Goal: Transaction & Acquisition: Obtain resource

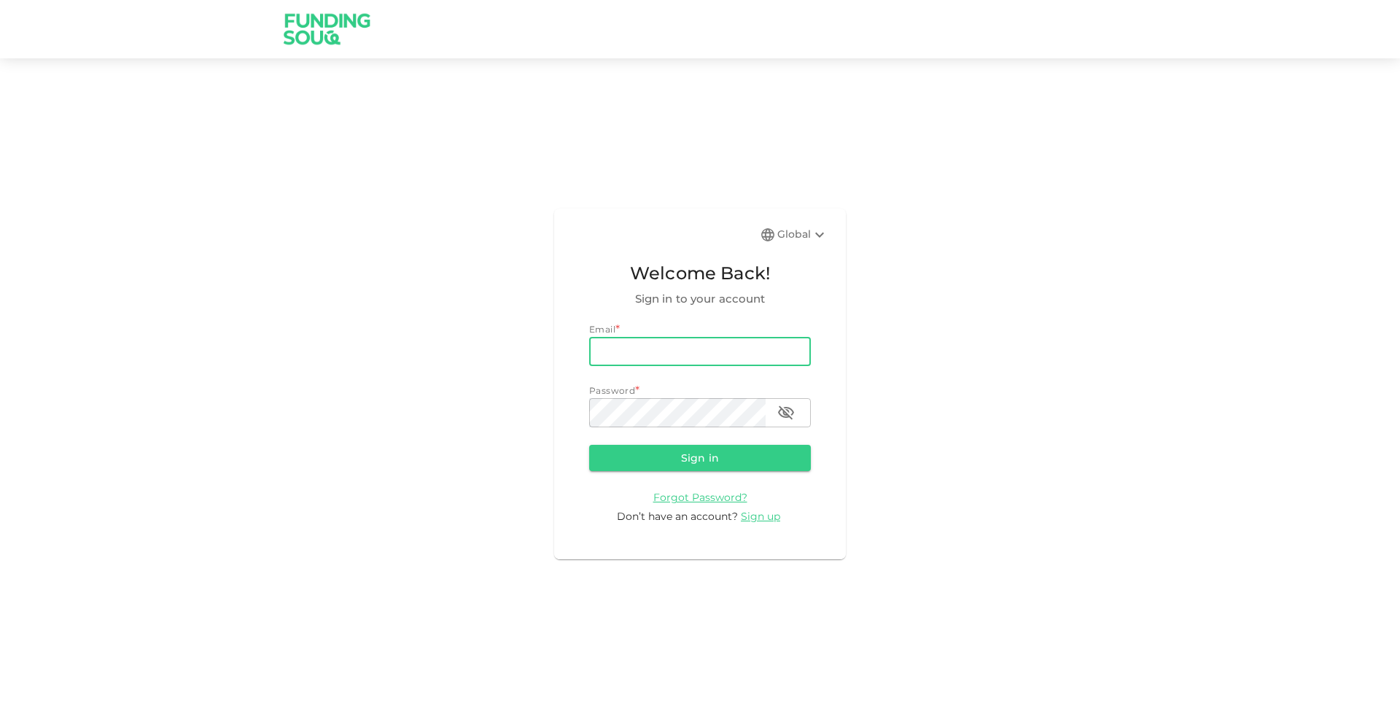
type input "Hameed.mufeez@gmail.com"
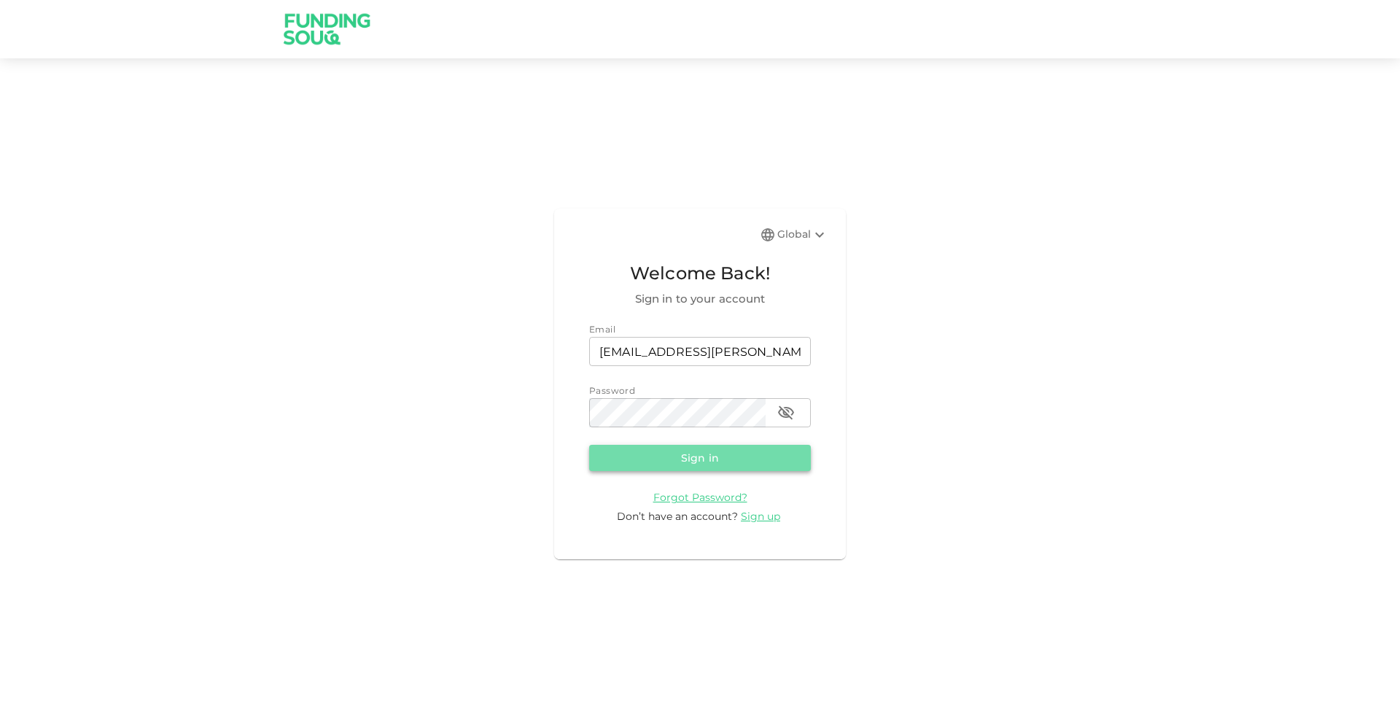
click at [700, 468] on button "Sign in" at bounding box center [700, 458] width 222 height 26
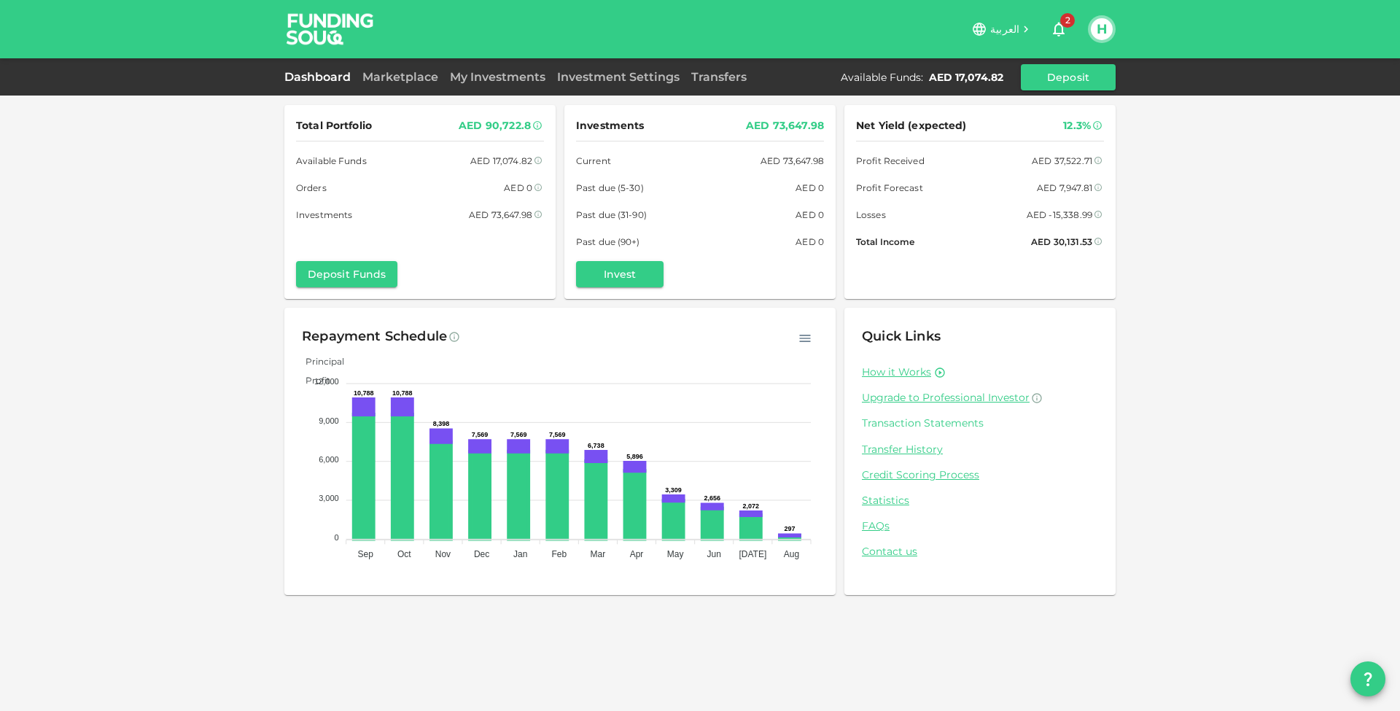
click at [912, 420] on link "Transaction Statements" at bounding box center [980, 423] width 236 height 14
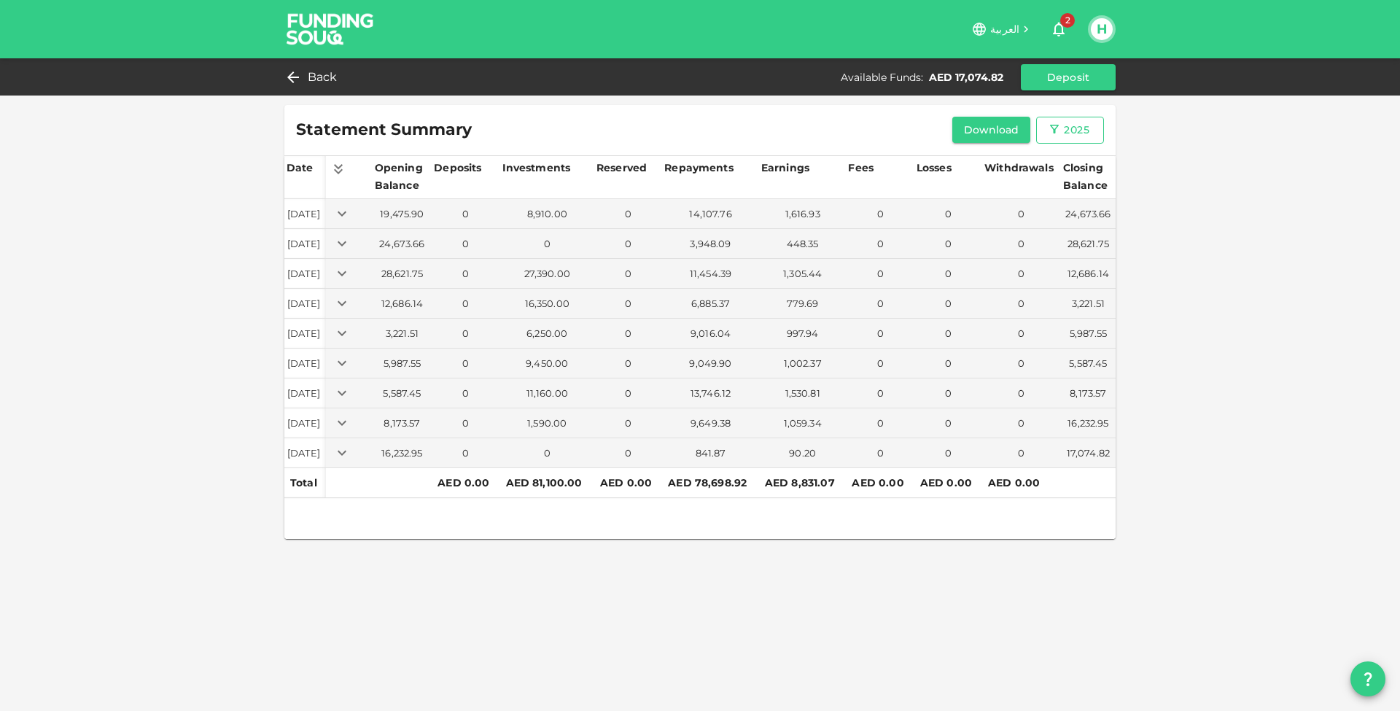
click at [1062, 136] on div "2025" at bounding box center [1070, 130] width 44 height 18
click at [1074, 168] on li "2020" at bounding box center [1062, 162] width 53 height 26
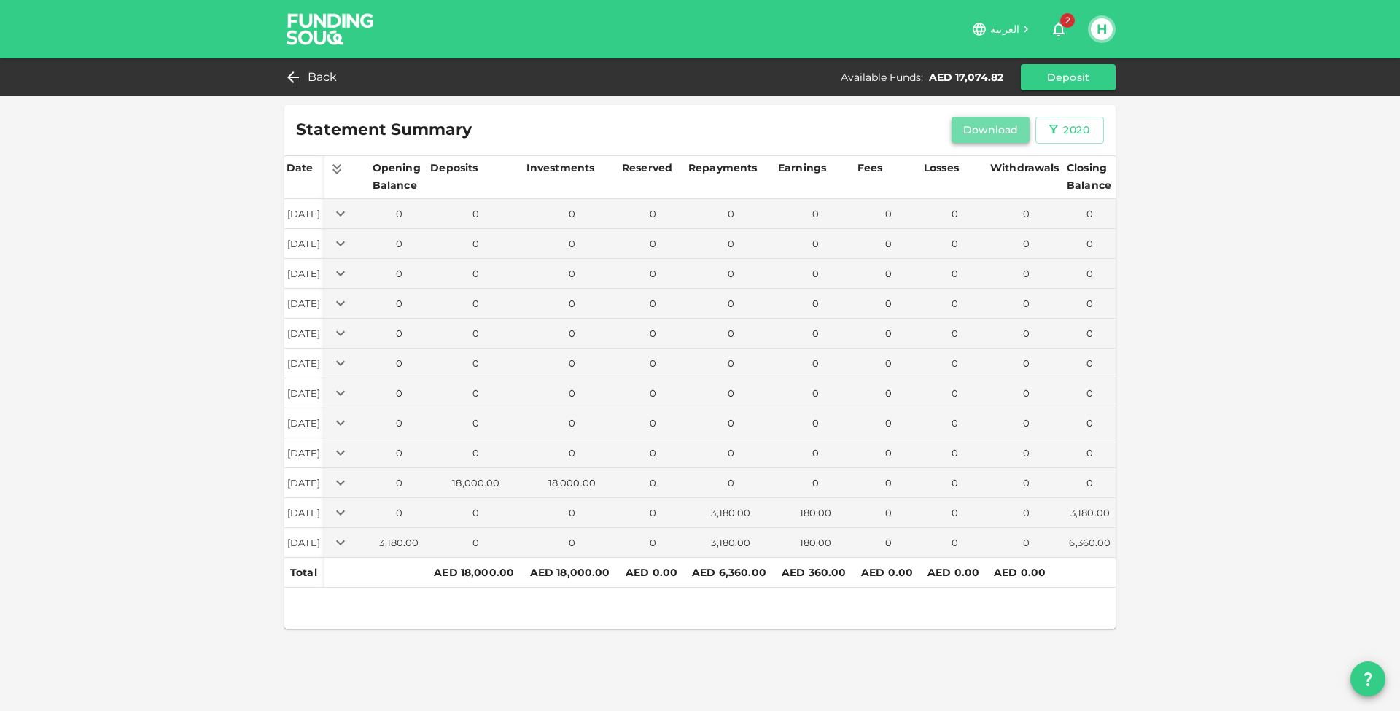
click at [976, 135] on button "Download" at bounding box center [991, 130] width 79 height 26
click at [1077, 134] on div "2020" at bounding box center [1076, 130] width 26 height 18
click at [1063, 187] on li "2021" at bounding box center [1062, 188] width 53 height 26
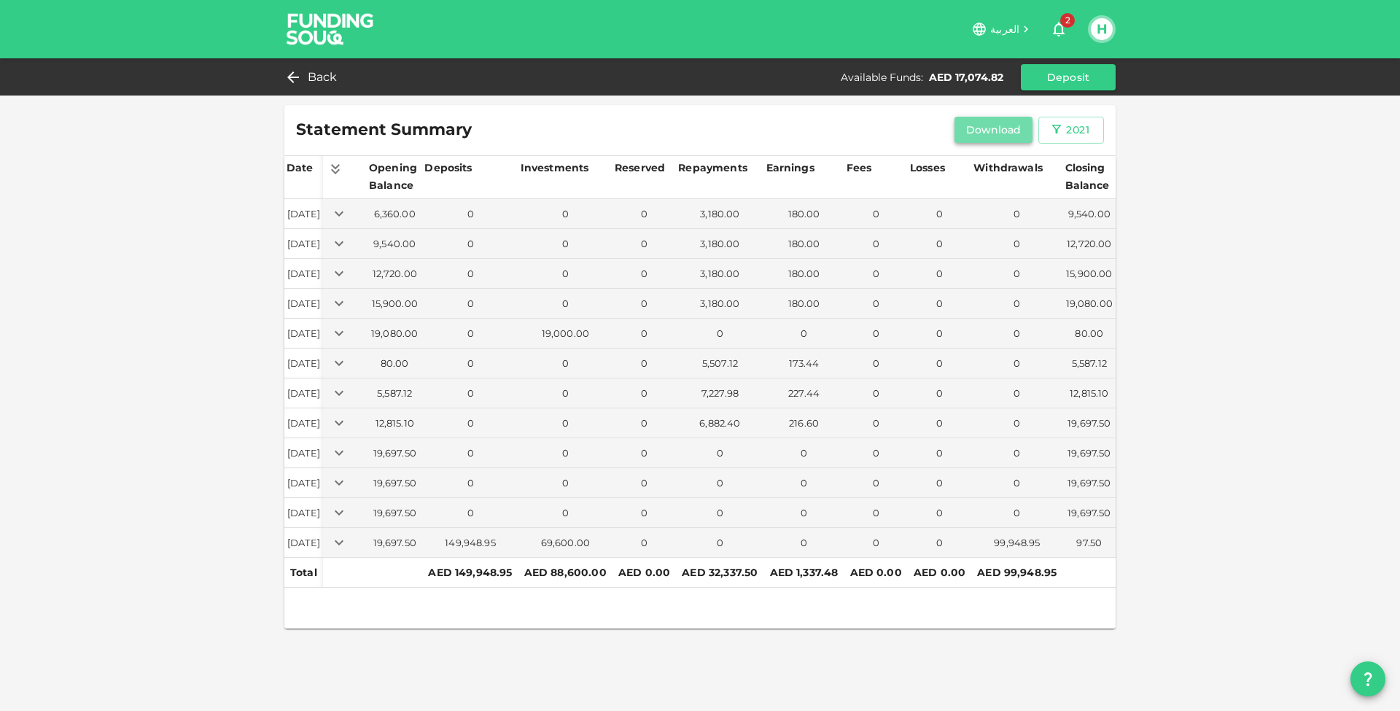
click at [985, 135] on button "Download" at bounding box center [994, 130] width 79 height 26
click at [1082, 135] on div "2021" at bounding box center [1077, 130] width 23 height 18
click at [1070, 212] on li "2022" at bounding box center [1065, 214] width 53 height 26
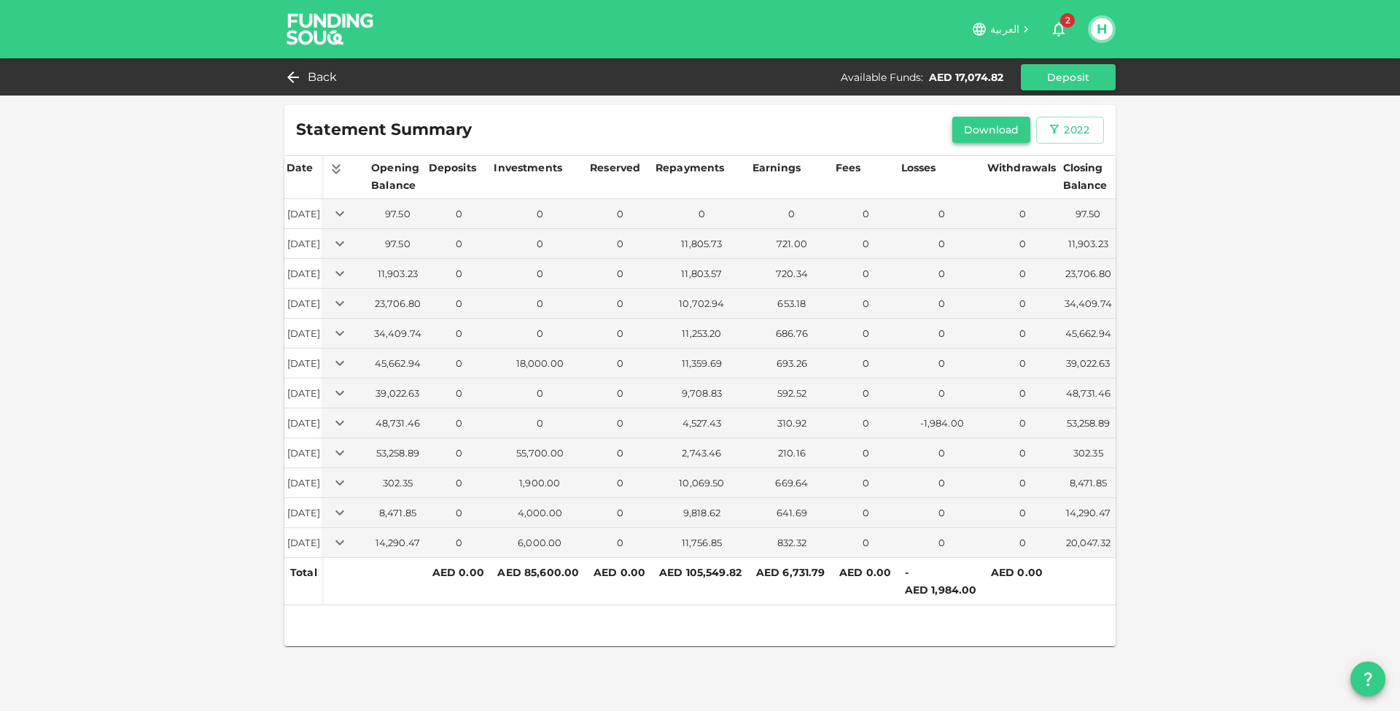
click at [1000, 132] on button "Download" at bounding box center [992, 130] width 79 height 26
click at [1066, 129] on div "2022" at bounding box center [1077, 130] width 26 height 18
click at [1066, 237] on li "2023" at bounding box center [1062, 241] width 53 height 26
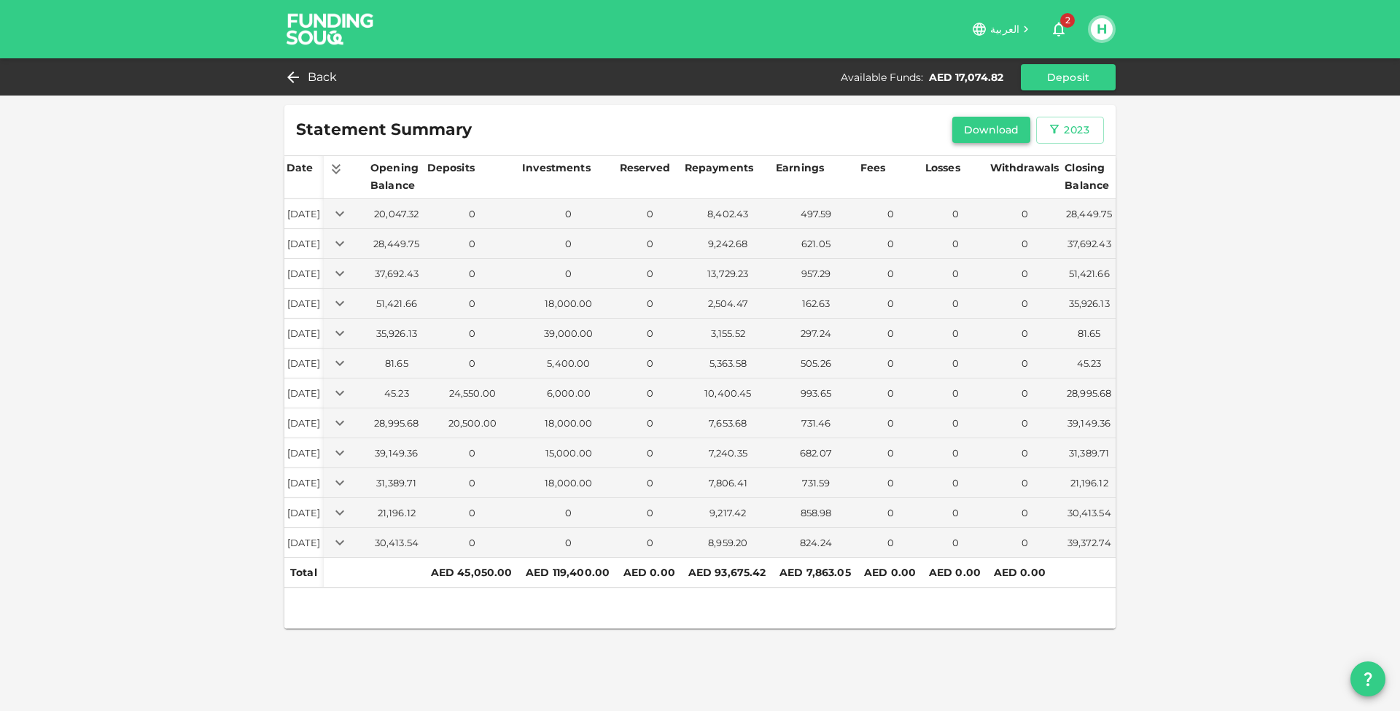
click at [991, 136] on button "Download" at bounding box center [992, 130] width 79 height 26
click at [1072, 126] on div "2023" at bounding box center [1077, 130] width 26 height 18
click at [1058, 260] on li "2024" at bounding box center [1062, 267] width 53 height 26
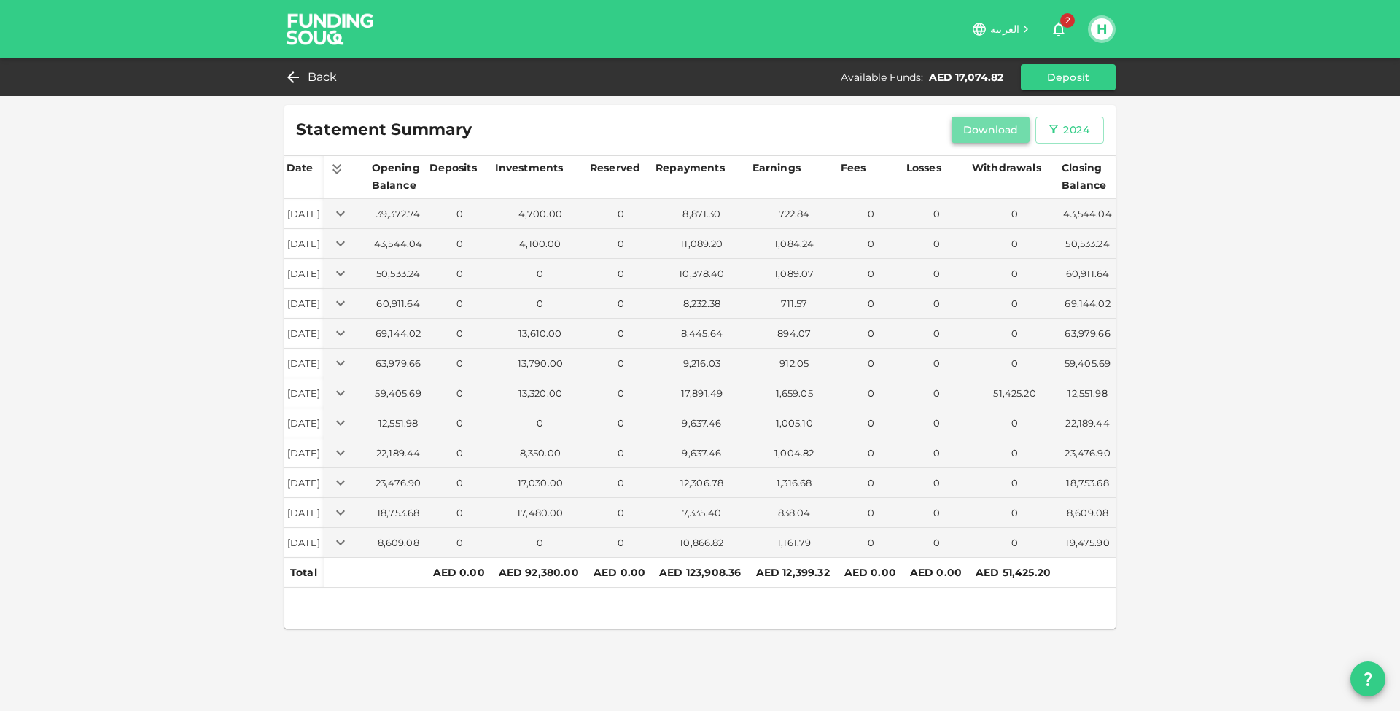
click at [986, 133] on button "Download" at bounding box center [991, 130] width 79 height 26
click at [1060, 128] on icon "button" at bounding box center [1053, 129] width 13 height 13
click at [1053, 302] on li "2025" at bounding box center [1062, 293] width 53 height 26
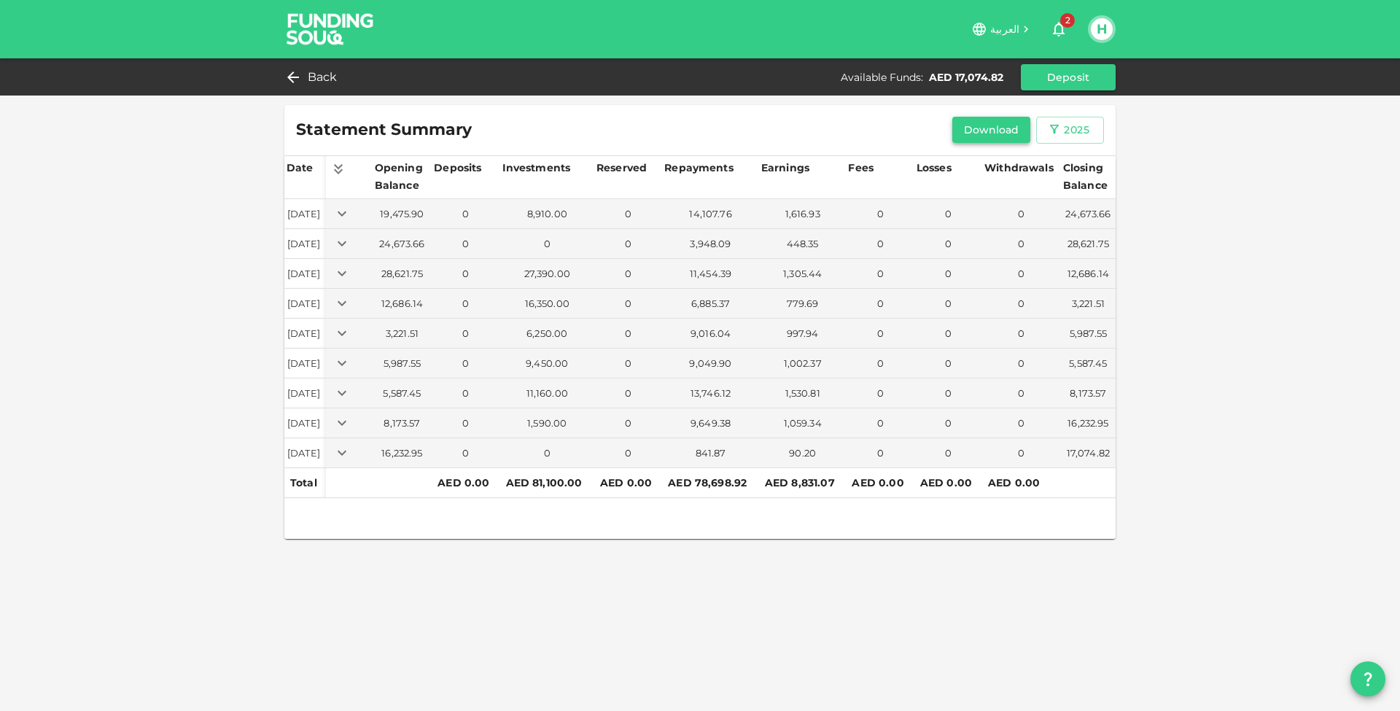
click at [994, 130] on button "Download" at bounding box center [992, 130] width 79 height 26
click at [1051, 128] on icon "button" at bounding box center [1054, 129] width 13 height 13
click at [1067, 184] on li "2021" at bounding box center [1062, 188] width 53 height 26
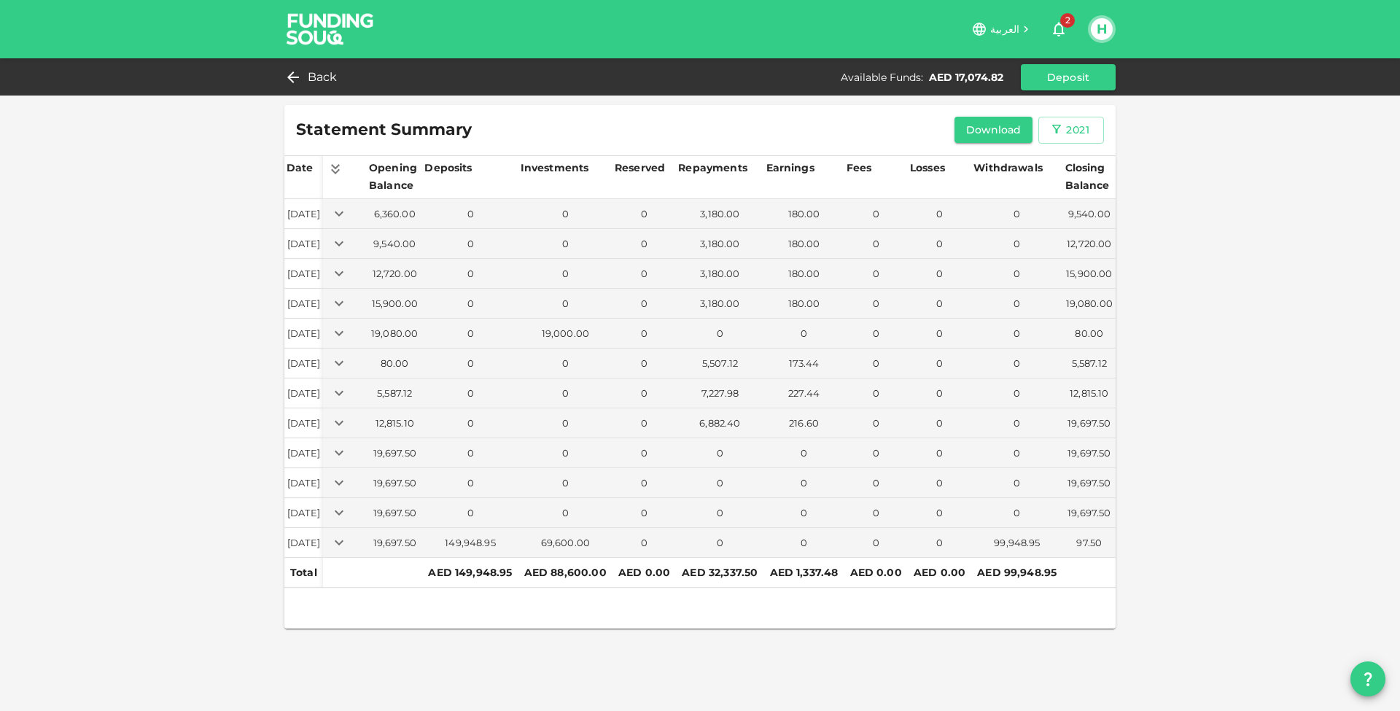
click at [1102, 508] on div "Statement Summary Download 2021 Date Opening Balance Deposits Investments Reser…" at bounding box center [700, 355] width 1400 height 711
click at [348, 540] on icon "Expand" at bounding box center [339, 543] width 18 height 18
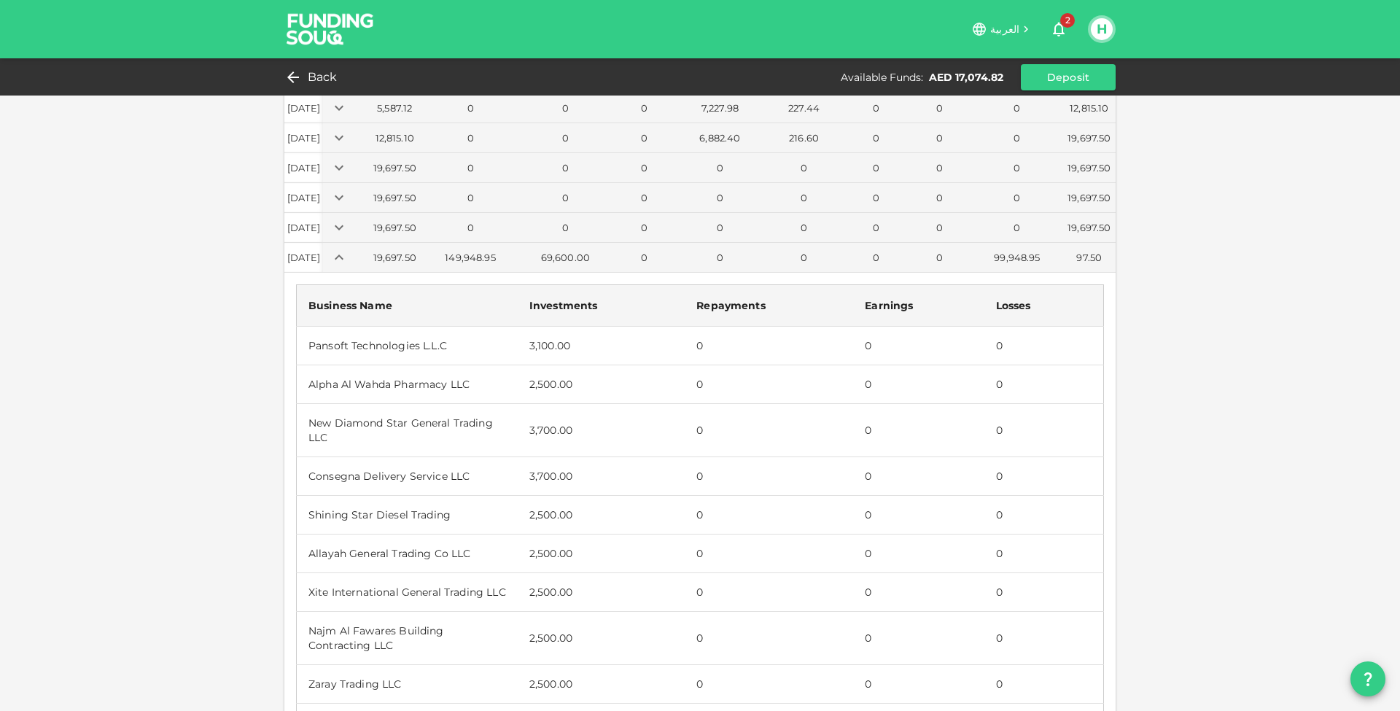
scroll to position [290, 0]
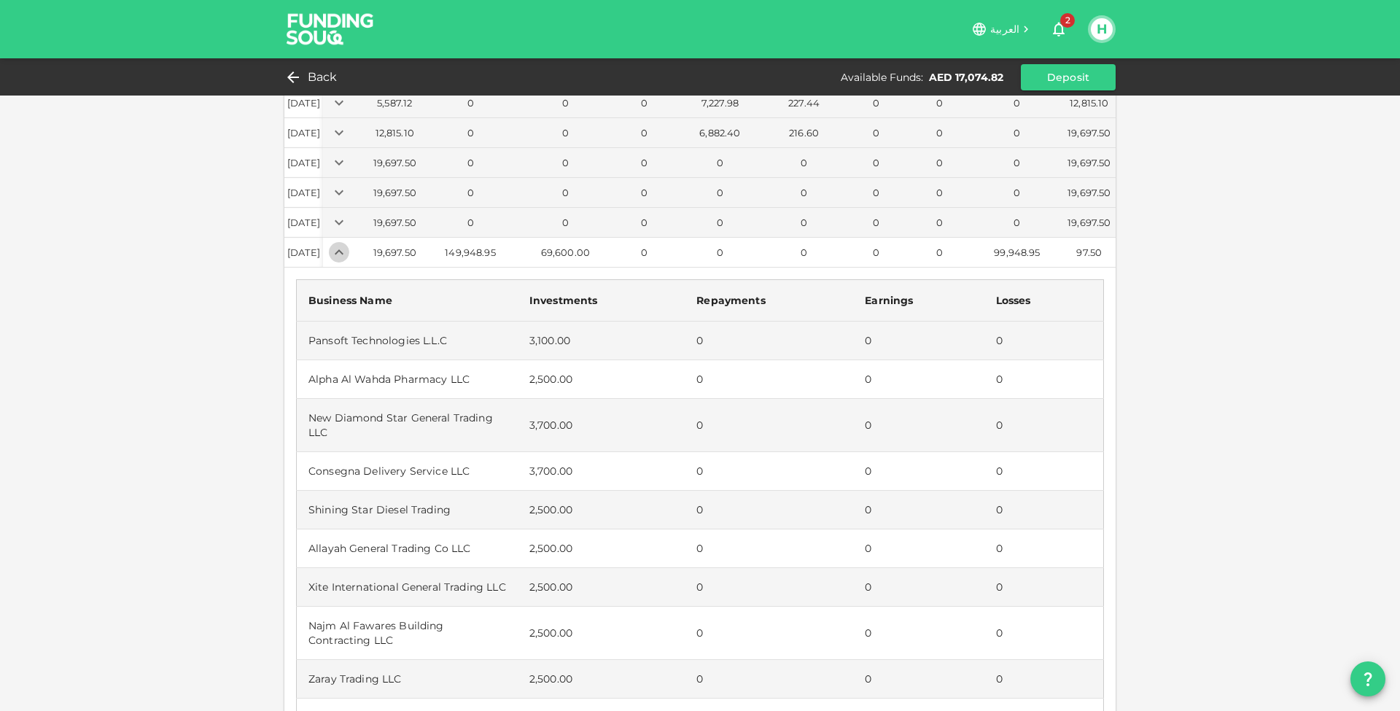
click at [348, 247] on icon "Expand" at bounding box center [339, 253] width 18 height 18
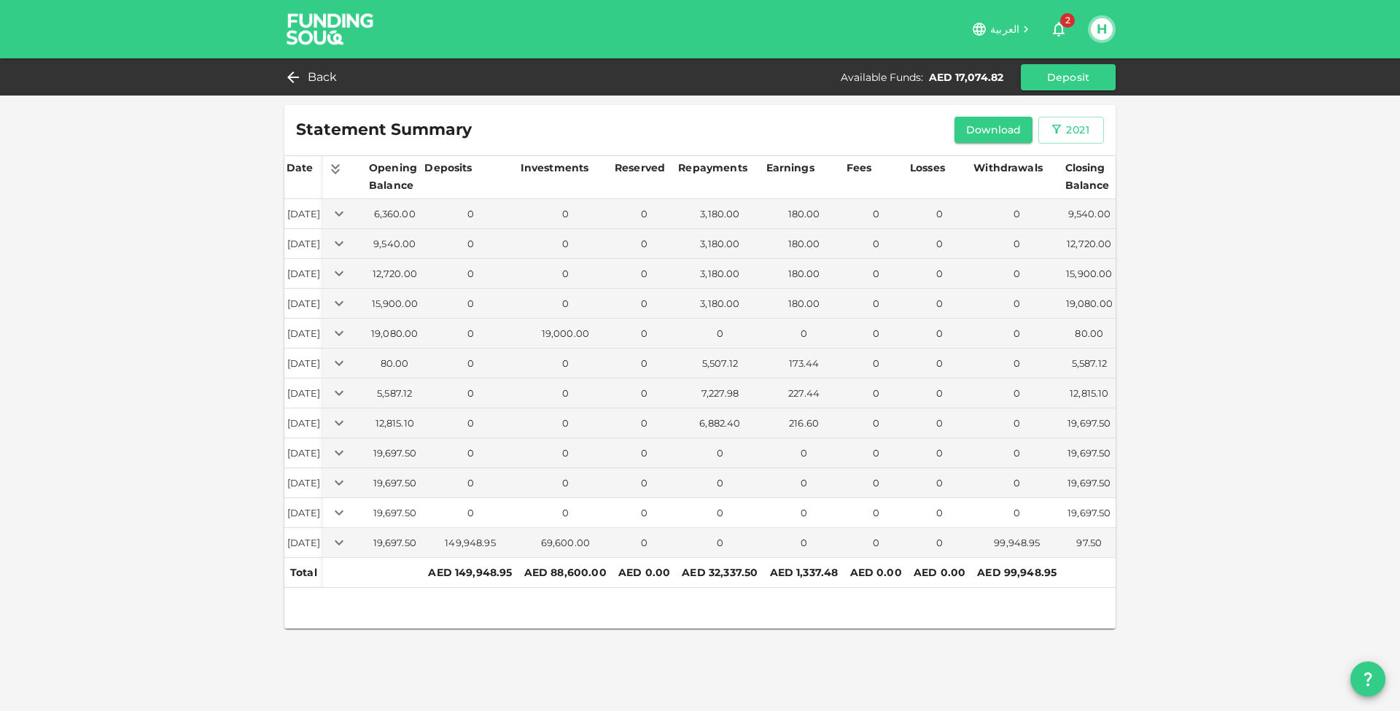
scroll to position [0, 0]
click at [1066, 133] on div "2021" at bounding box center [1077, 130] width 23 height 18
click at [1068, 163] on li "2020" at bounding box center [1065, 162] width 53 height 26
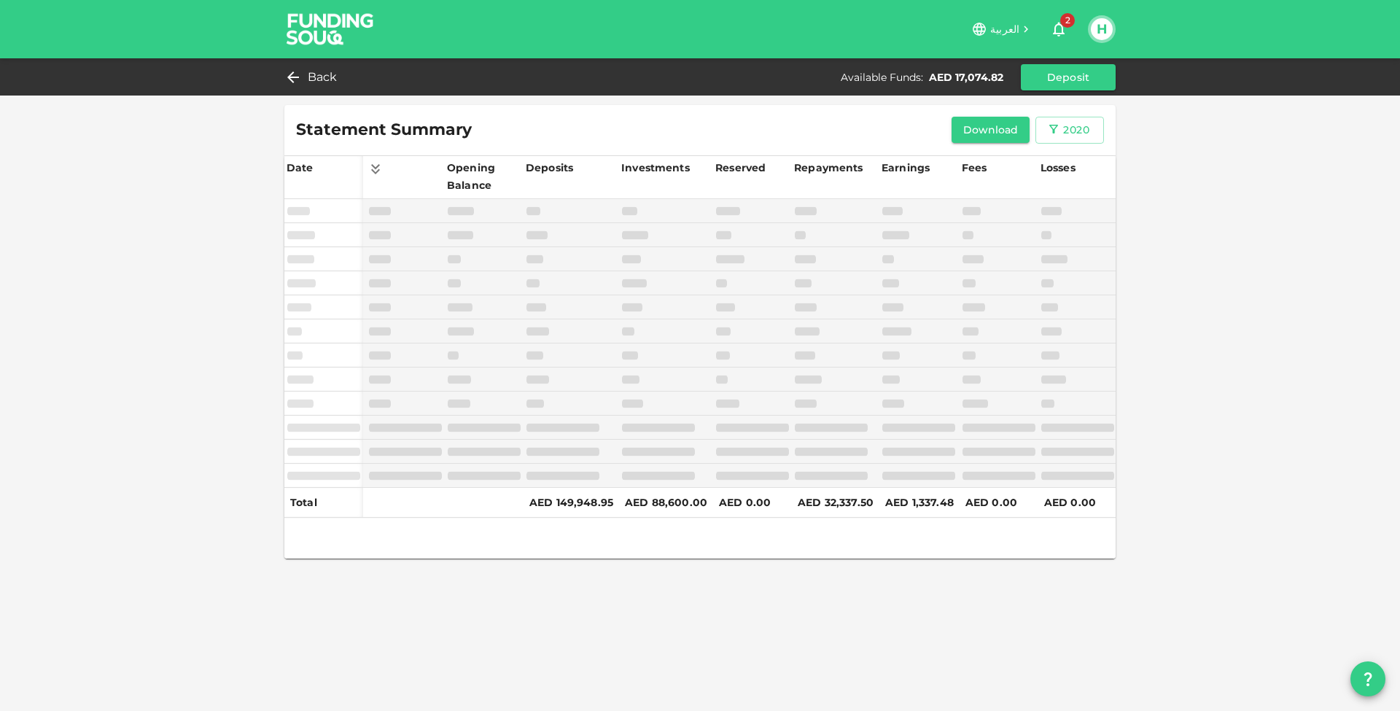
click at [1102, 311] on div "Statement Summary Download 2020 Date Opening Balance Deposits Investments Reser…" at bounding box center [700, 355] width 1400 height 711
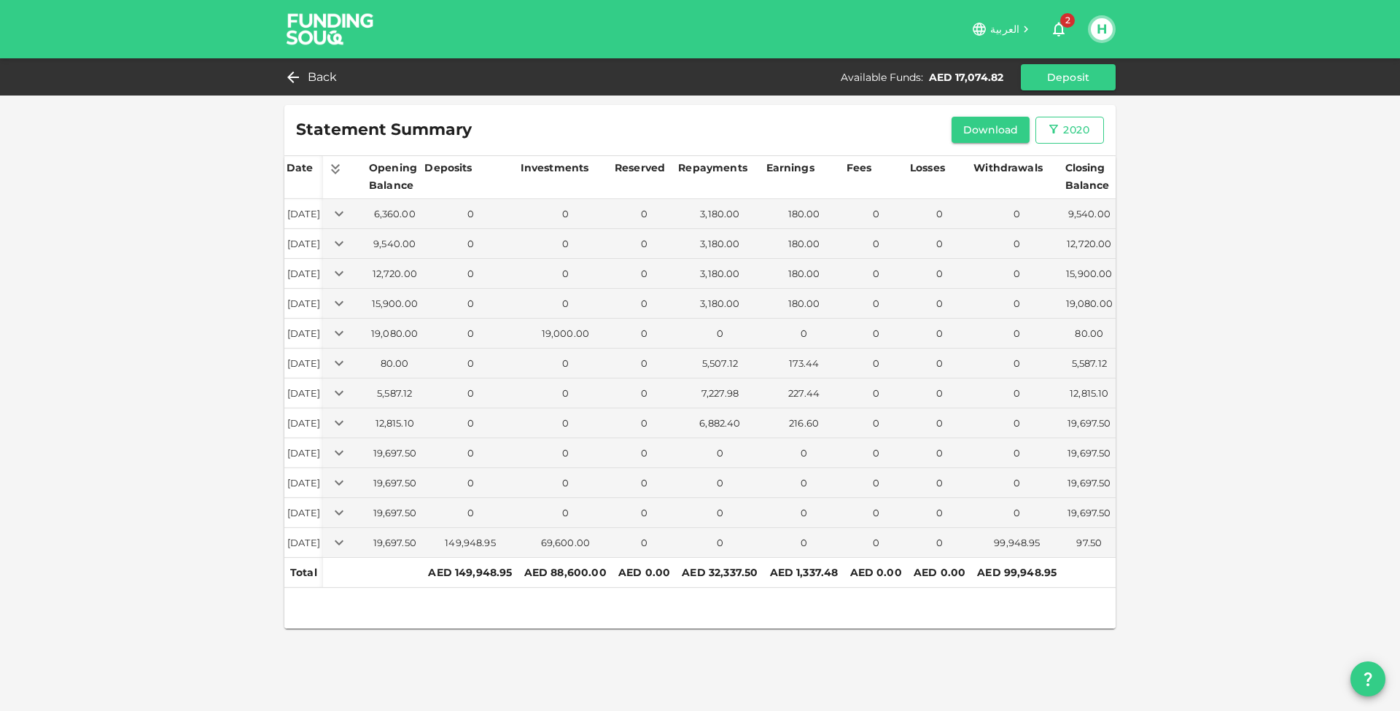
click at [1063, 131] on div "2020" at bounding box center [1076, 130] width 26 height 18
click at [1066, 157] on li "2020" at bounding box center [1062, 162] width 53 height 26
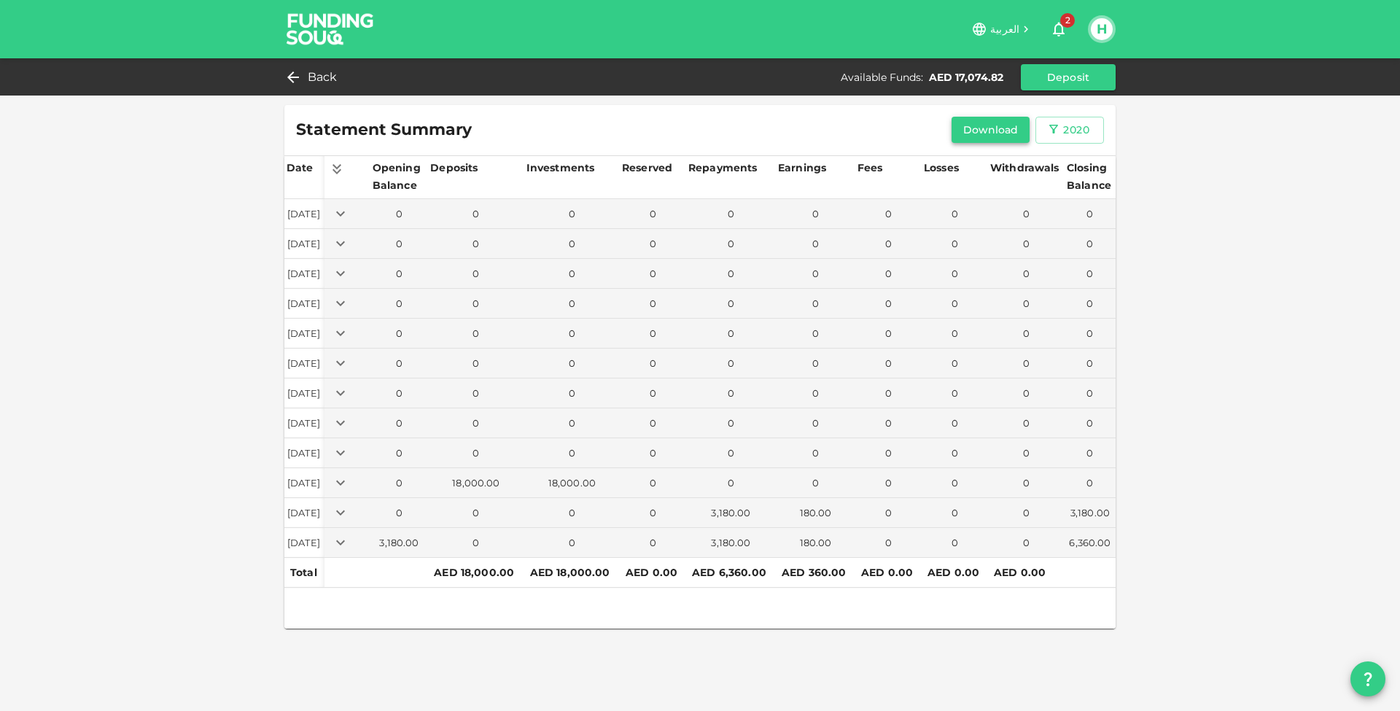
click at [995, 136] on button "Download" at bounding box center [991, 130] width 79 height 26
click at [988, 128] on button "Download" at bounding box center [991, 130] width 79 height 26
click at [1076, 134] on div "2020" at bounding box center [1076, 130] width 26 height 18
click at [1061, 193] on li "2021" at bounding box center [1062, 188] width 53 height 26
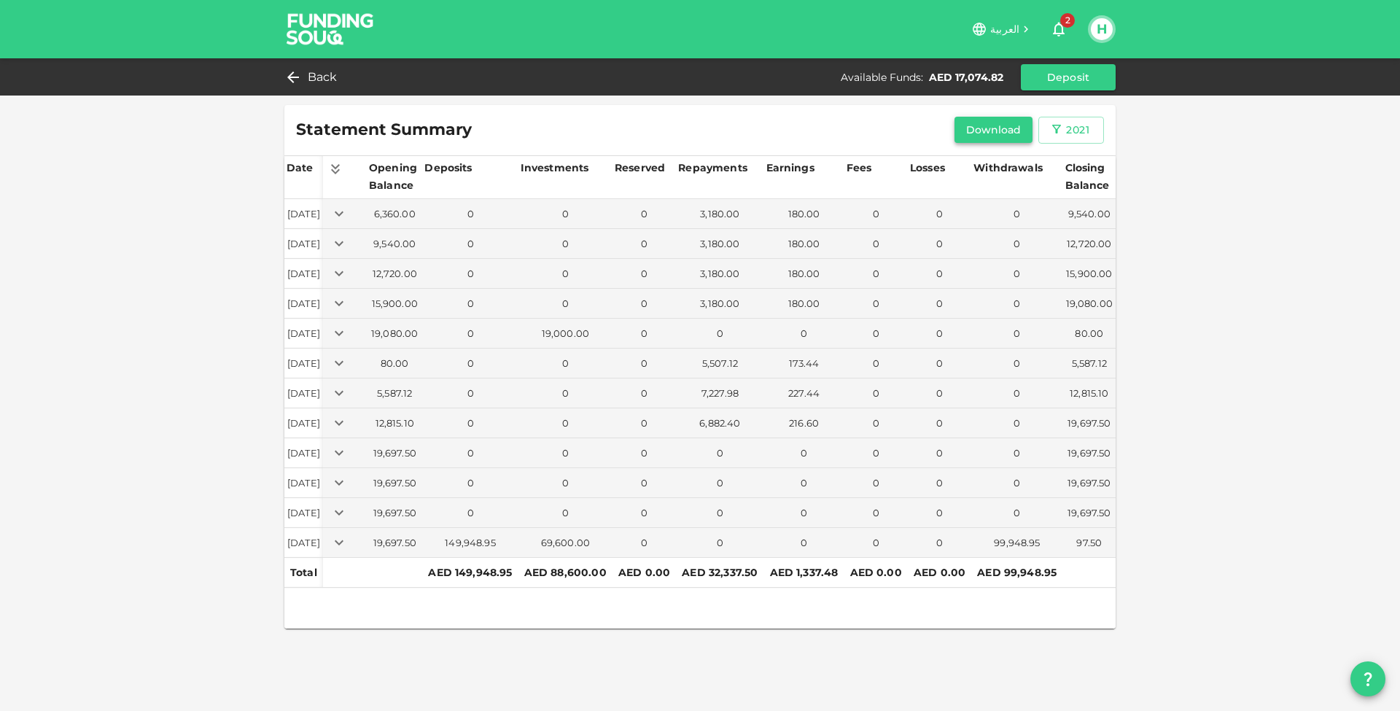
click at [1007, 142] on button "Download" at bounding box center [994, 130] width 79 height 26
click at [1093, 131] on button "2021" at bounding box center [1072, 130] width 66 height 27
click at [1066, 213] on li "2022" at bounding box center [1065, 214] width 53 height 26
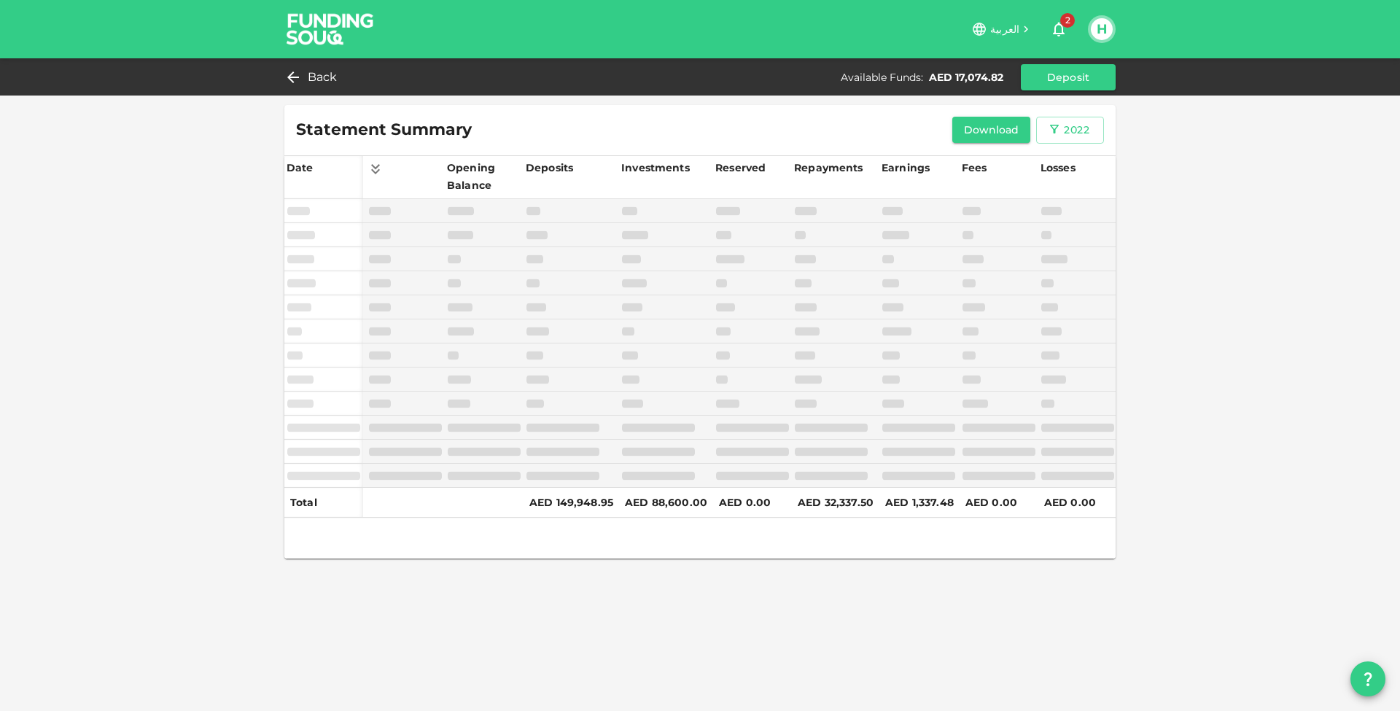
click at [301, 13] on img at bounding box center [330, 29] width 109 height 58
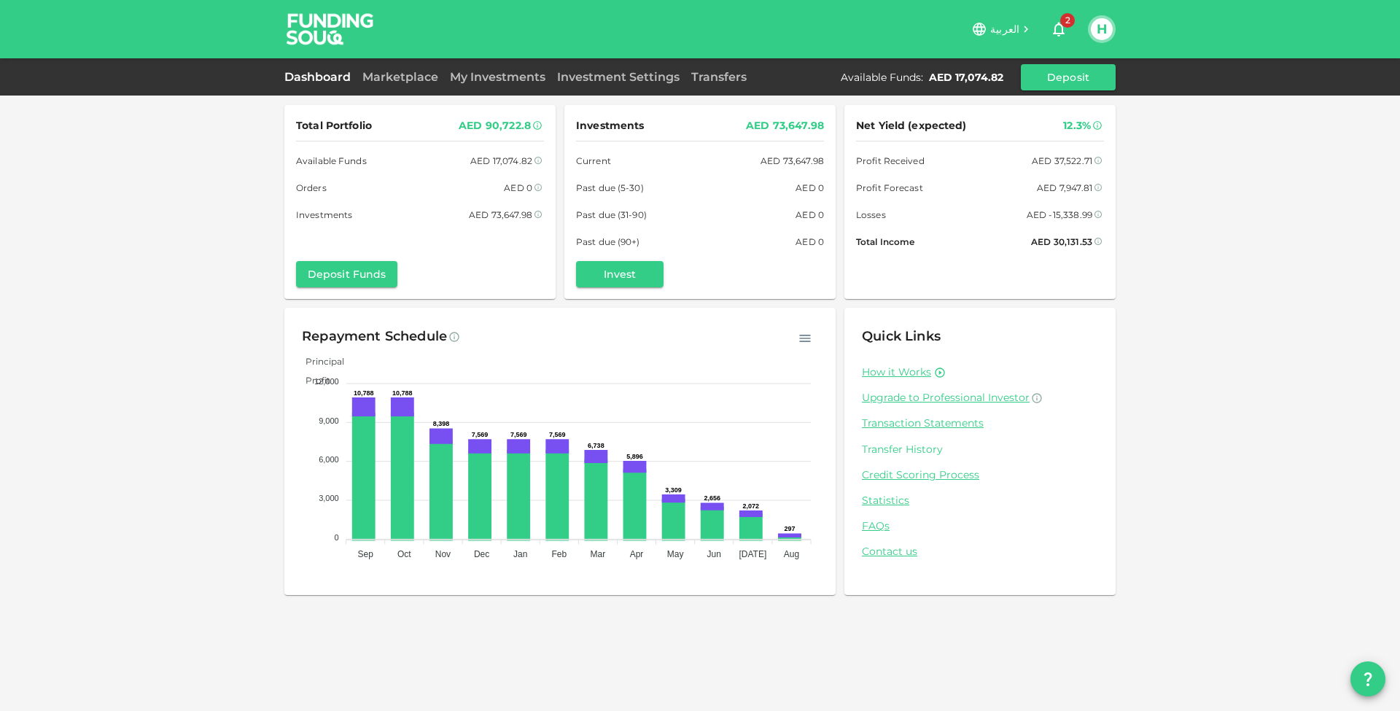
click at [909, 446] on link "Transfer History" at bounding box center [980, 450] width 236 height 14
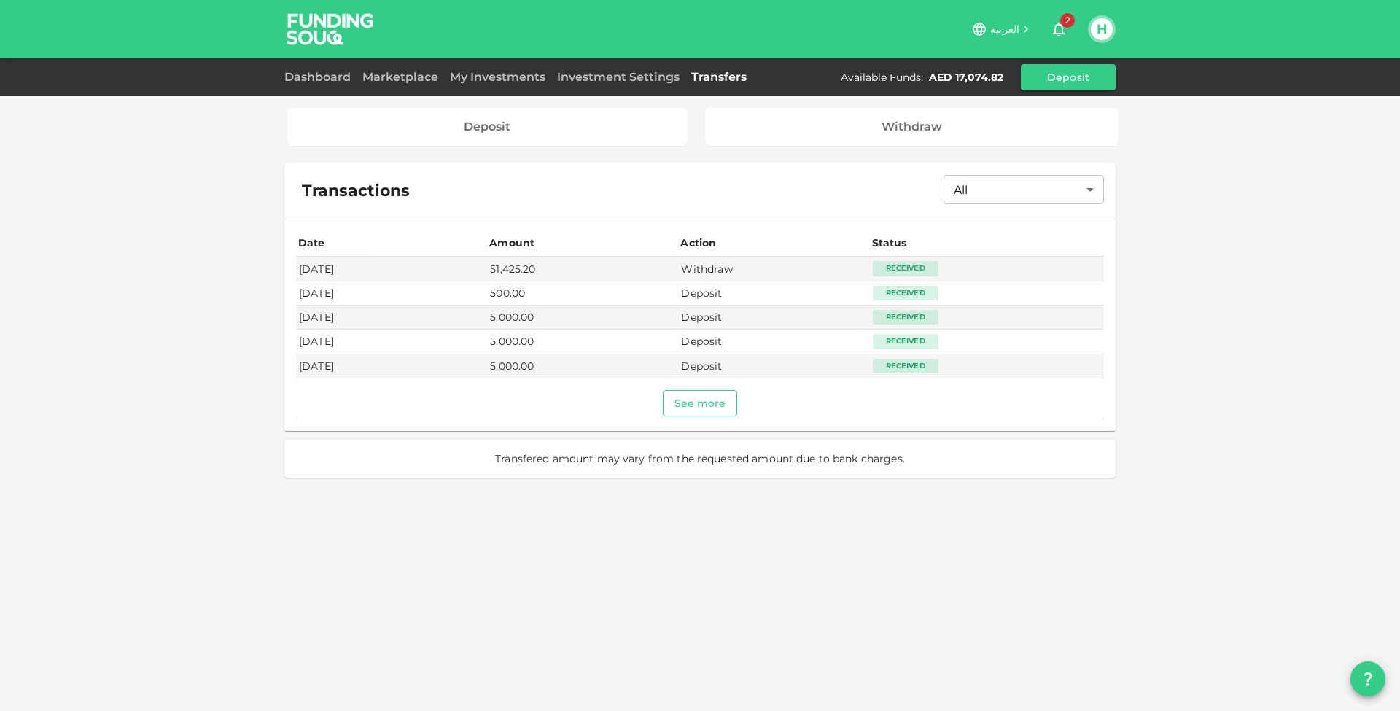
click at [713, 401] on button "See more" at bounding box center [700, 403] width 75 height 26
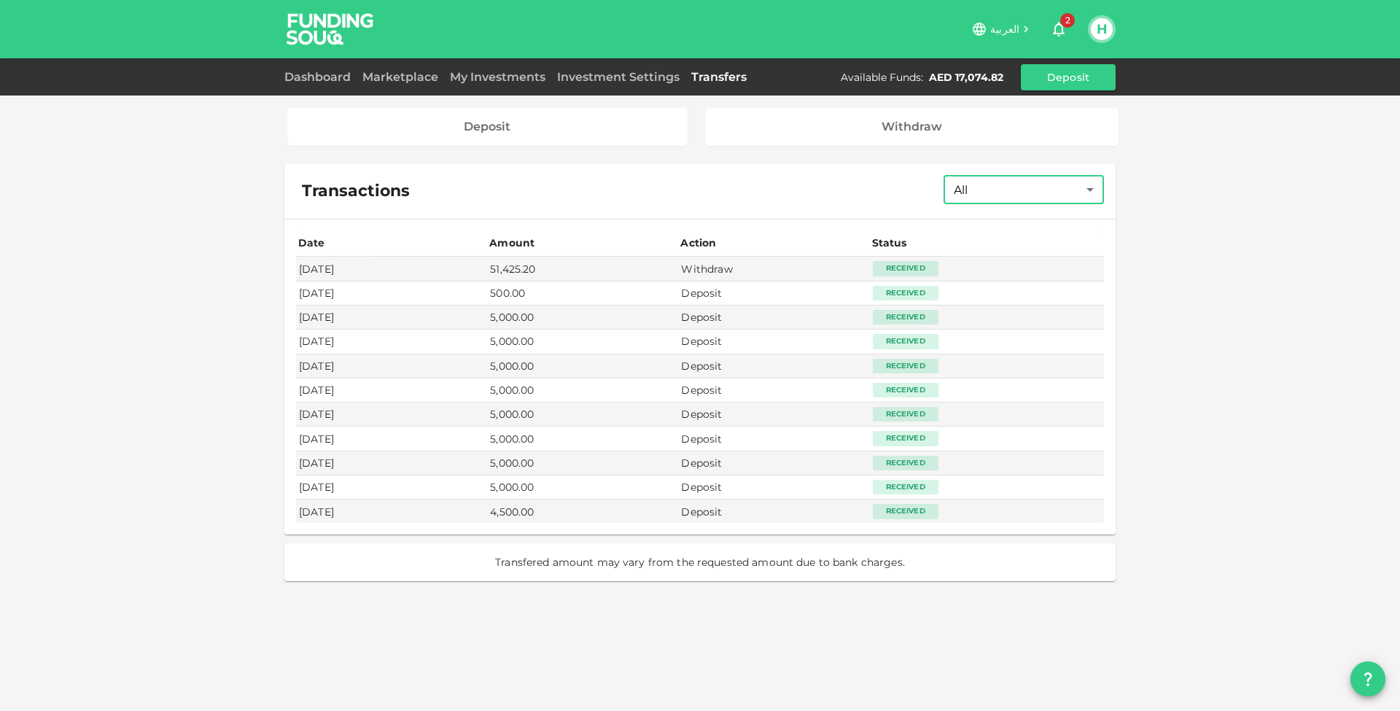
click at [1022, 193] on body "العربية 2 H Dashboard Marketplace My Investments Investment Settings Transfers …" at bounding box center [700, 355] width 1400 height 711
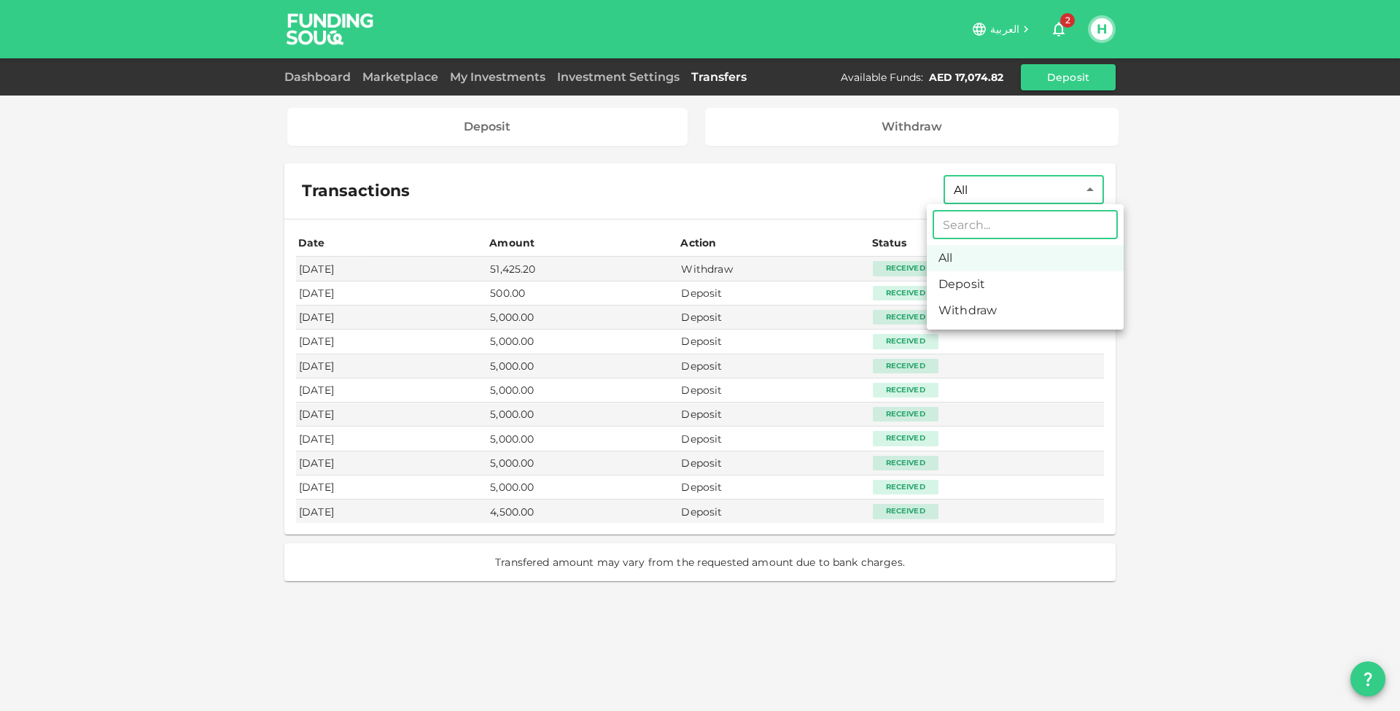
click at [1245, 365] on div at bounding box center [700, 355] width 1400 height 711
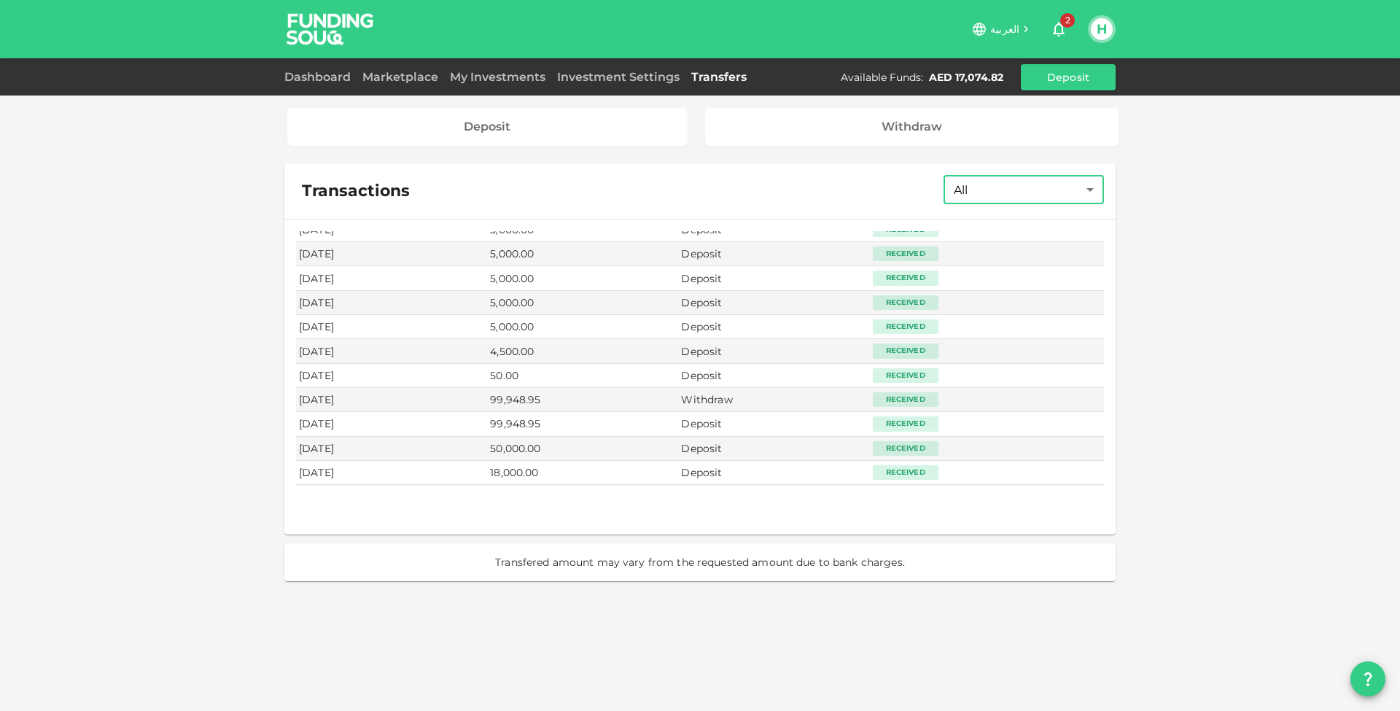
scroll to position [160, 0]
drag, startPoint x: 514, startPoint y: 473, endPoint x: 610, endPoint y: 473, distance: 96.3
click at [611, 473] on tr "Oct 06, 2020 18,000.00 Deposit Received" at bounding box center [700, 474] width 808 height 24
drag, startPoint x: 538, startPoint y: 443, endPoint x: 645, endPoint y: 443, distance: 107.2
click at [645, 443] on td "50,000.00" at bounding box center [582, 450] width 191 height 24
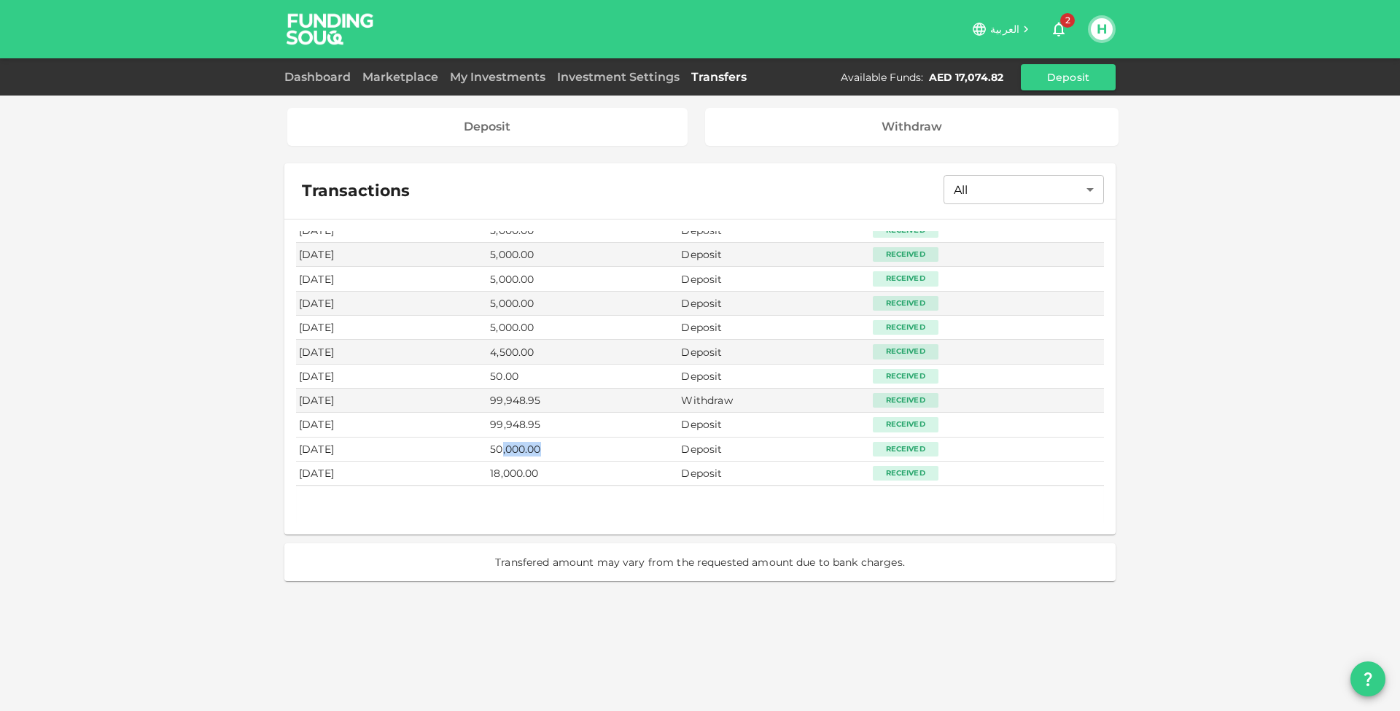
scroll to position [148, 0]
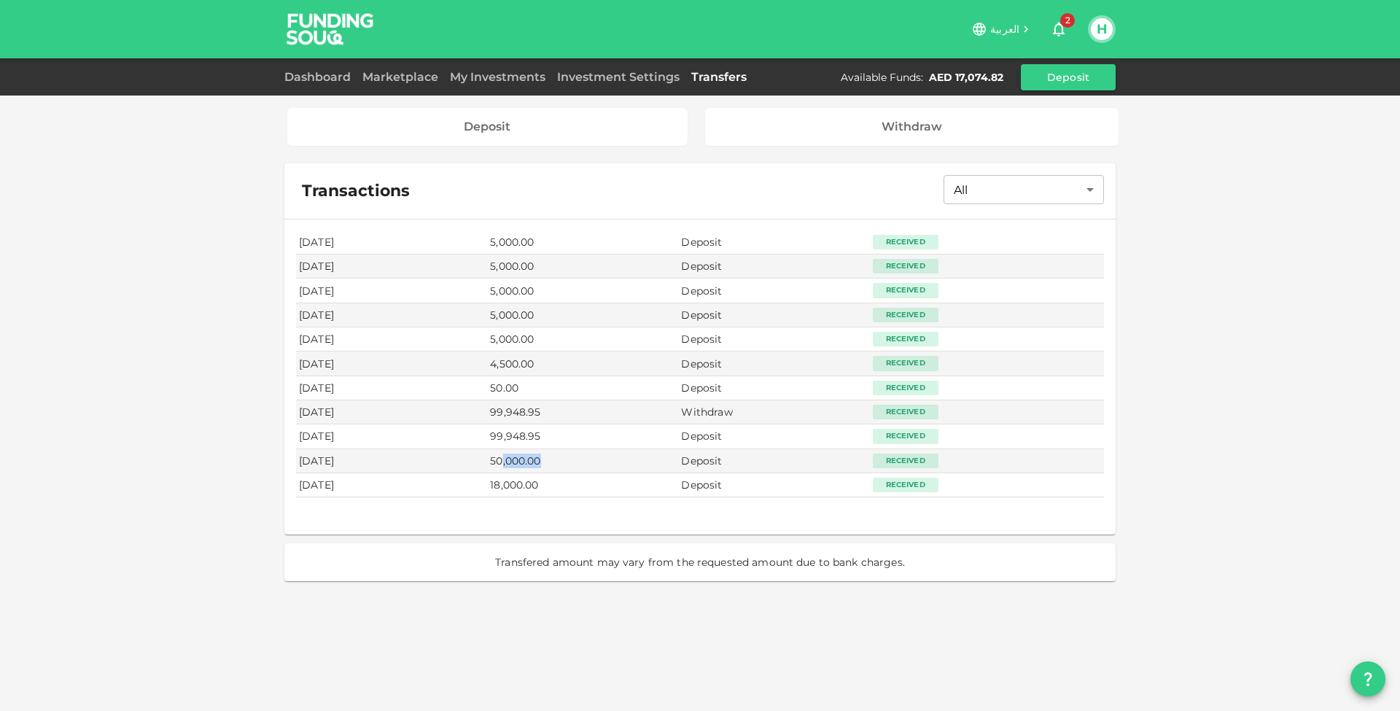
drag, startPoint x: 521, startPoint y: 438, endPoint x: 600, endPoint y: 438, distance: 79.5
click at [600, 438] on tr "May 09, 2025 99,948.95 Deposit Received" at bounding box center [700, 436] width 808 height 24
drag, startPoint x: 522, startPoint y: 417, endPoint x: 589, endPoint y: 417, distance: 67.1
click at [589, 417] on td "99,948.95" at bounding box center [582, 412] width 191 height 24
drag, startPoint x: 522, startPoint y: 453, endPoint x: 633, endPoint y: 453, distance: 110.9
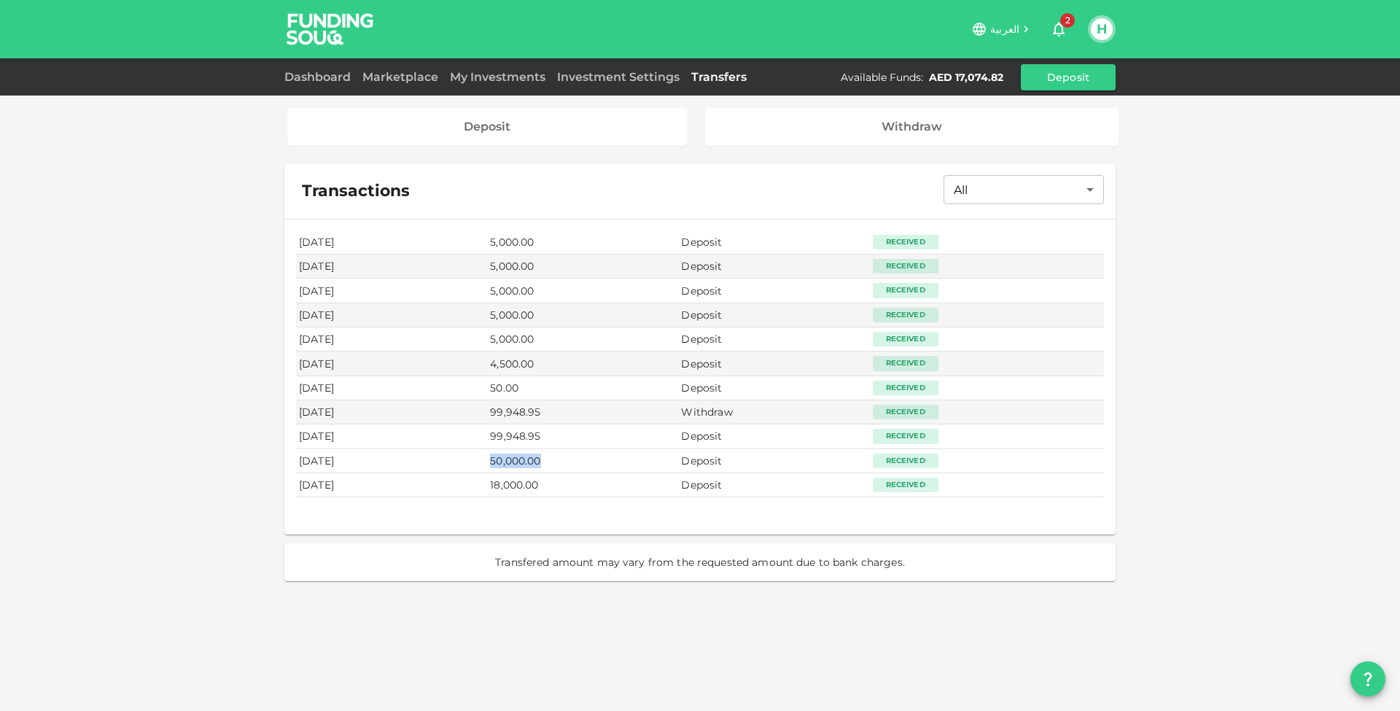
click at [633, 453] on td "50,000.00" at bounding box center [582, 461] width 191 height 24
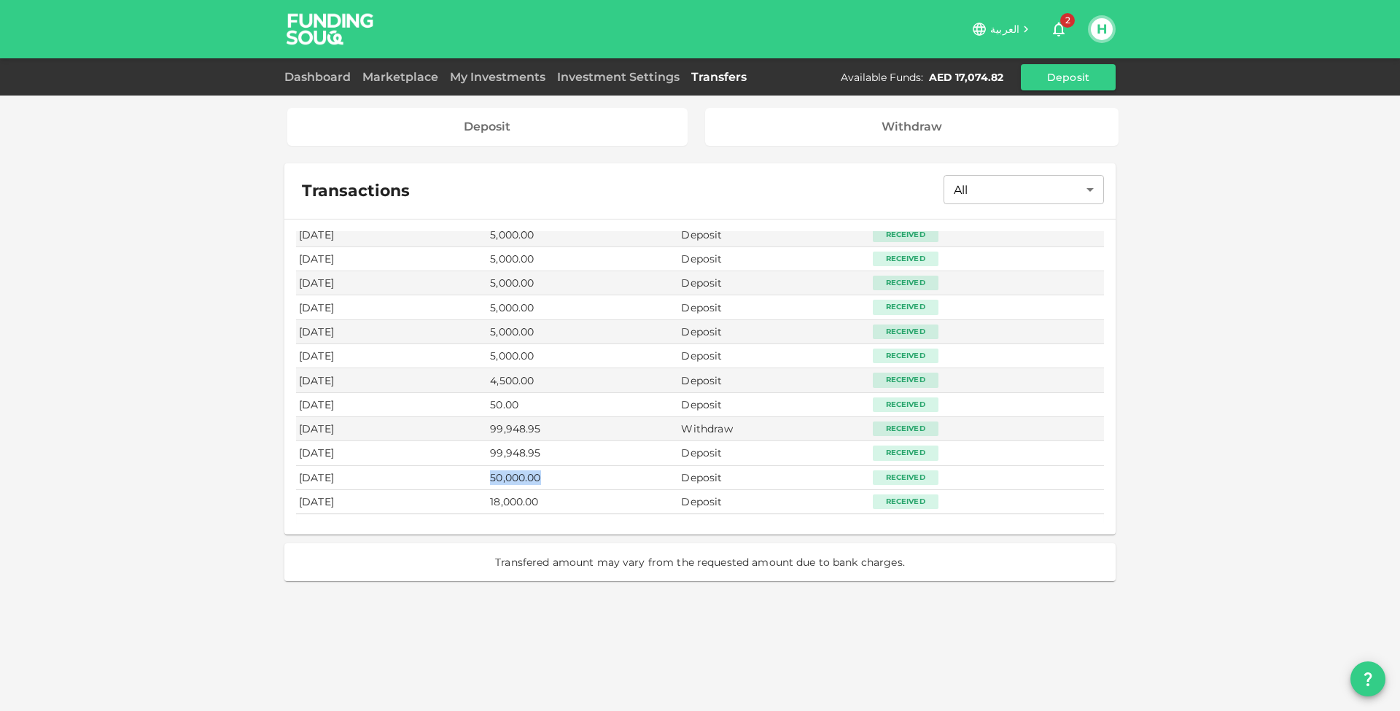
scroll to position [121, 0]
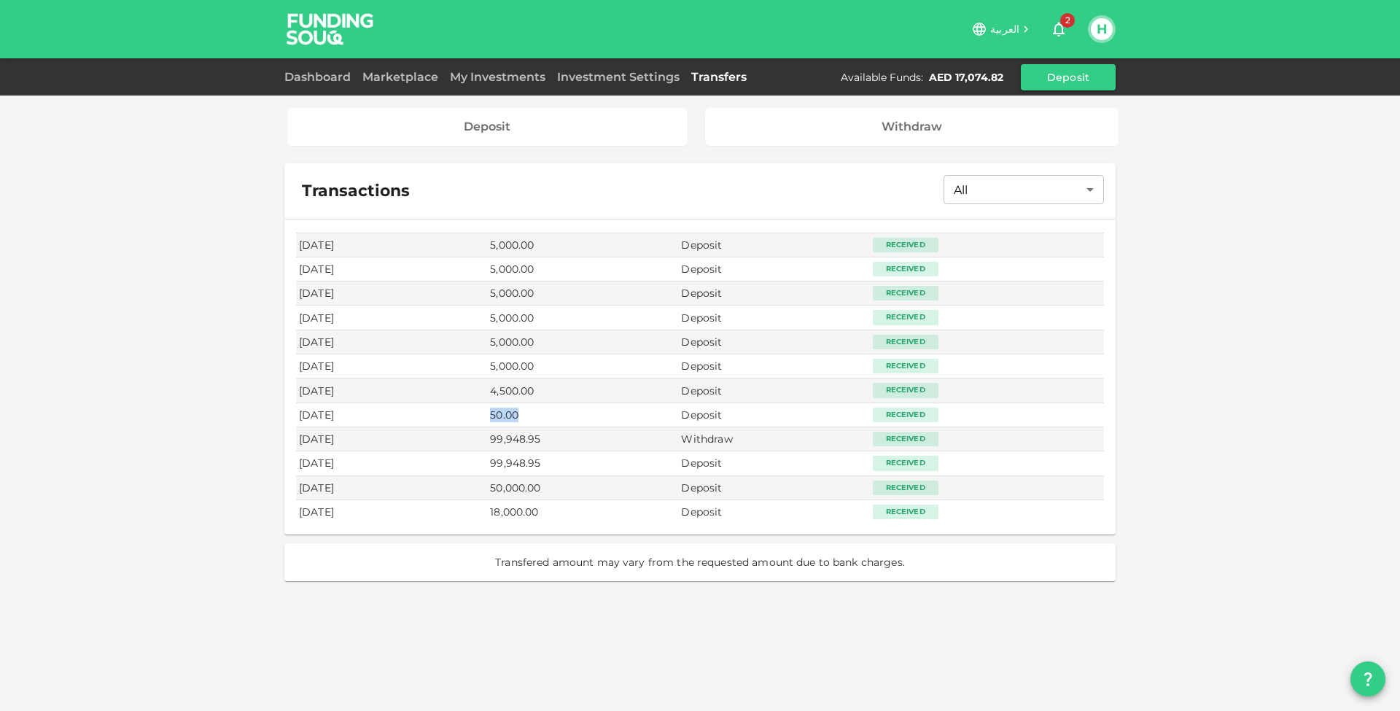
drag, startPoint x: 527, startPoint y: 412, endPoint x: 581, endPoint y: 412, distance: 53.2
click at [581, 412] on td "50.00" at bounding box center [582, 415] width 191 height 24
drag, startPoint x: 524, startPoint y: 389, endPoint x: 586, endPoint y: 391, distance: 61.3
click at [586, 391] on td "4,500.00" at bounding box center [582, 391] width 191 height 24
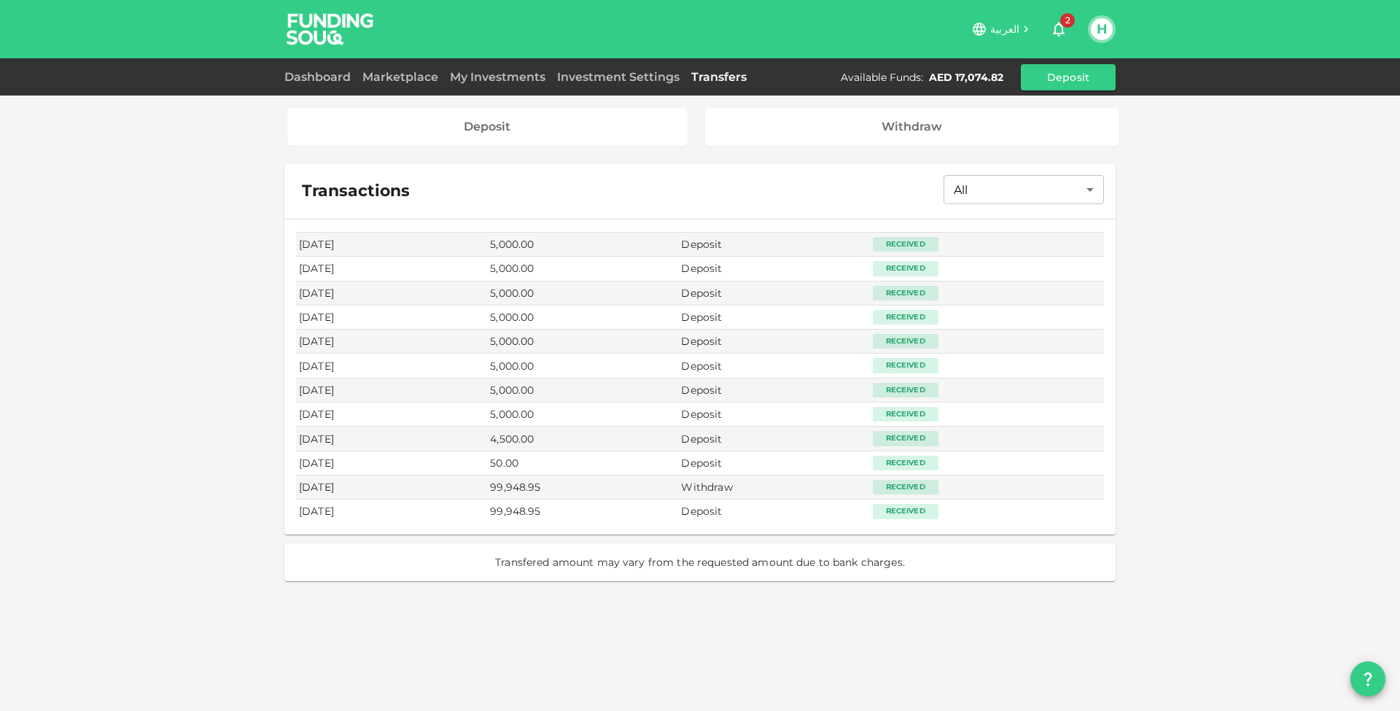
click at [566, 460] on td "50.00" at bounding box center [582, 463] width 191 height 24
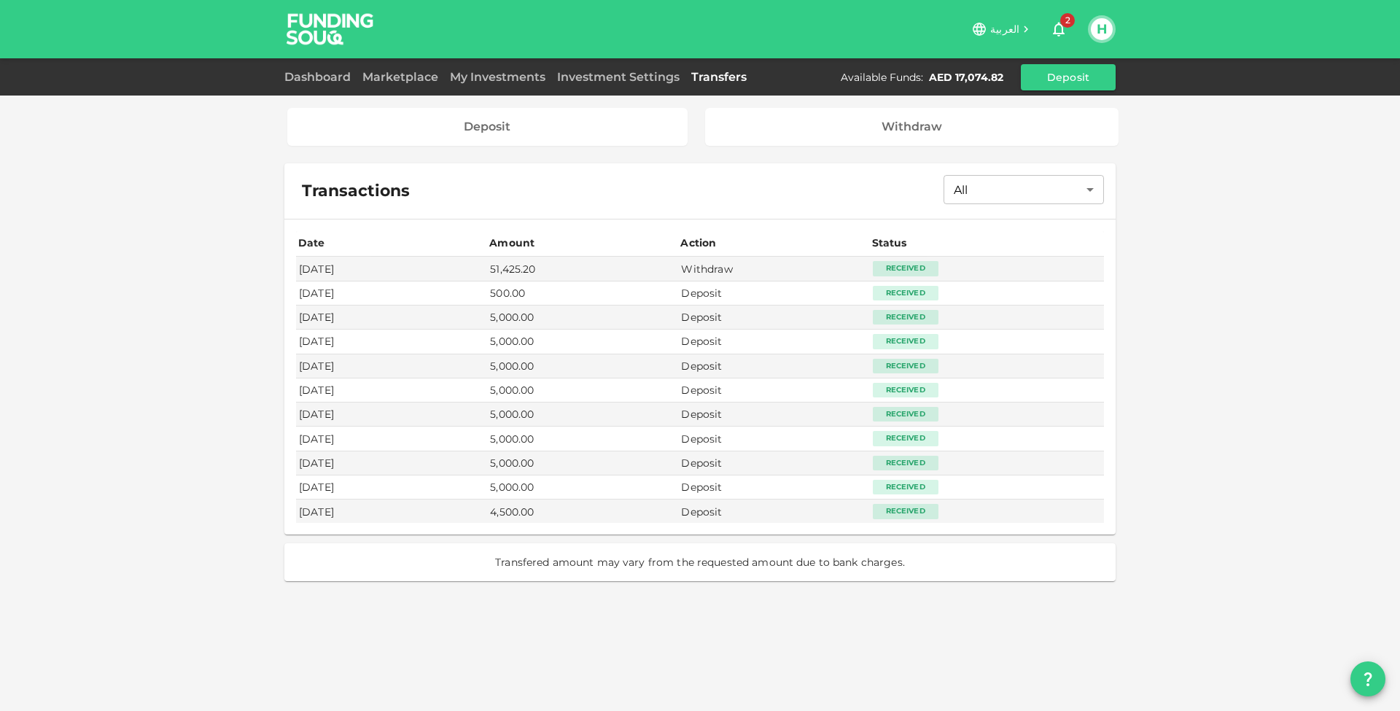
scroll to position [0, 0]
click at [540, 461] on td "5,000.00" at bounding box center [582, 463] width 191 height 24
click at [487, 491] on td "Jul 24, 2023" at bounding box center [391, 488] width 191 height 24
drag, startPoint x: 516, startPoint y: 491, endPoint x: 567, endPoint y: 471, distance: 55.4
click at [567, 471] on tbody "Jul 23, 2024 51,425.20 Withdraw Received Aug 03, 2023 500.00 Deposit Received A…" at bounding box center [700, 451] width 808 height 389
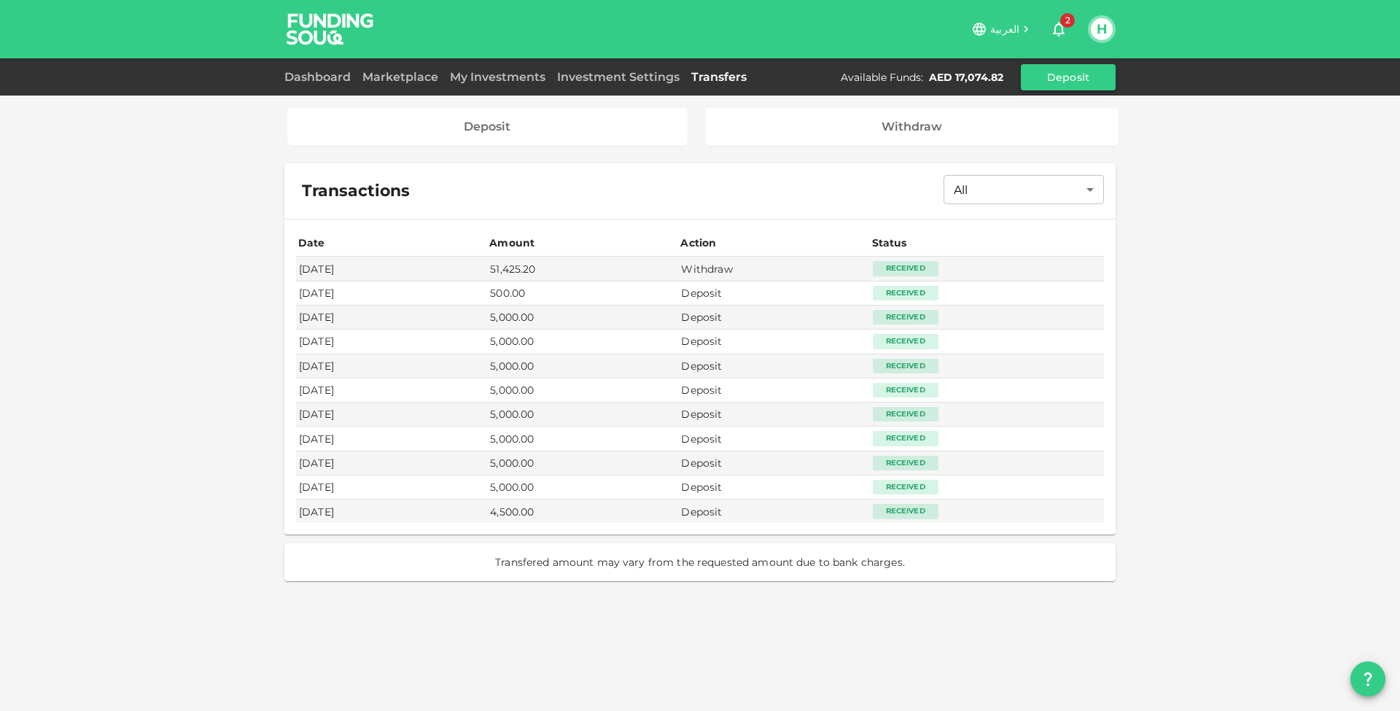
click at [573, 296] on td "500.00" at bounding box center [582, 294] width 191 height 24
drag, startPoint x: 520, startPoint y: 315, endPoint x: 580, endPoint y: 395, distance: 100.1
click at [580, 395] on tbody "Jul 23, 2024 51,425.20 Withdraw Received Aug 03, 2023 500.00 Deposit Received A…" at bounding box center [700, 451] width 808 height 389
drag, startPoint x: 523, startPoint y: 412, endPoint x: 586, endPoint y: 486, distance: 96.8
click at [586, 486] on tbody "Jul 23, 2024 51,425.20 Withdraw Received Aug 03, 2023 500.00 Deposit Received A…" at bounding box center [700, 451] width 808 height 389
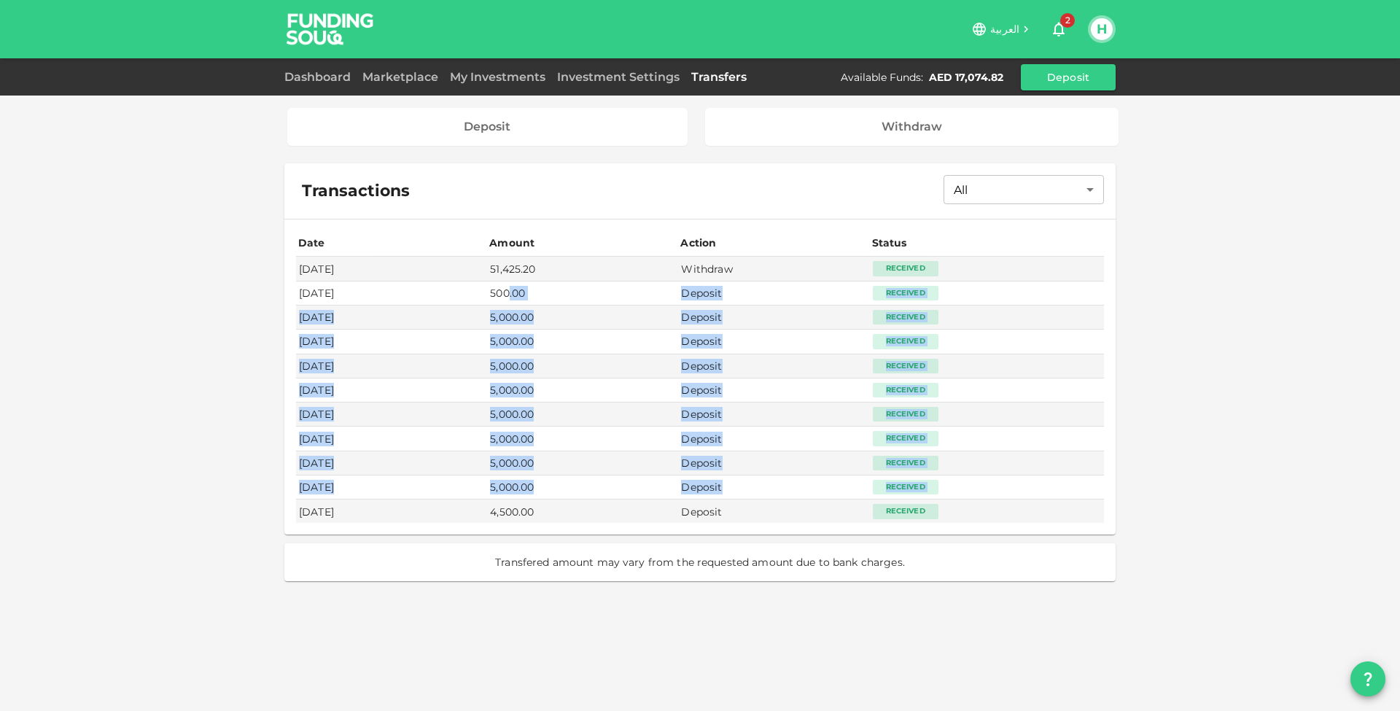
drag, startPoint x: 516, startPoint y: 501, endPoint x: 540, endPoint y: 291, distance: 211.4
click at [540, 291] on tbody "Jul 23, 2024 51,425.20 Withdraw Received Aug 03, 2023 500.00 Deposit Received A…" at bounding box center [700, 451] width 808 height 389
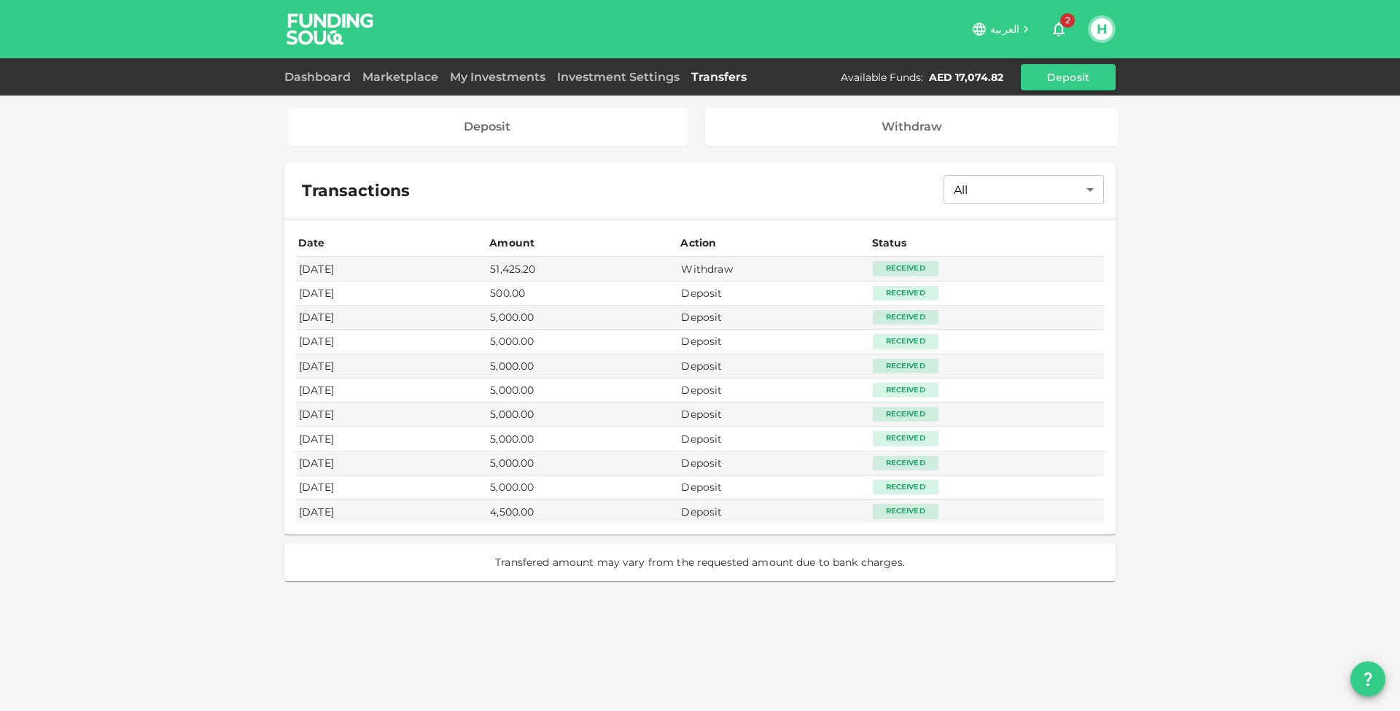
click at [487, 293] on td "Aug 03, 2023" at bounding box center [391, 294] width 191 height 24
drag, startPoint x: 520, startPoint y: 284, endPoint x: 567, endPoint y: 338, distance: 71.4
click at [567, 338] on tbody "Jul 23, 2024 51,425.20 Withdraw Received Aug 03, 2023 500.00 Deposit Received A…" at bounding box center [700, 451] width 808 height 389
click at [527, 317] on td "5,000.00" at bounding box center [582, 318] width 191 height 24
drag, startPoint x: 517, startPoint y: 315, endPoint x: 577, endPoint y: 393, distance: 98.3
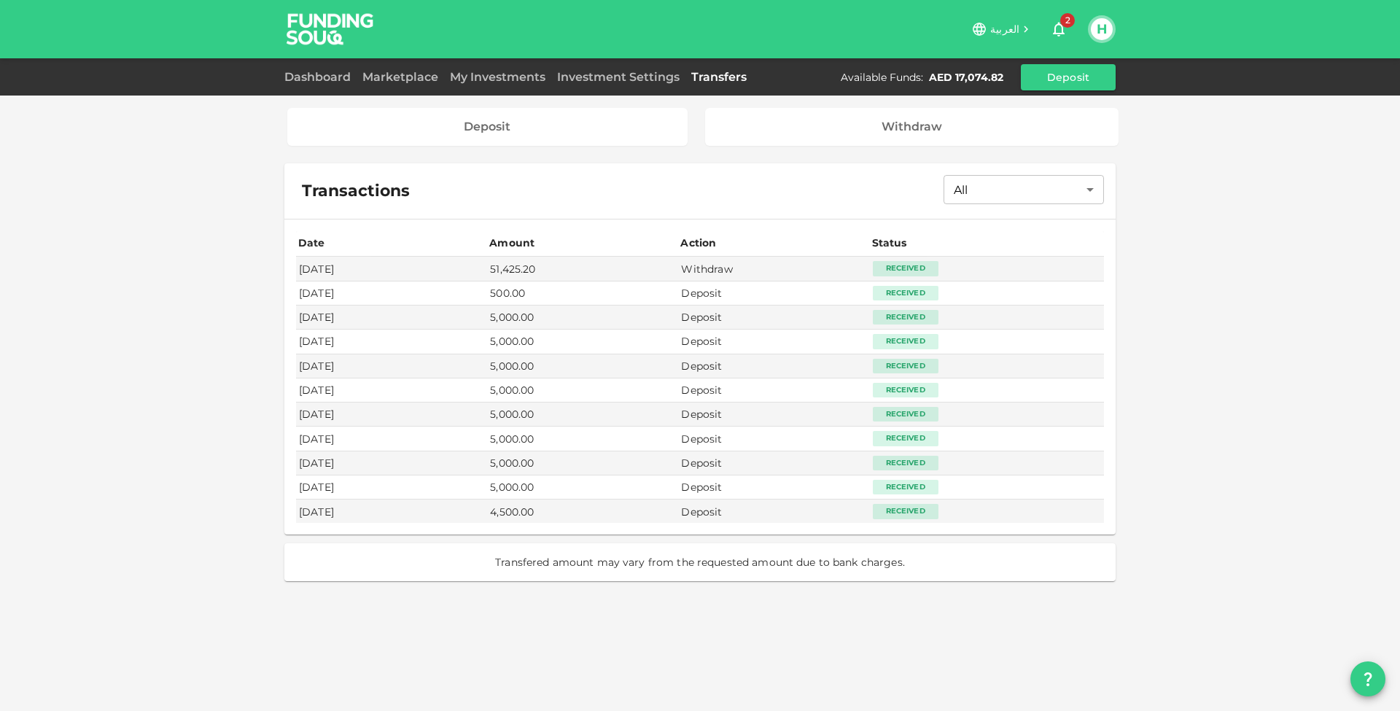
click at [578, 394] on tbody "Jul 23, 2024 51,425.20 Withdraw Received Aug 03, 2023 500.00 Deposit Received A…" at bounding box center [700, 451] width 808 height 389
drag, startPoint x: 519, startPoint y: 408, endPoint x: 589, endPoint y: 484, distance: 103.3
click at [589, 484] on tbody "Jul 23, 2024 51,425.20 Withdraw Received Aug 03, 2023 500.00 Deposit Received A…" at bounding box center [700, 451] width 808 height 389
click at [487, 508] on td "Jul 22, 2023" at bounding box center [391, 512] width 191 height 24
drag, startPoint x: 513, startPoint y: 485, endPoint x: 584, endPoint y: 292, distance: 204.9
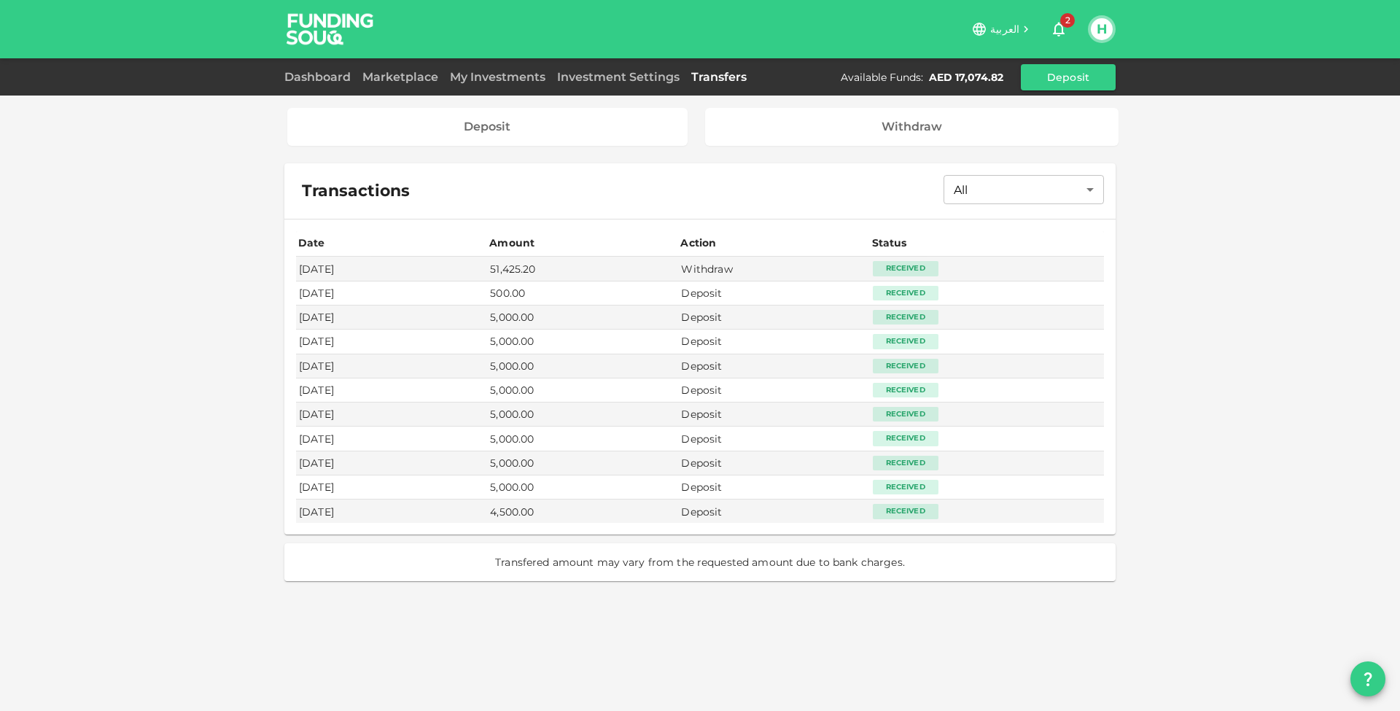
click at [584, 289] on tbody "Jul 23, 2024 51,425.20 Withdraw Received Aug 03, 2023 500.00 Deposit Received A…" at bounding box center [700, 451] width 808 height 389
click at [525, 478] on td "5,000.00" at bounding box center [582, 488] width 191 height 24
drag, startPoint x: 513, startPoint y: 483, endPoint x: 587, endPoint y: 408, distance: 105.7
click at [587, 408] on tbody "Jul 23, 2024 51,425.20 Withdraw Received Aug 03, 2023 500.00 Deposit Received A…" at bounding box center [700, 451] width 808 height 389
click at [583, 482] on td "5,000.00" at bounding box center [582, 488] width 191 height 24
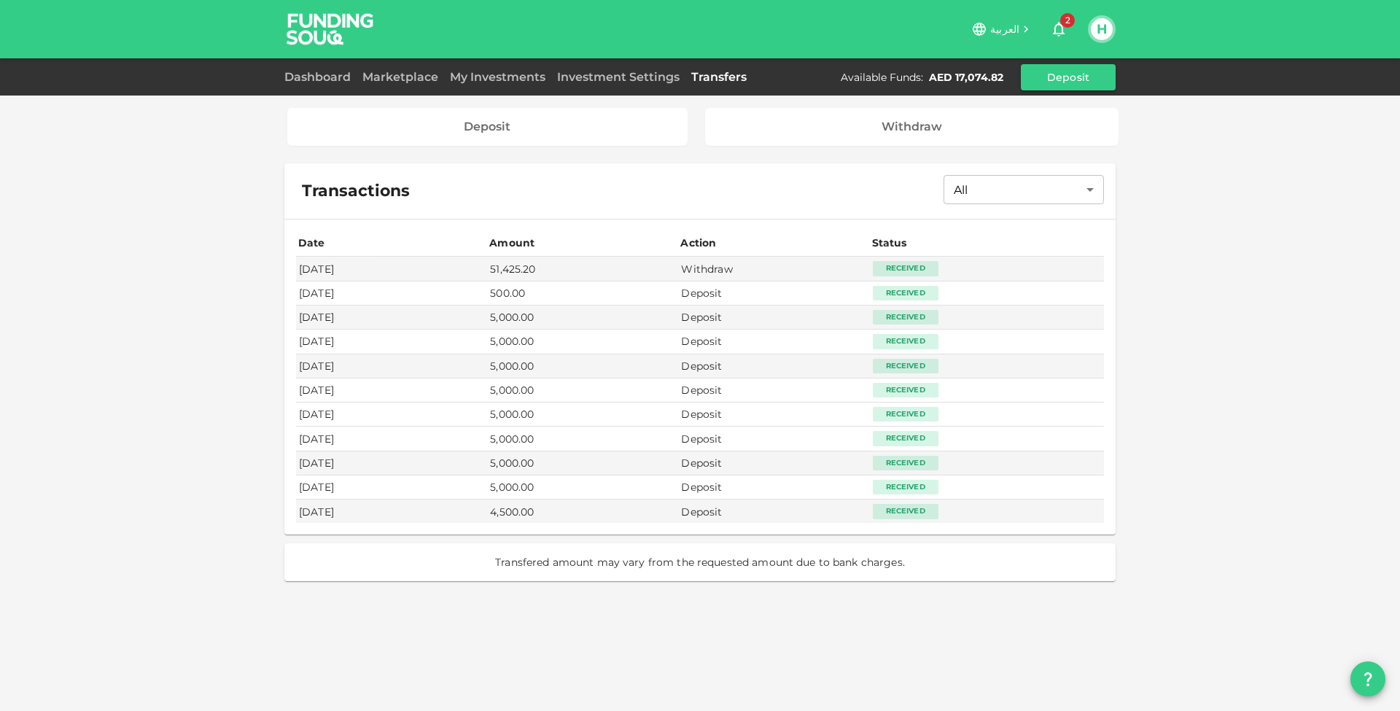
drag, startPoint x: 578, startPoint y: 491, endPoint x: 503, endPoint y: 411, distance: 109.9
click at [503, 411] on tbody "Jul 23, 2024 51,425.20 Withdraw Received Aug 03, 2023 500.00 Deposit Received A…" at bounding box center [700, 451] width 808 height 389
drag, startPoint x: 581, startPoint y: 388, endPoint x: 514, endPoint y: 317, distance: 97.5
click at [514, 317] on tbody "Jul 23, 2024 51,425.20 Withdraw Received Aug 03, 2023 500.00 Deposit Received A…" at bounding box center [700, 451] width 808 height 389
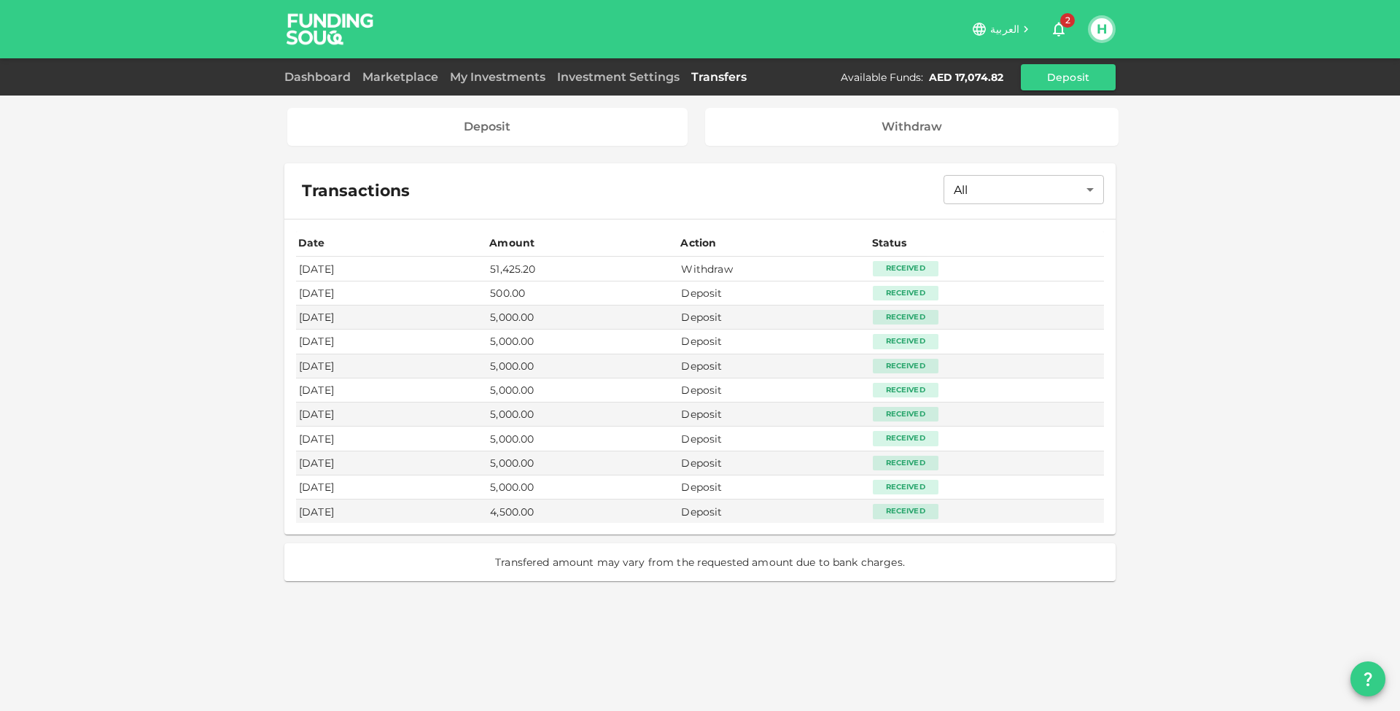
drag, startPoint x: 519, startPoint y: 269, endPoint x: 670, endPoint y: 269, distance: 150.3
click at [670, 269] on tr "Jul 23, 2024 51,425.20 Withdraw Received" at bounding box center [700, 269] width 808 height 24
click at [602, 295] on td "500.00" at bounding box center [582, 294] width 191 height 24
drag, startPoint x: 515, startPoint y: 268, endPoint x: 657, endPoint y: 268, distance: 142.2
click at [659, 268] on tr "Jul 23, 2024 51,425.20 Withdraw Received" at bounding box center [700, 269] width 808 height 24
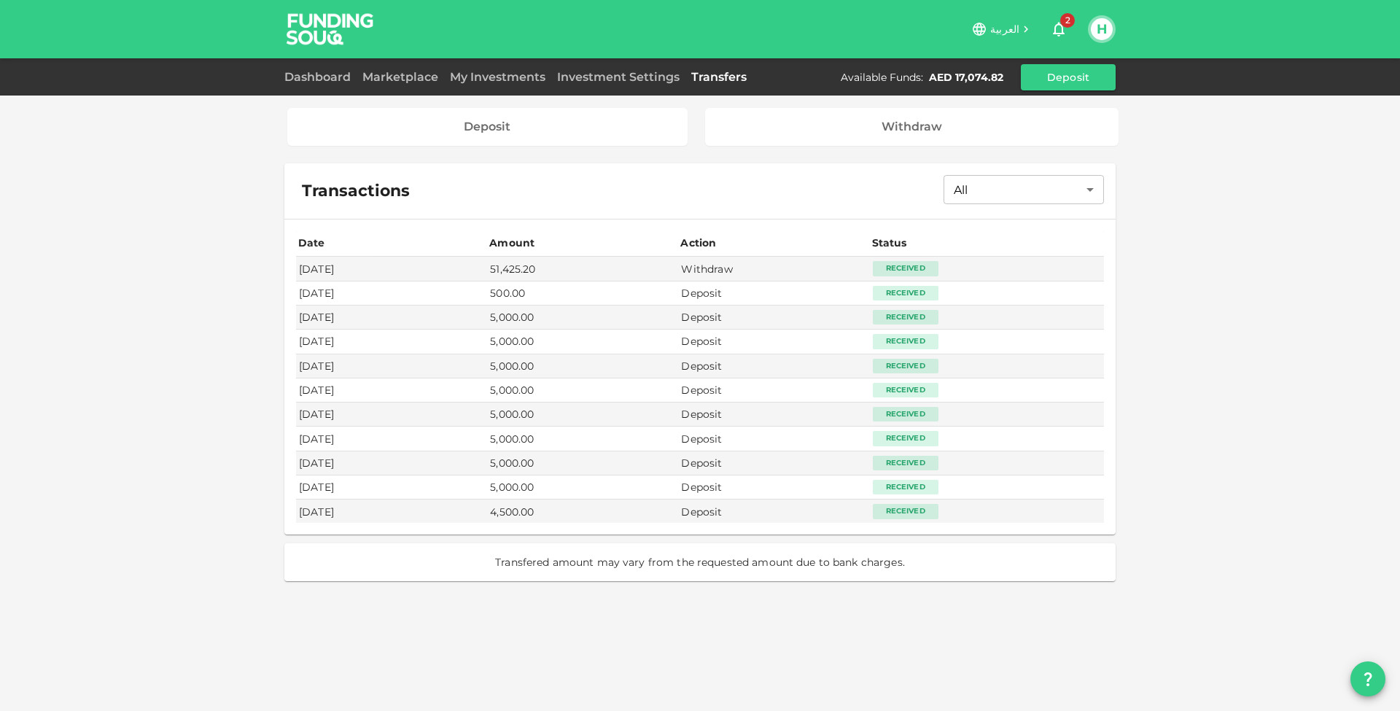
click at [607, 292] on td "500.00" at bounding box center [582, 294] width 191 height 24
drag, startPoint x: 522, startPoint y: 292, endPoint x: 662, endPoint y: 292, distance: 140.0
click at [664, 292] on tr "Aug 03, 2023 500.00 Deposit Received" at bounding box center [700, 294] width 808 height 24
click at [629, 373] on td "5,000.00" at bounding box center [582, 366] width 191 height 24
drag, startPoint x: 522, startPoint y: 272, endPoint x: 637, endPoint y: 272, distance: 115.2
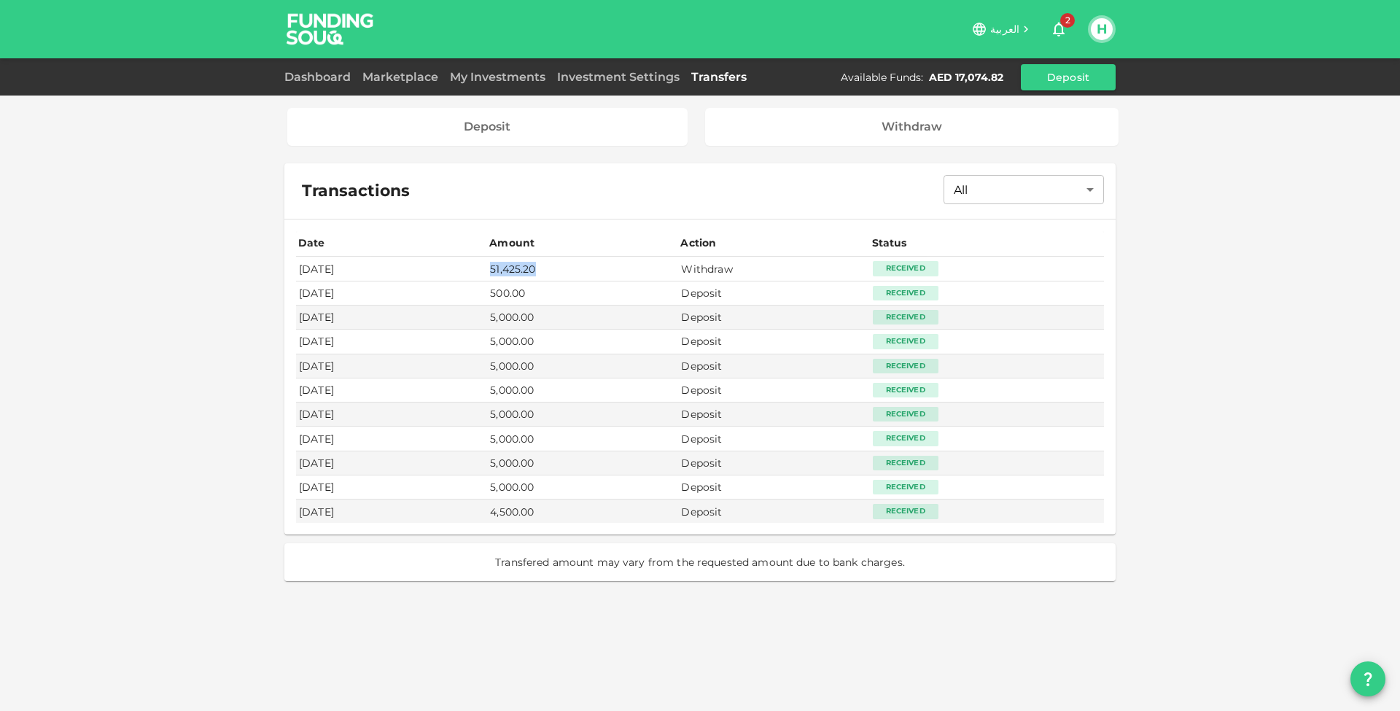
click at [637, 272] on td "51,425.20" at bounding box center [582, 269] width 191 height 24
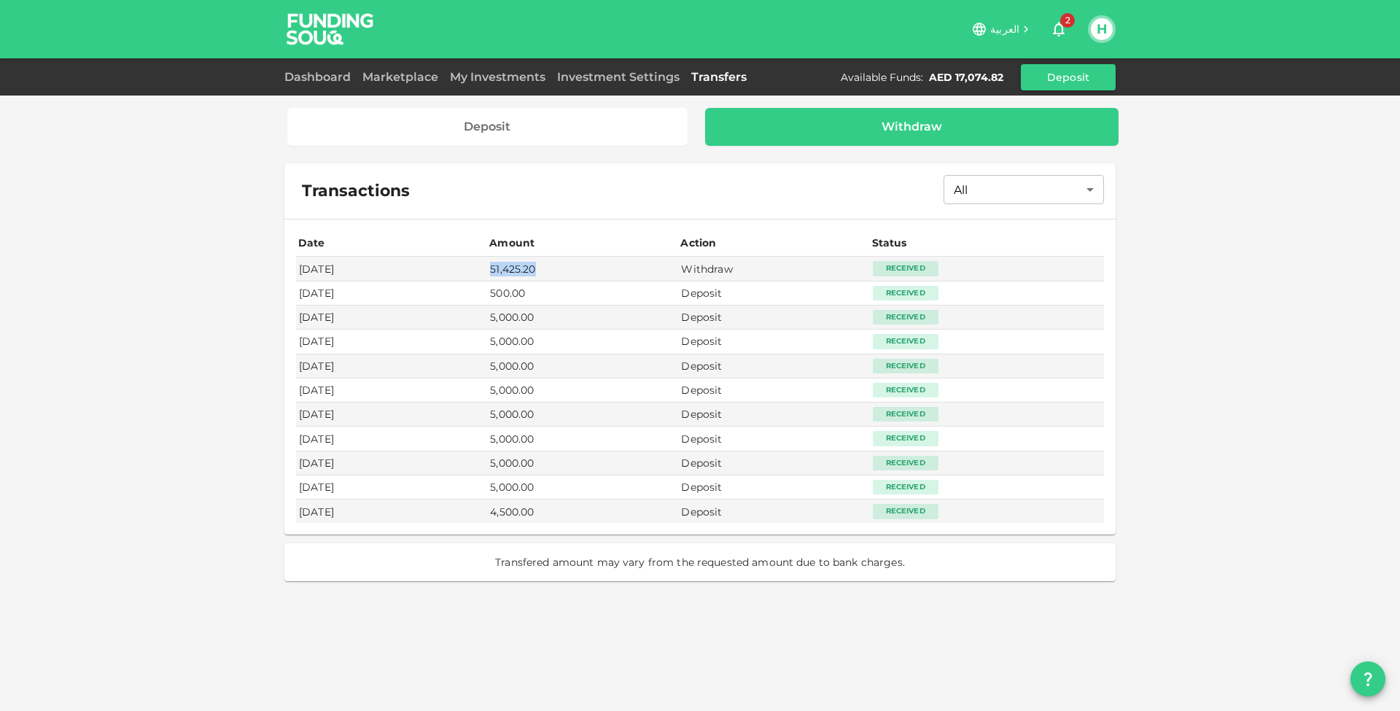
click at [815, 128] on div "Withdraw" at bounding box center [912, 127] width 391 height 15
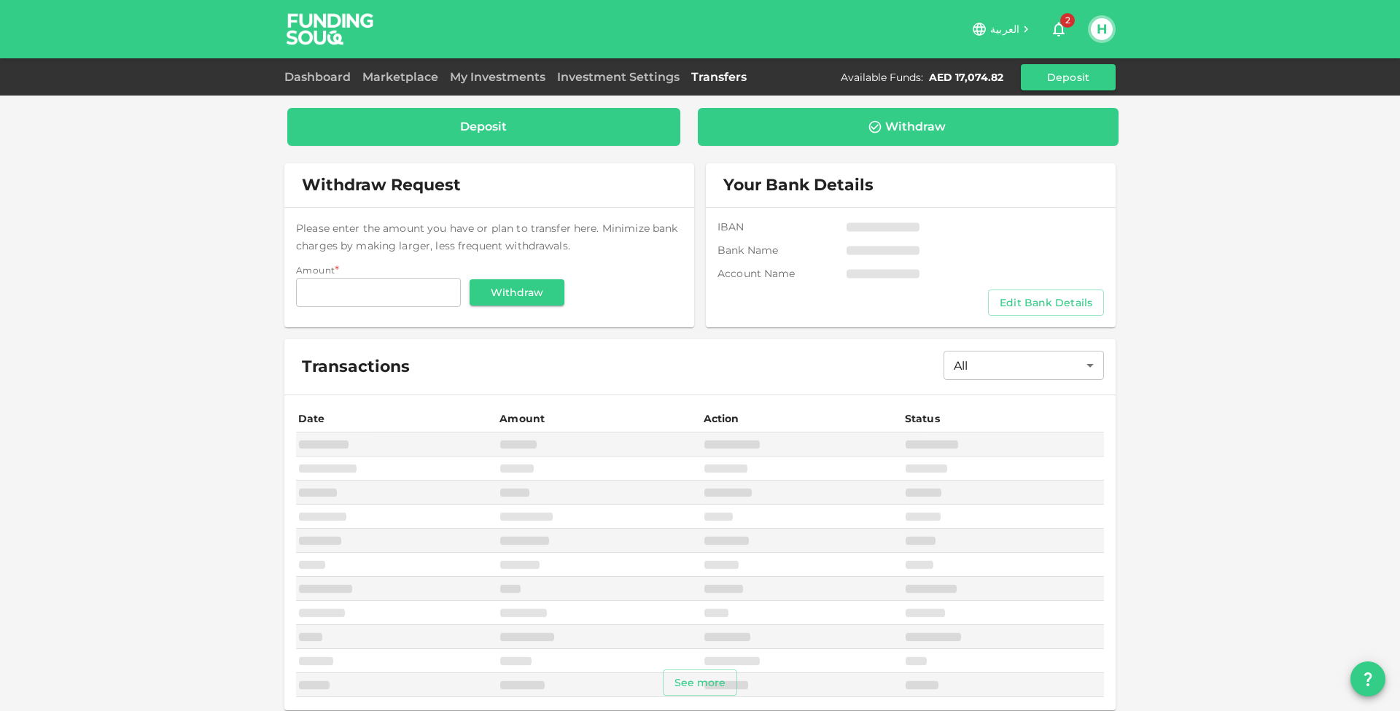
click at [632, 137] on div "Deposit" at bounding box center [483, 127] width 393 height 38
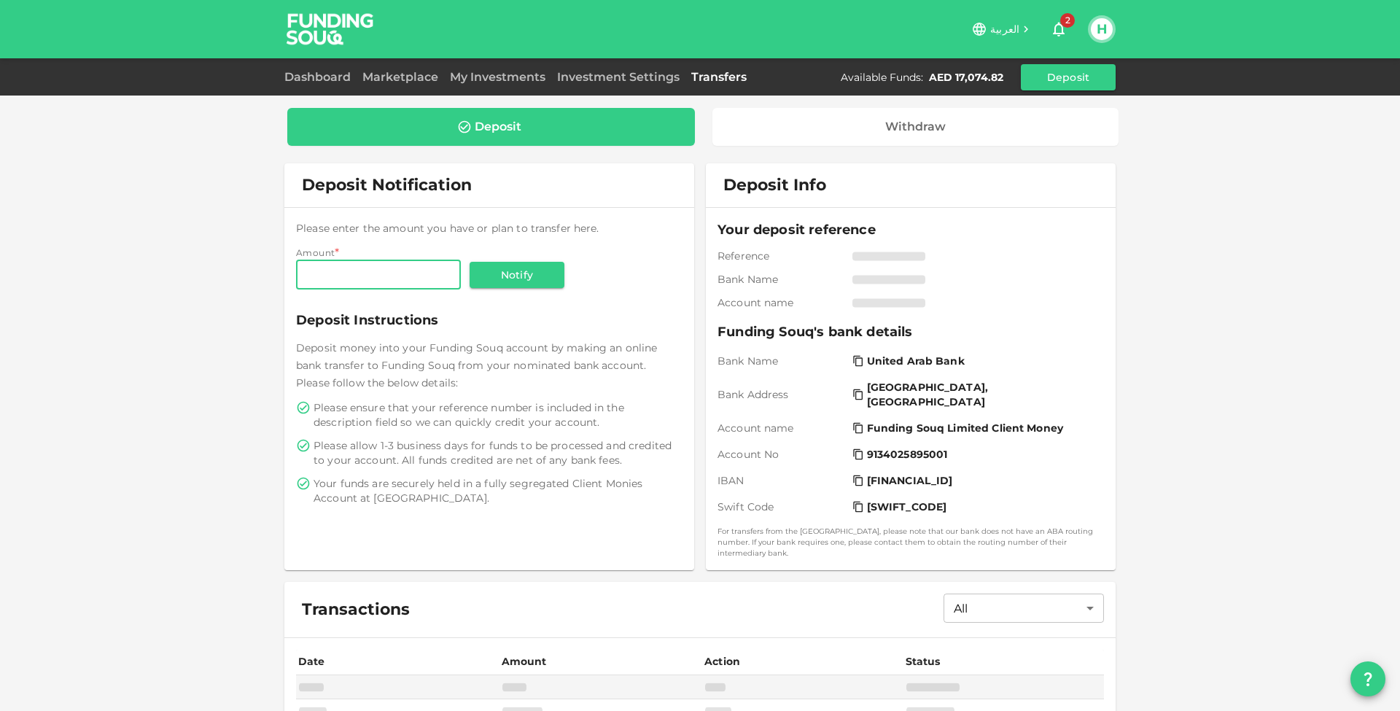
click at [311, 28] on img at bounding box center [330, 29] width 109 height 58
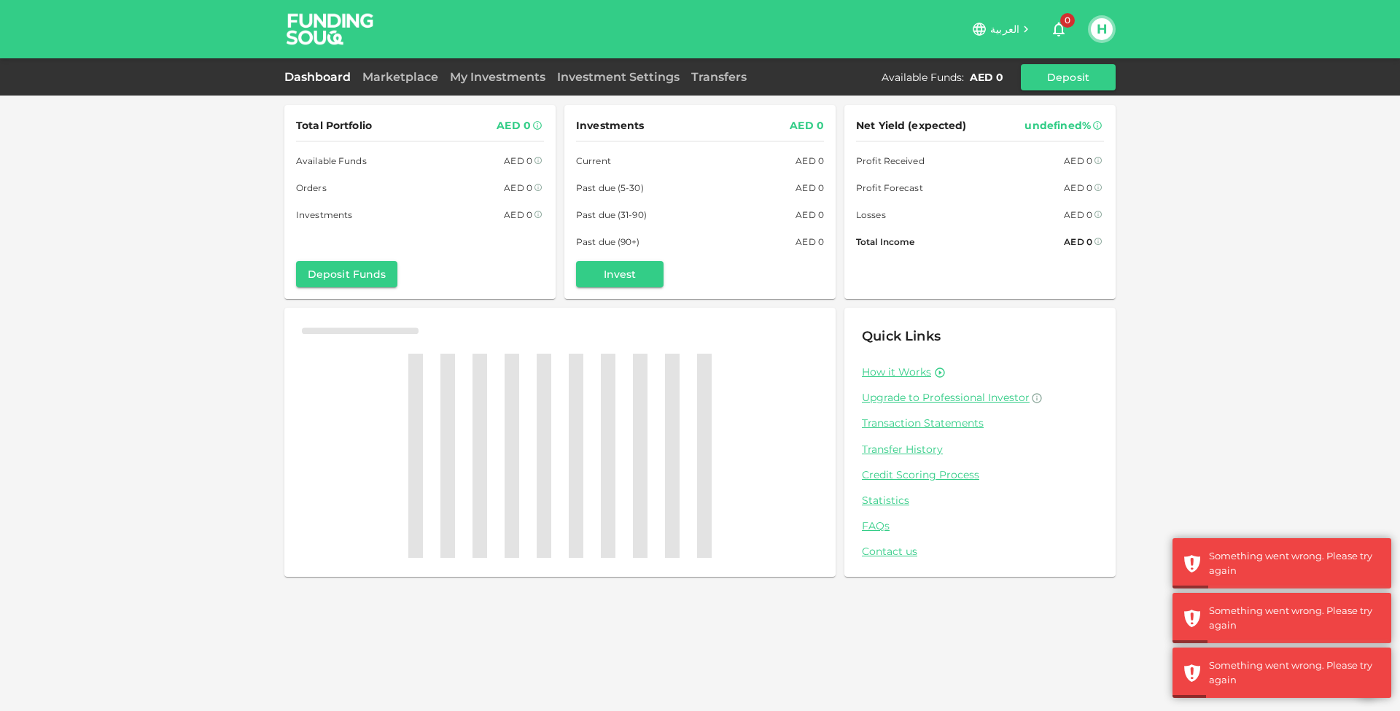
click at [325, 28] on img at bounding box center [330, 29] width 109 height 58
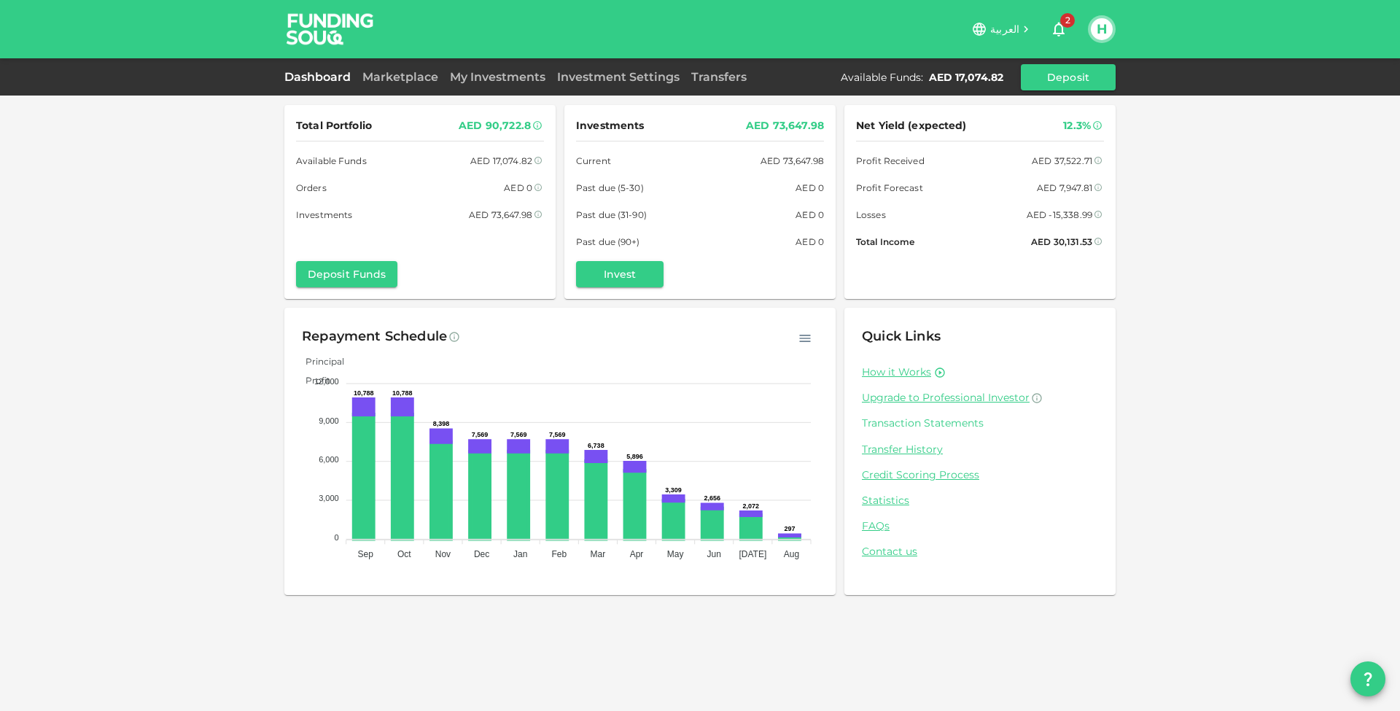
click at [947, 423] on link "Transaction Statements" at bounding box center [980, 423] width 236 height 14
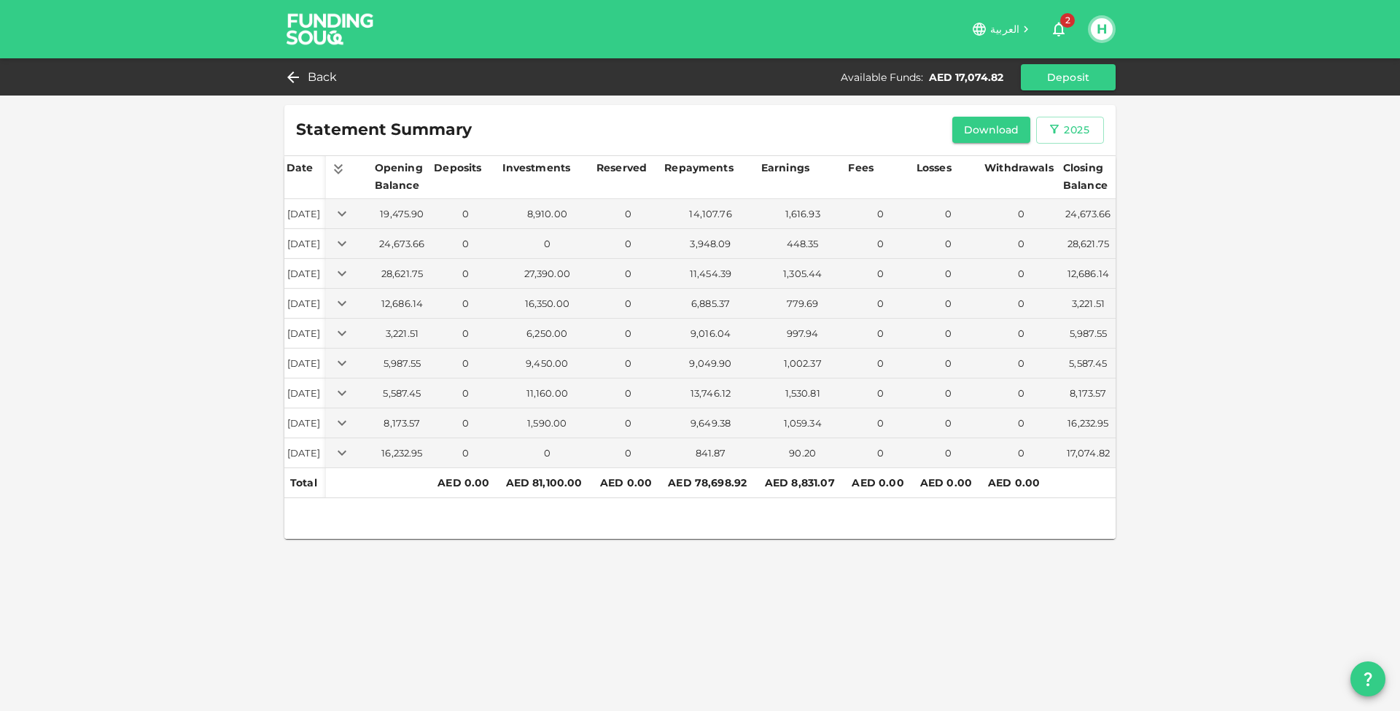
click at [1094, 144] on div "Statement Summary Download 2025" at bounding box center [699, 130] width 831 height 50
click at [1071, 137] on div "2025" at bounding box center [1077, 130] width 26 height 18
click at [1057, 218] on li "2022" at bounding box center [1062, 214] width 53 height 26
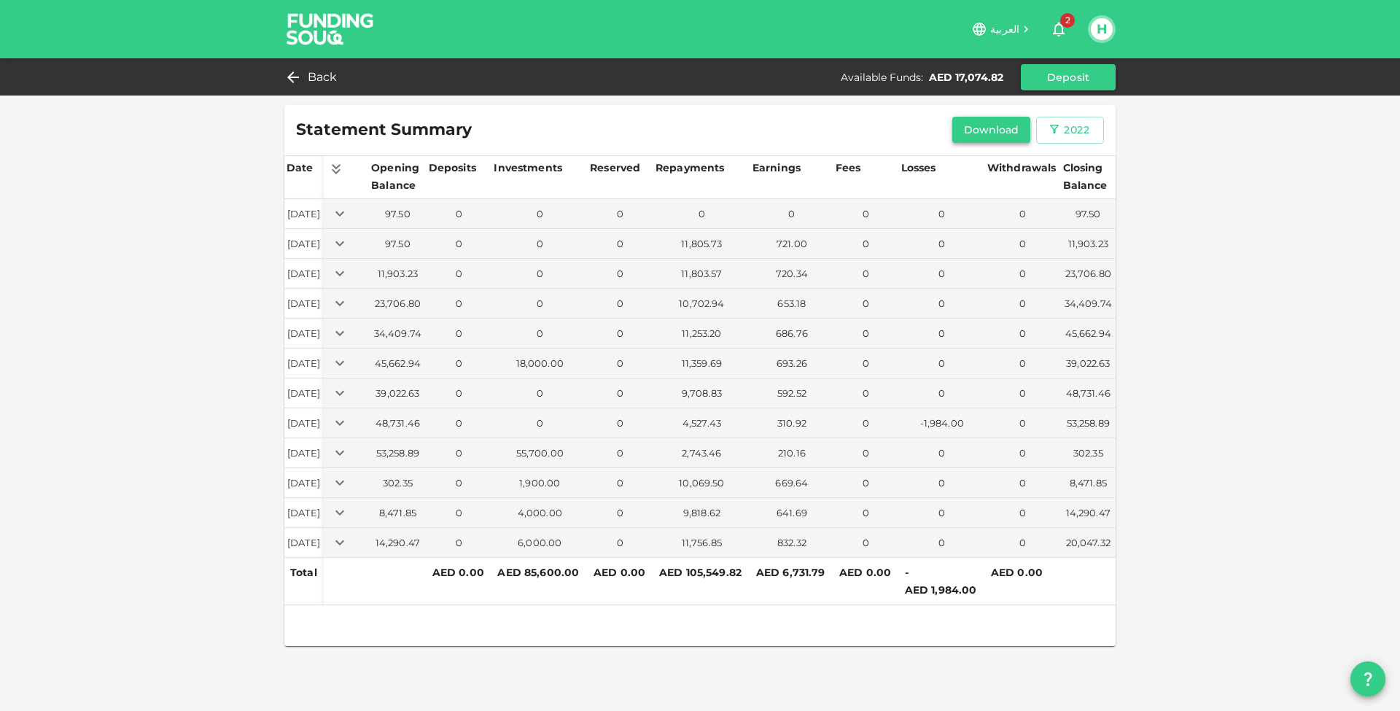
click at [1015, 132] on button "Download" at bounding box center [992, 130] width 79 height 26
click at [1085, 133] on div "2022" at bounding box center [1077, 130] width 26 height 18
click at [1065, 238] on li "2023" at bounding box center [1062, 241] width 53 height 26
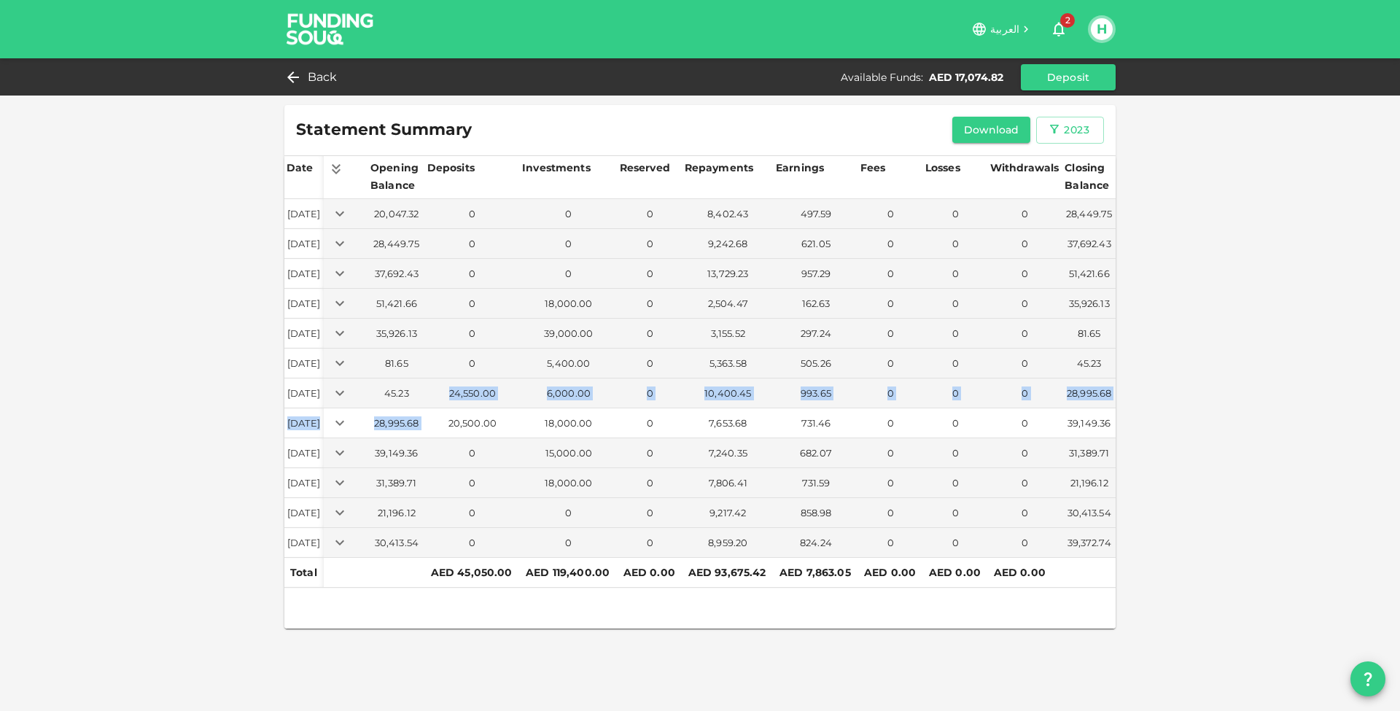
drag, startPoint x: 473, startPoint y: 392, endPoint x: 516, endPoint y: 416, distance: 48.7
click at [516, 416] on tbody "Jan 01, 2023 20,047.32 0 0 0 8,402.43 497.59 0 0 0 28,449.75 Feb 01, 2023 28,44…" at bounding box center [699, 378] width 831 height 359
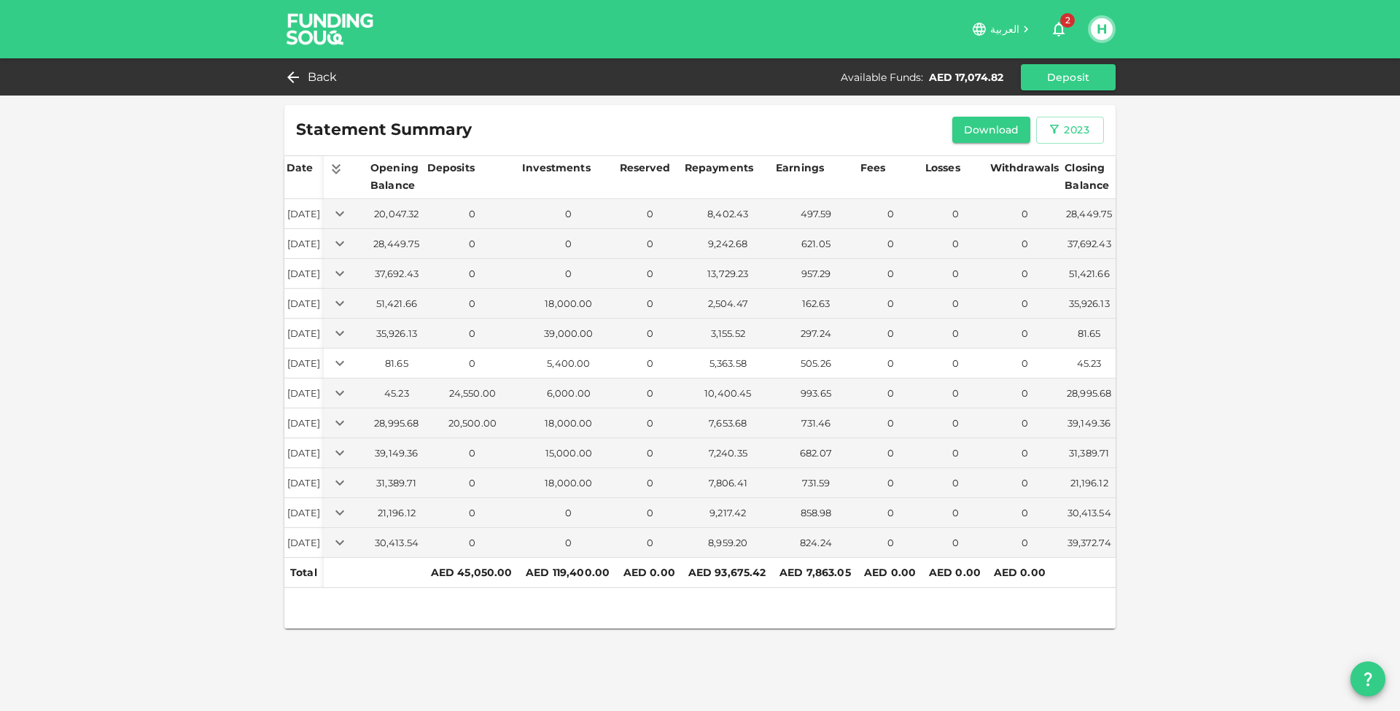
click at [878, 361] on div "0" at bounding box center [890, 364] width 59 height 14
click at [1077, 136] on div "2023" at bounding box center [1077, 130] width 26 height 18
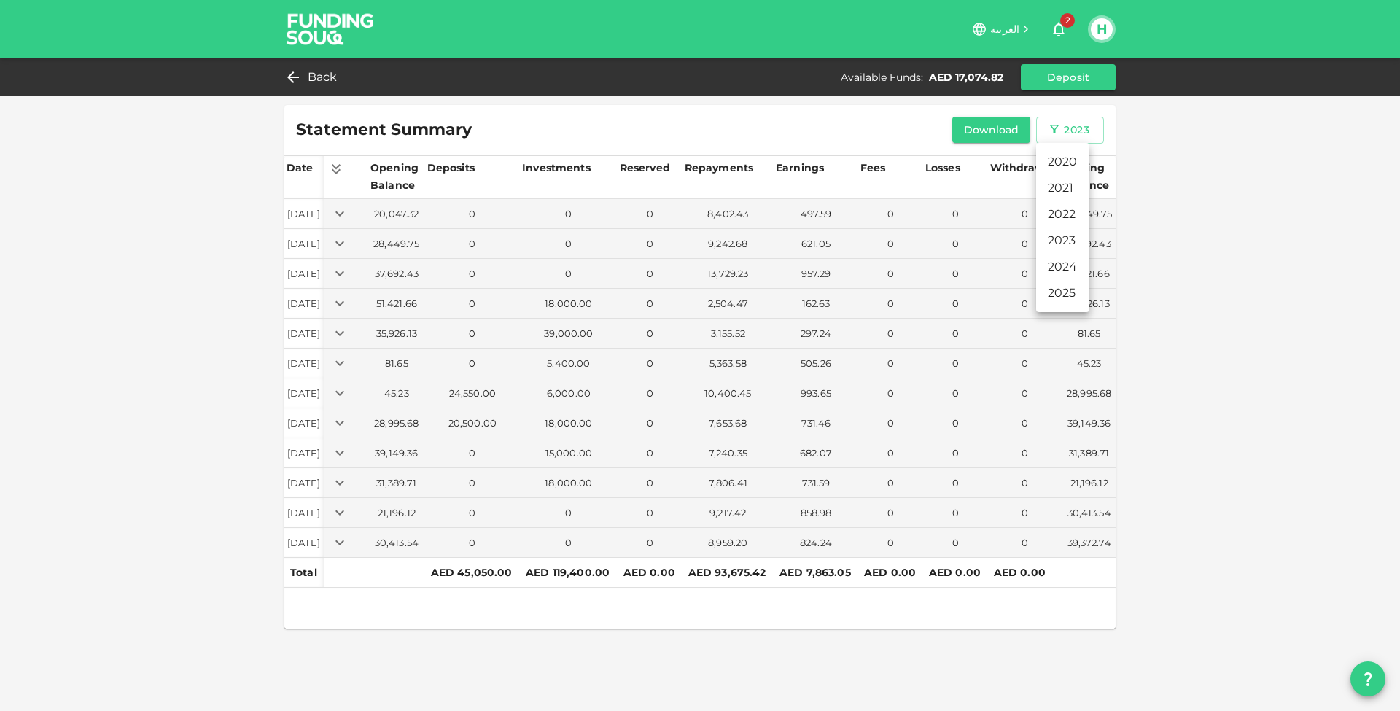
click at [1058, 261] on li "2024" at bounding box center [1062, 267] width 53 height 26
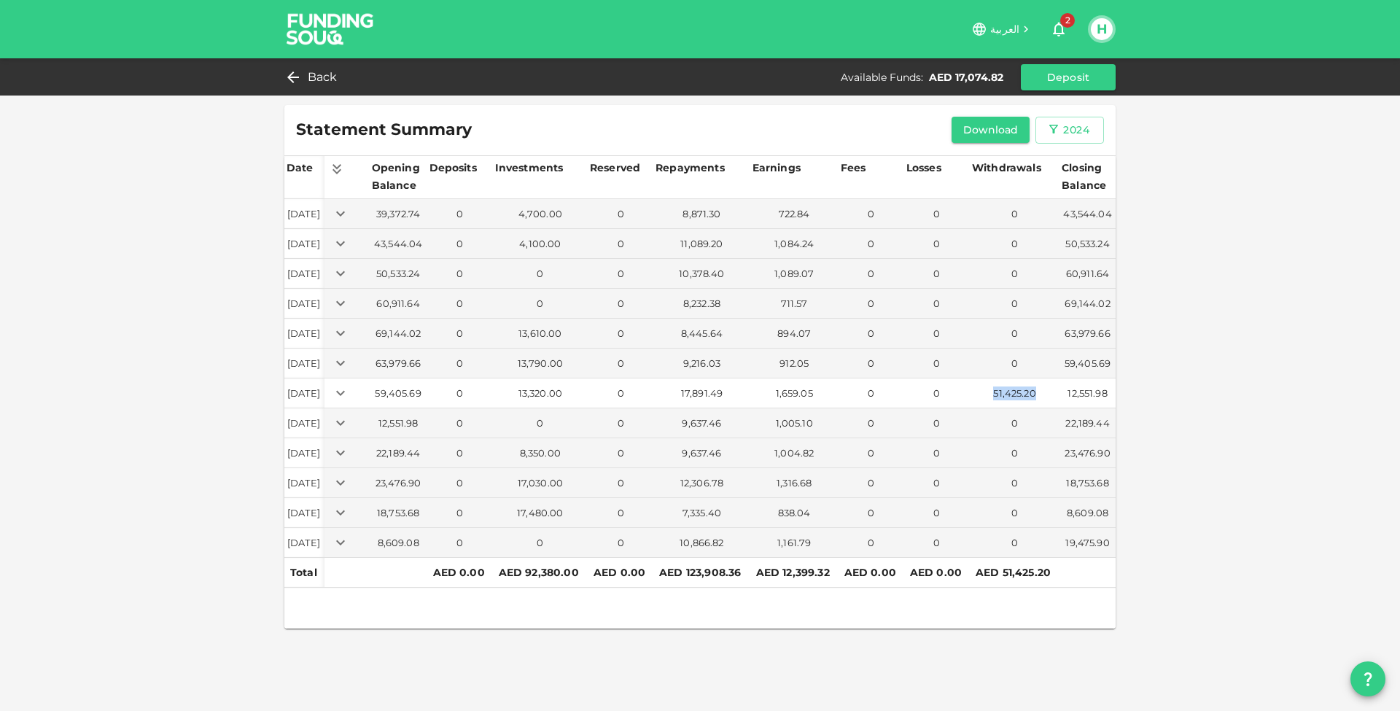
drag, startPoint x: 997, startPoint y: 391, endPoint x: 1052, endPoint y: 391, distance: 55.4
click at [1052, 391] on div "51,425.20" at bounding box center [1015, 394] width 84 height 14
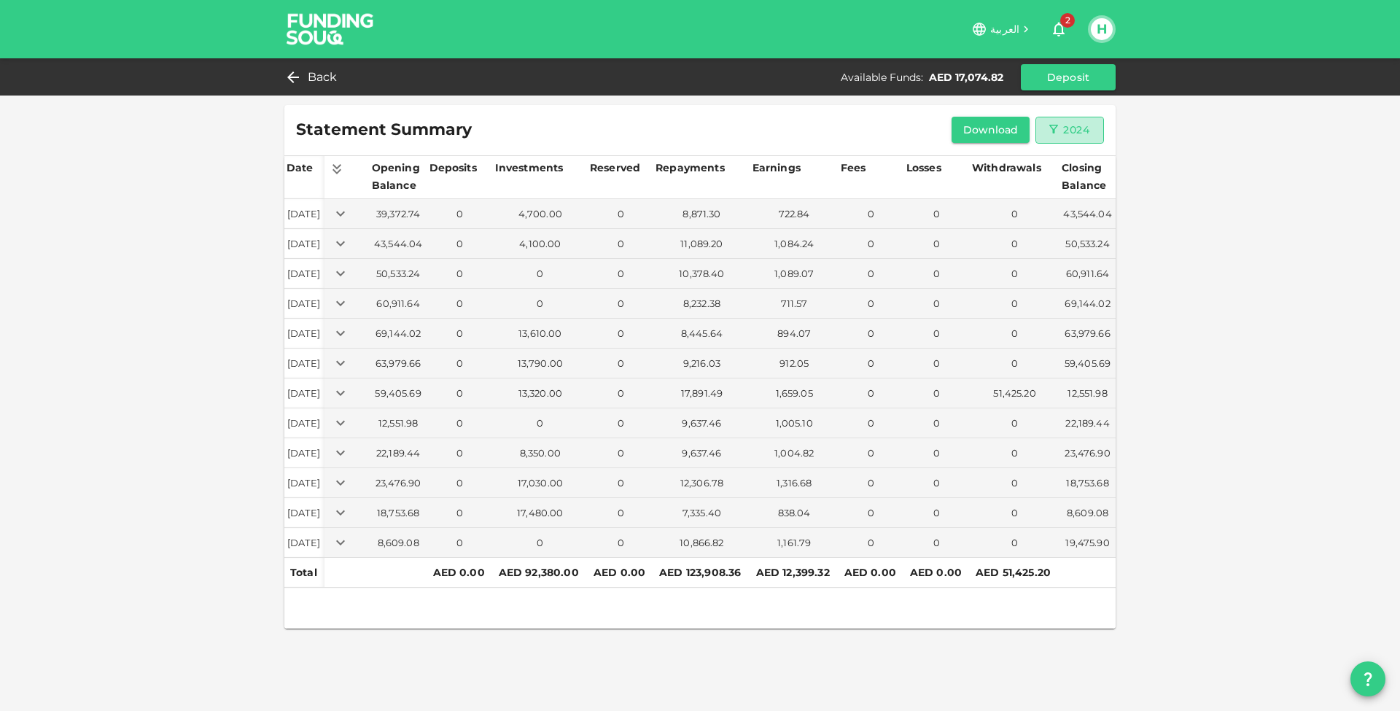
click at [1077, 136] on div "2024" at bounding box center [1076, 130] width 26 height 18
click at [1062, 296] on li "2025" at bounding box center [1062, 293] width 53 height 26
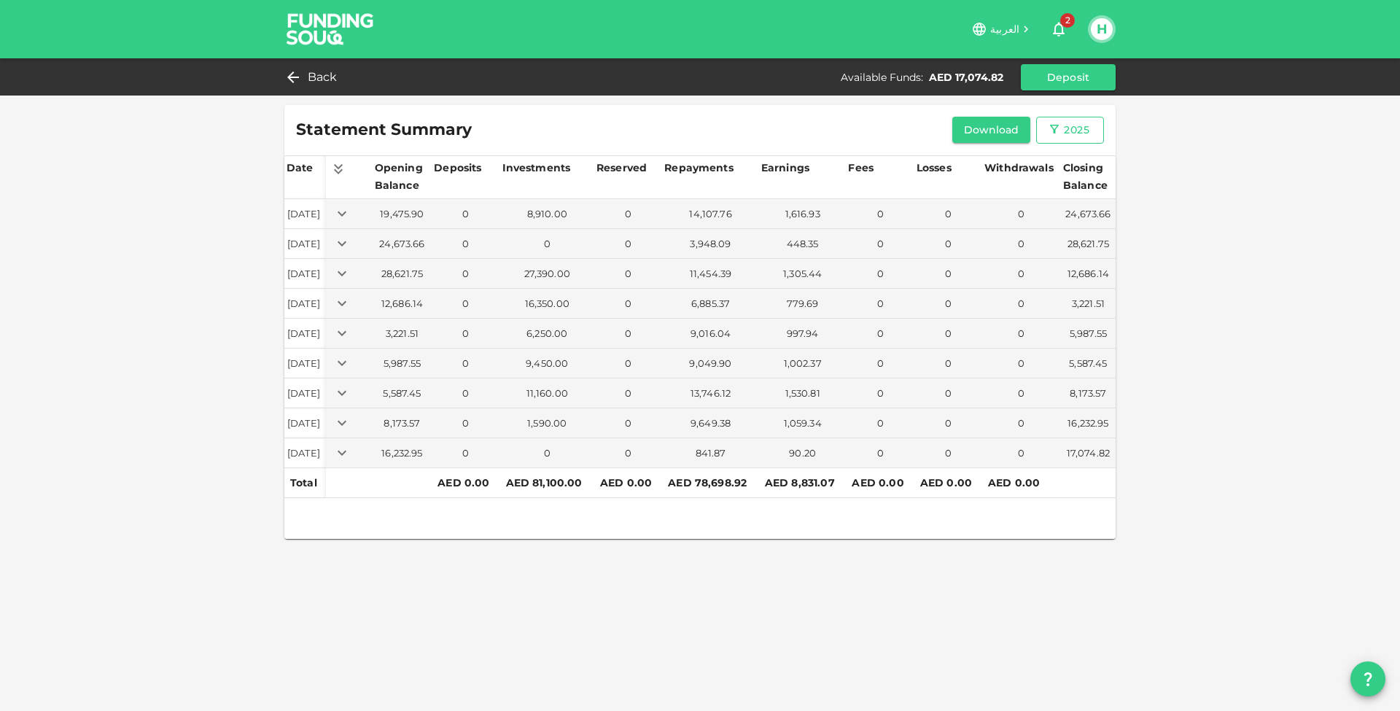
click at [1073, 136] on div "2025" at bounding box center [1077, 130] width 26 height 18
click at [1064, 240] on li "2023" at bounding box center [1062, 241] width 53 height 26
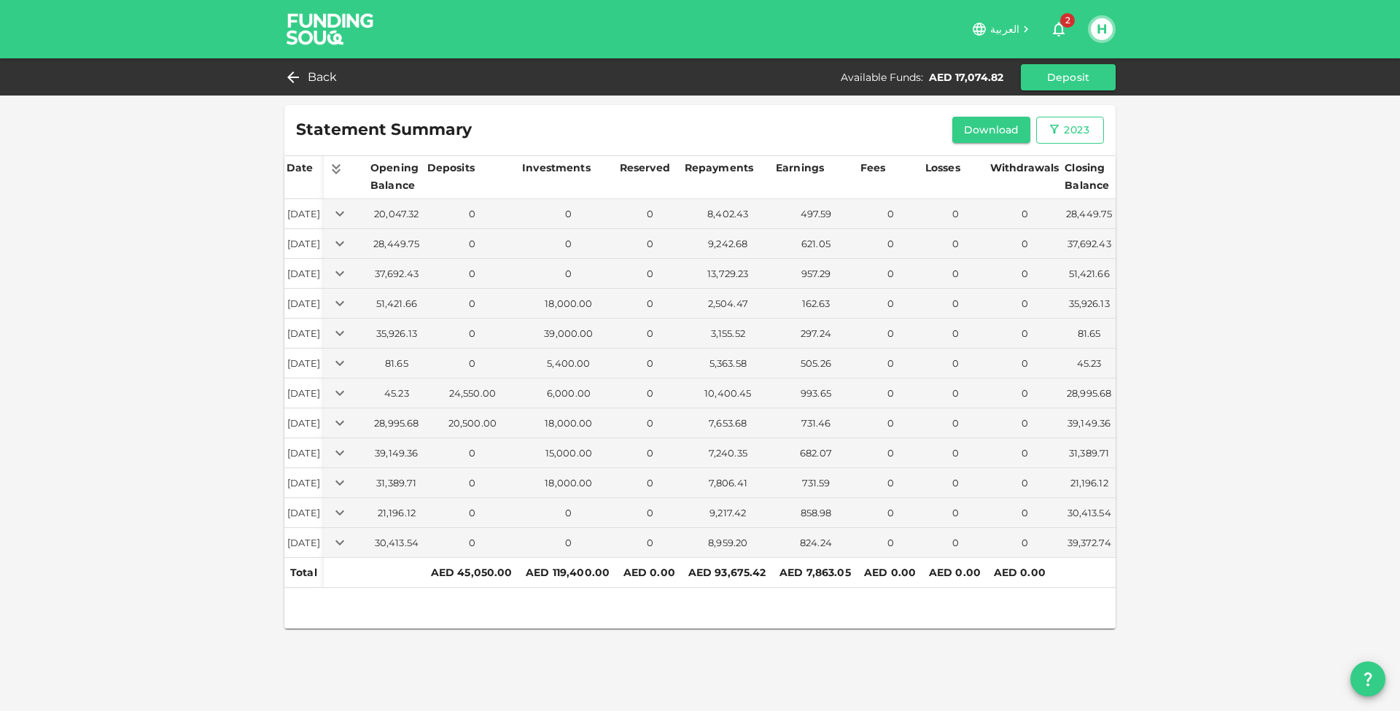
click at [1058, 128] on icon "button" at bounding box center [1054, 129] width 13 height 13
click at [1059, 257] on li "2024" at bounding box center [1062, 267] width 53 height 26
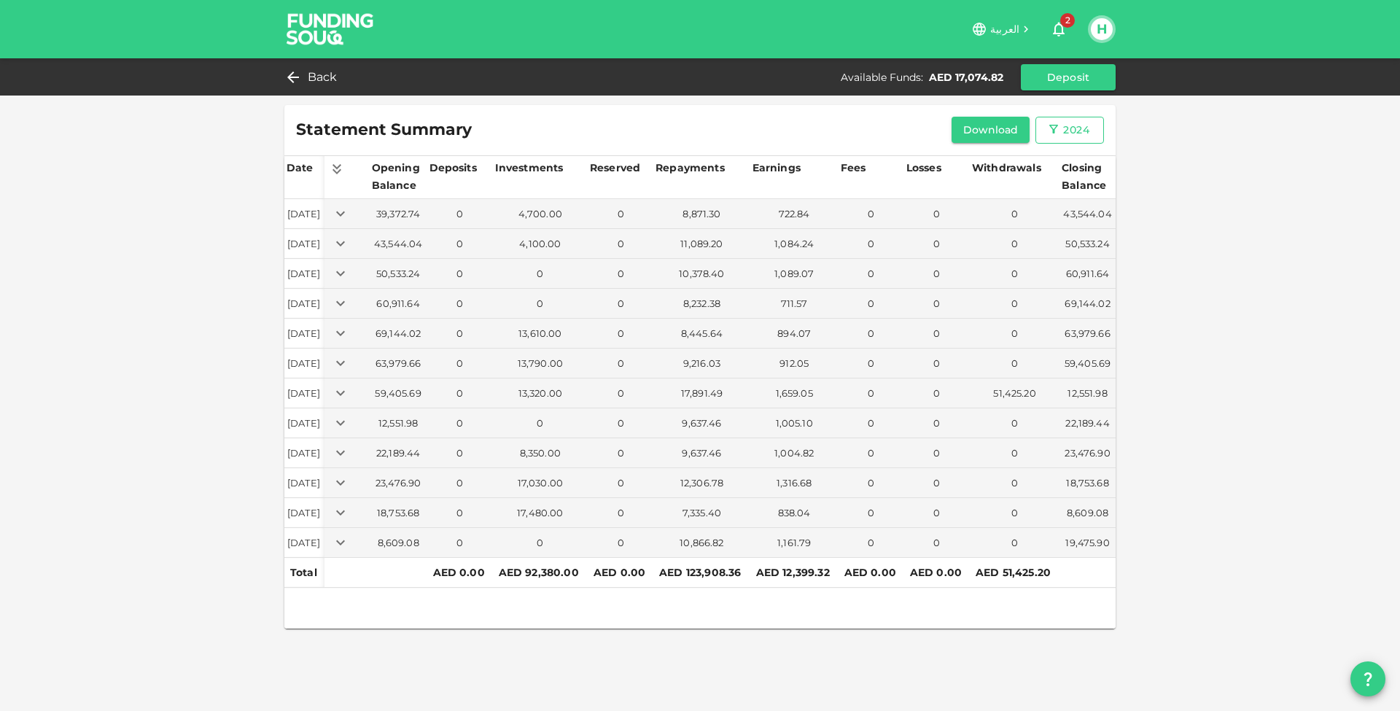
click at [1070, 128] on div "2024" at bounding box center [1076, 130] width 26 height 18
click at [1069, 220] on li "2022" at bounding box center [1062, 214] width 53 height 26
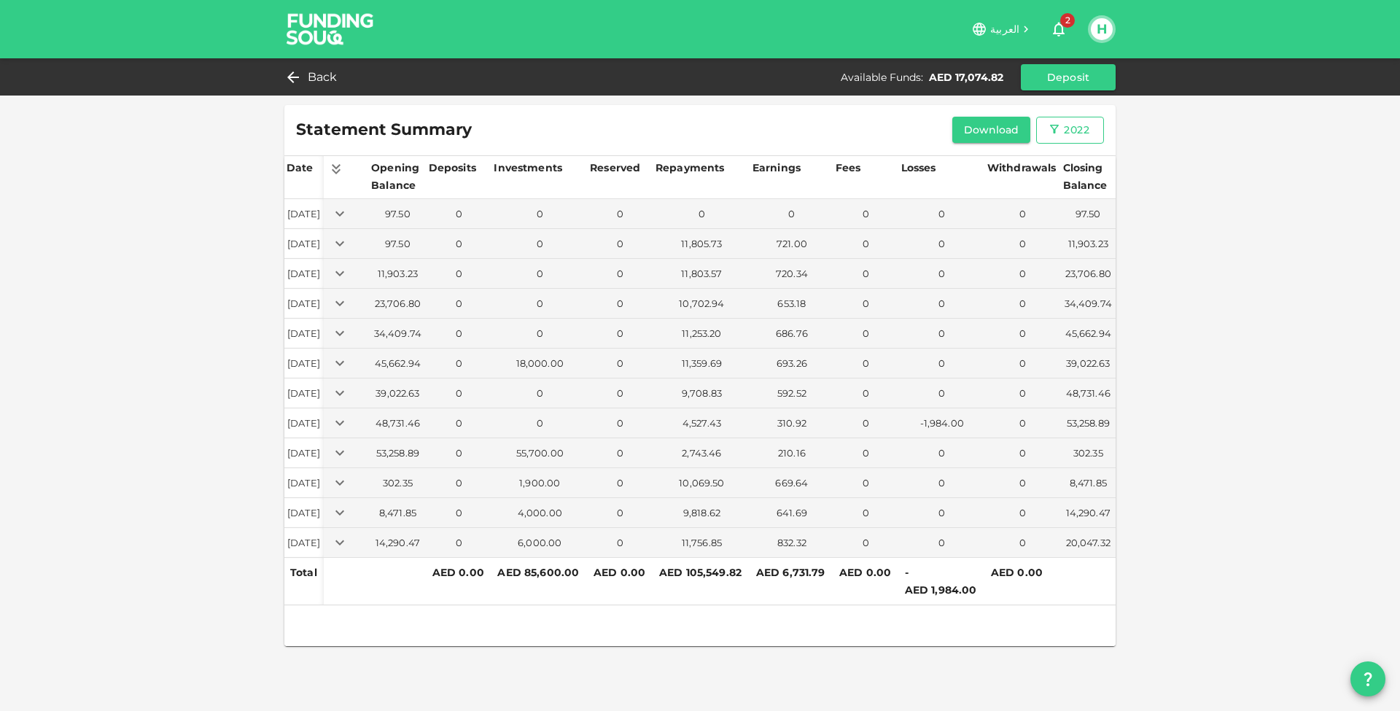
click at [1063, 141] on button "2022" at bounding box center [1070, 130] width 68 height 27
click at [1064, 249] on li "2023" at bounding box center [1062, 241] width 53 height 26
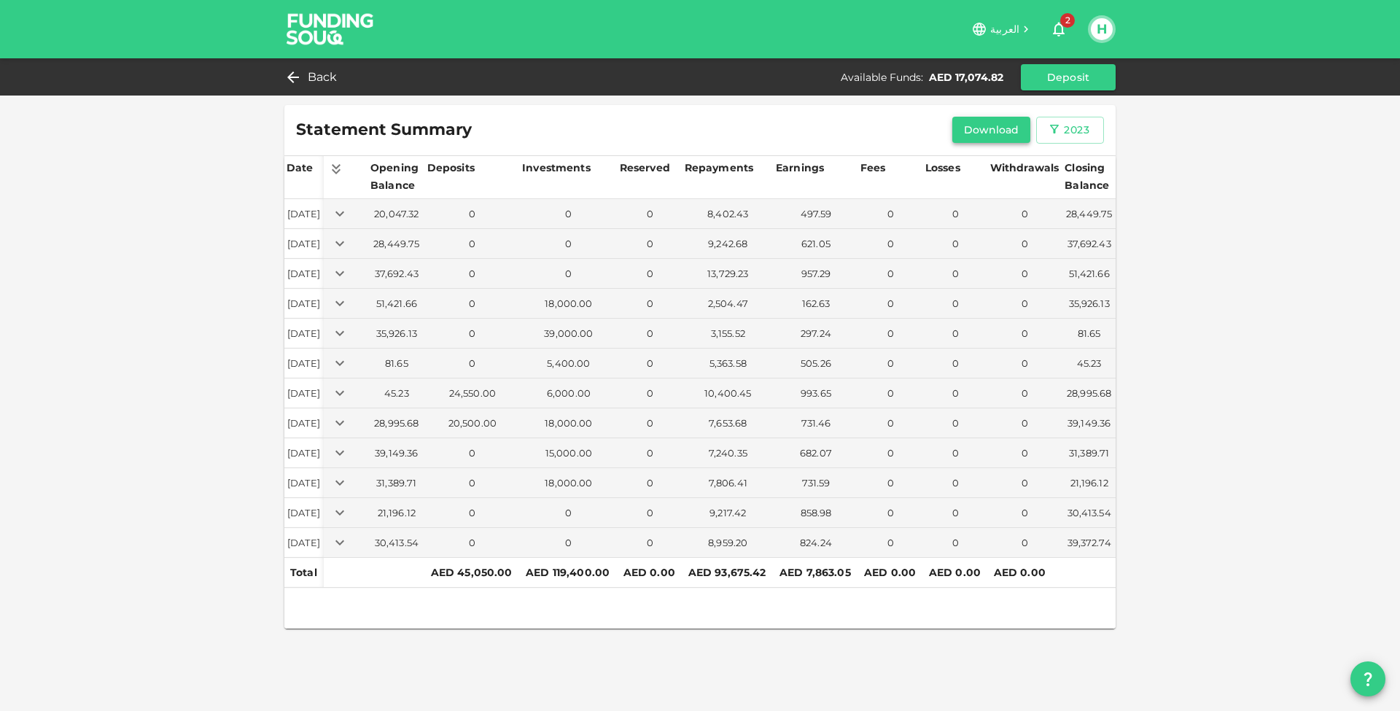
click at [986, 135] on button "Download" at bounding box center [992, 130] width 79 height 26
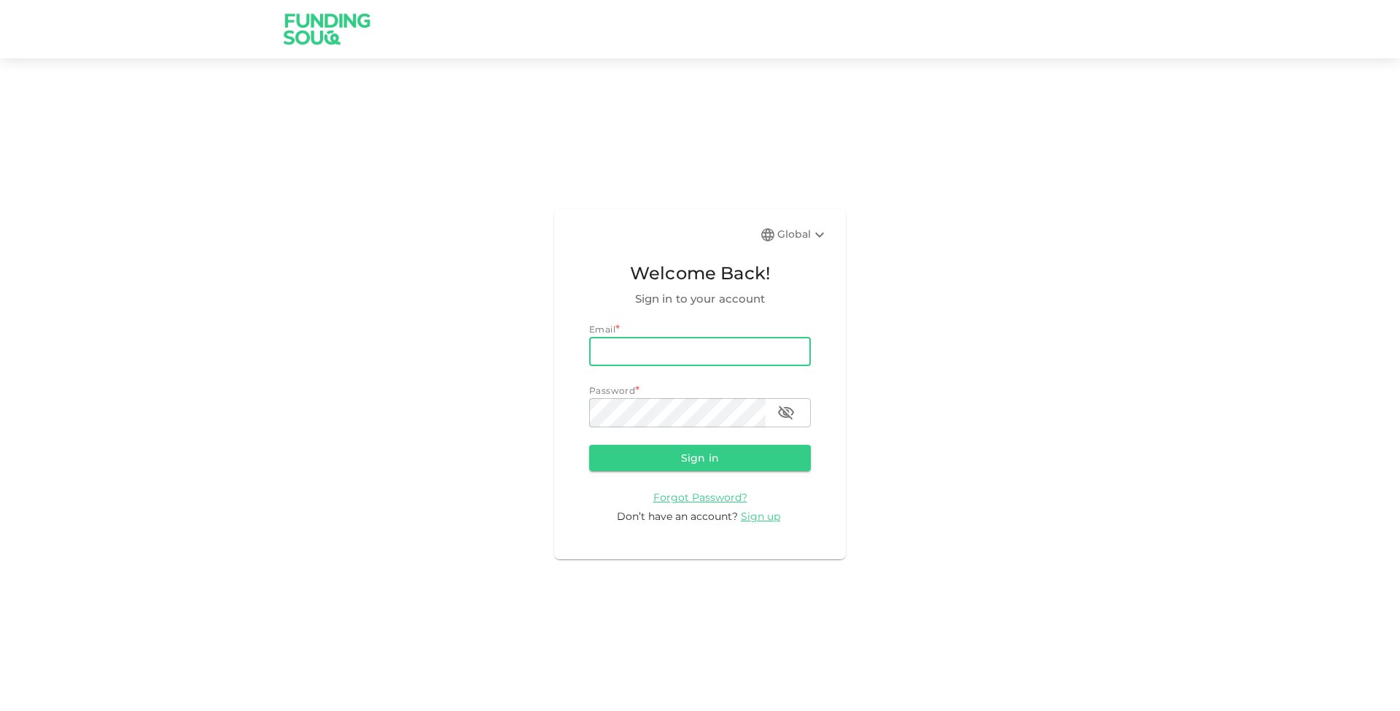
type input "[EMAIL_ADDRESS][PERSON_NAME][DOMAIN_NAME]"
click at [678, 469] on button "Sign in" at bounding box center [700, 458] width 222 height 26
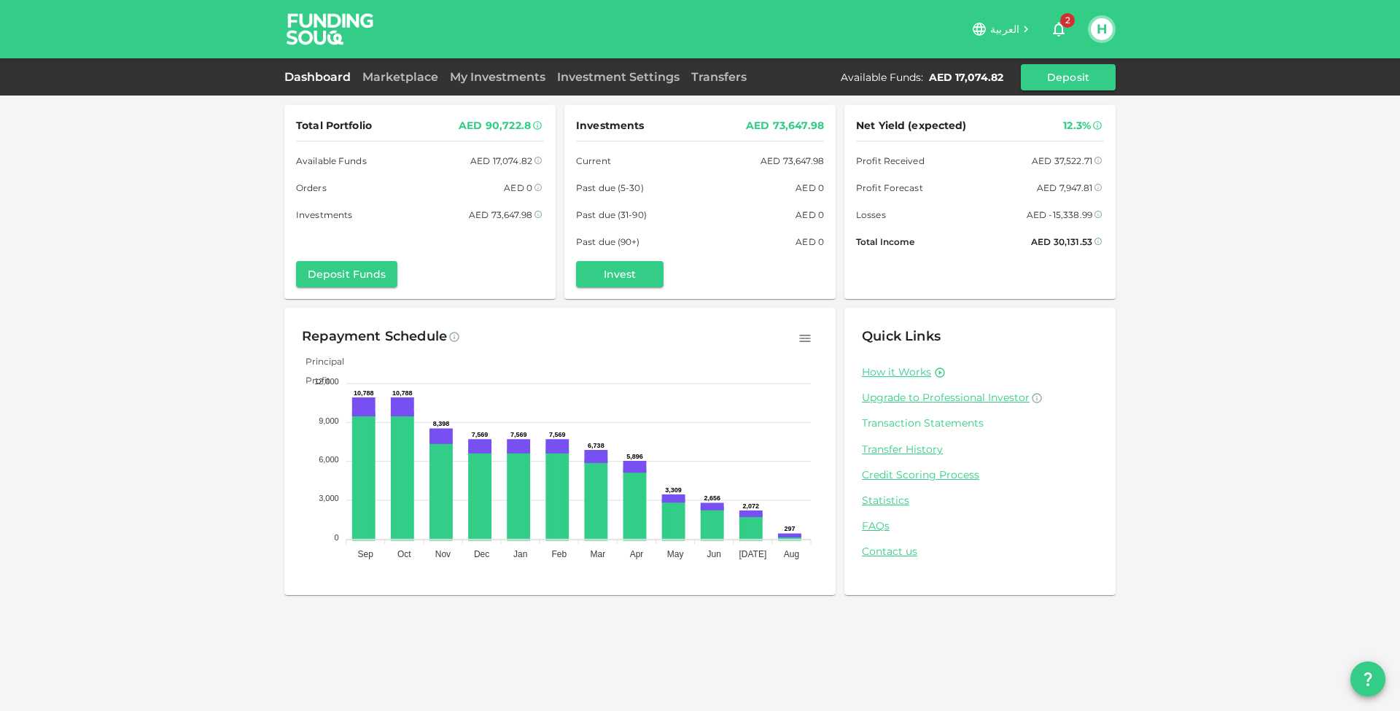
click at [942, 419] on link "Transaction Statements" at bounding box center [980, 423] width 236 height 14
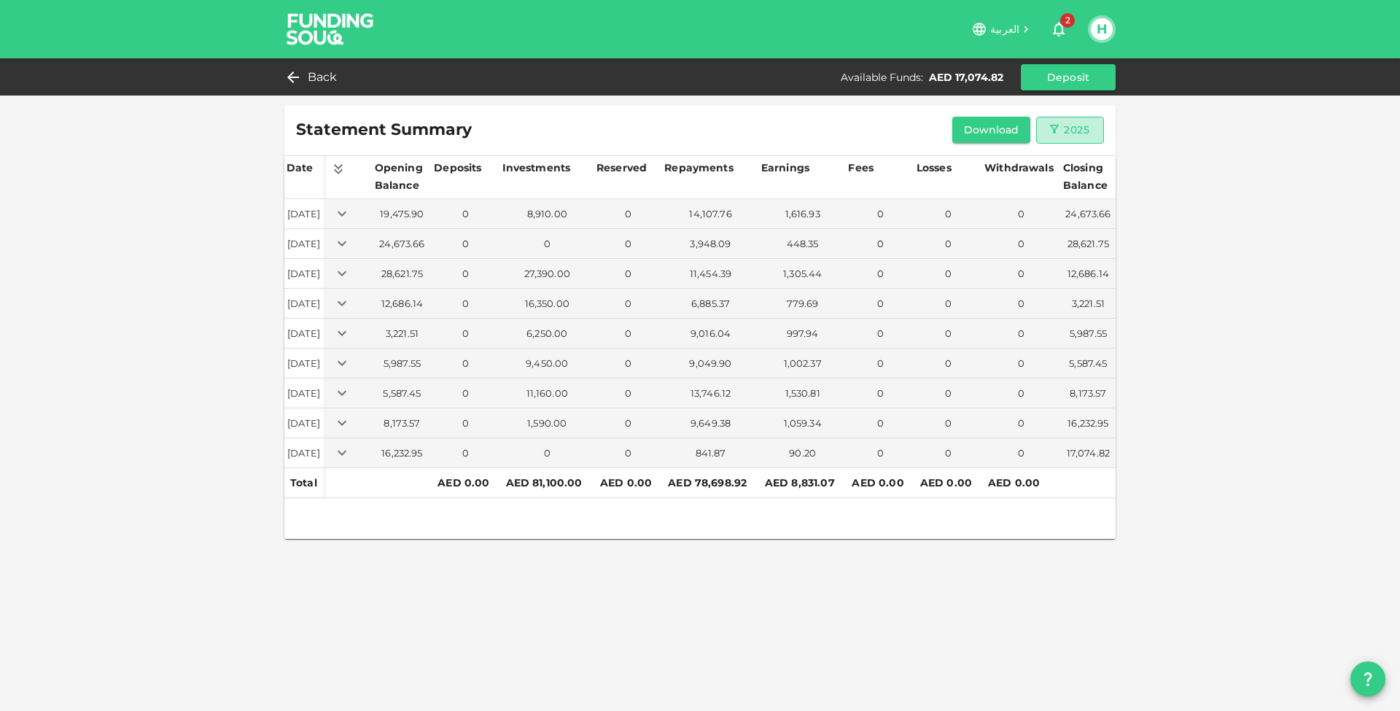
click at [1055, 126] on icon "button" at bounding box center [1054, 129] width 13 height 13
click at [1063, 230] on li "2023" at bounding box center [1062, 241] width 53 height 26
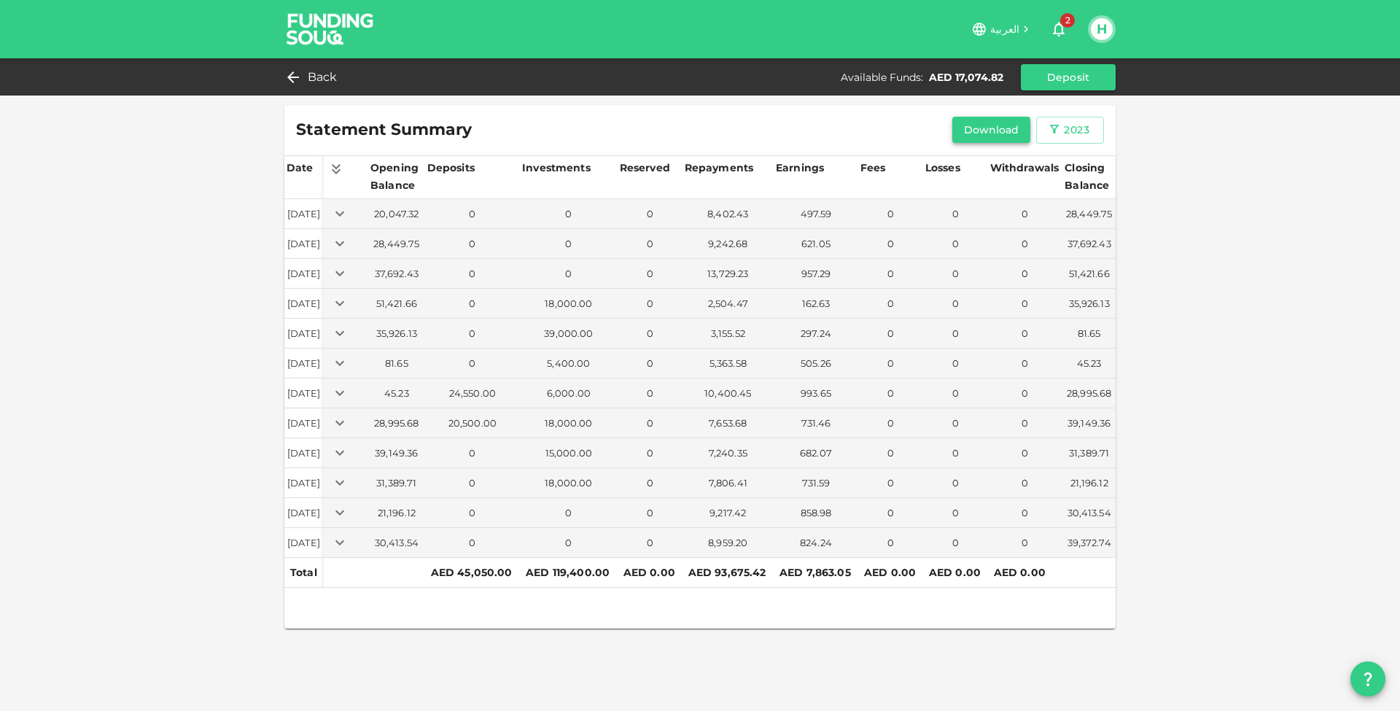
click at [1004, 134] on button "Download" at bounding box center [992, 130] width 79 height 26
click at [1082, 122] on div "2023" at bounding box center [1077, 130] width 26 height 18
click at [1062, 265] on li "2024" at bounding box center [1062, 267] width 53 height 26
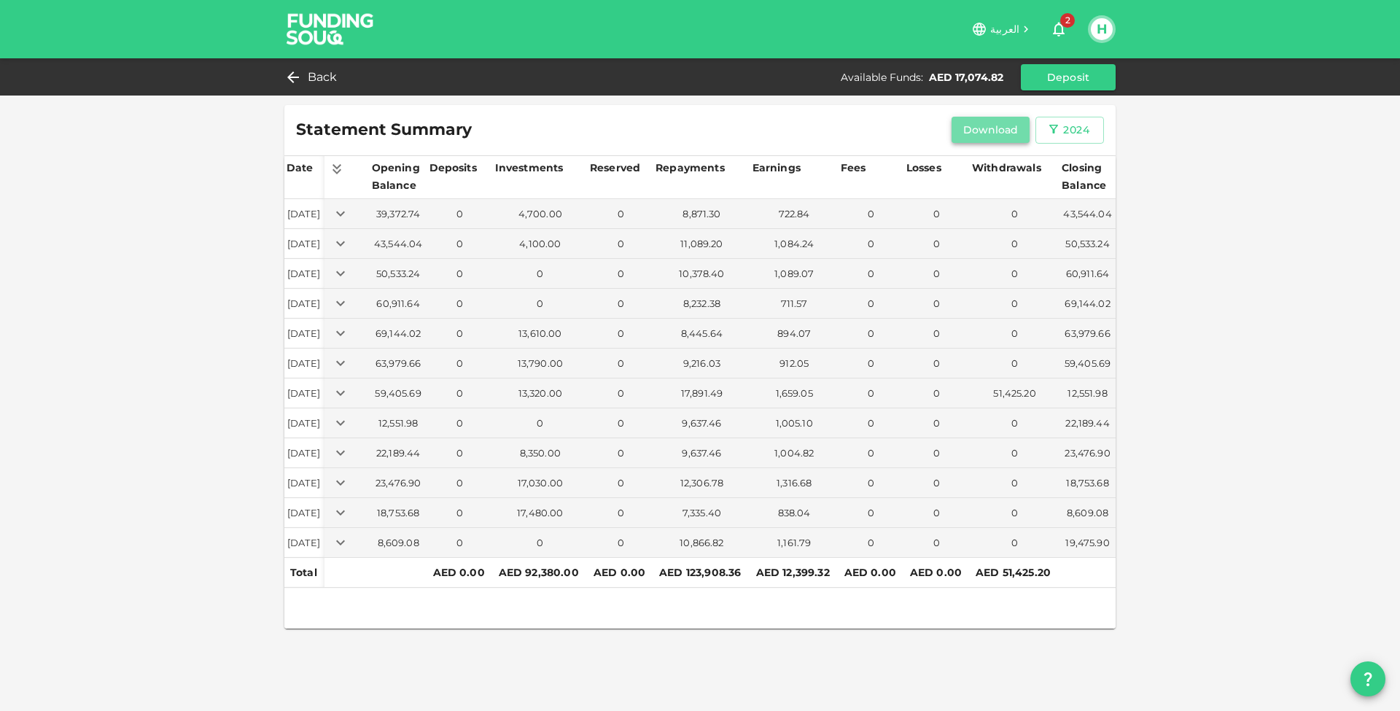
click at [1004, 129] on button "Download" at bounding box center [991, 130] width 79 height 26
click at [1069, 144] on div "Statement Summary Download 2024" at bounding box center [699, 130] width 831 height 50
click at [1073, 133] on div "2024" at bounding box center [1076, 130] width 26 height 18
click at [1056, 294] on li "2025" at bounding box center [1062, 293] width 53 height 26
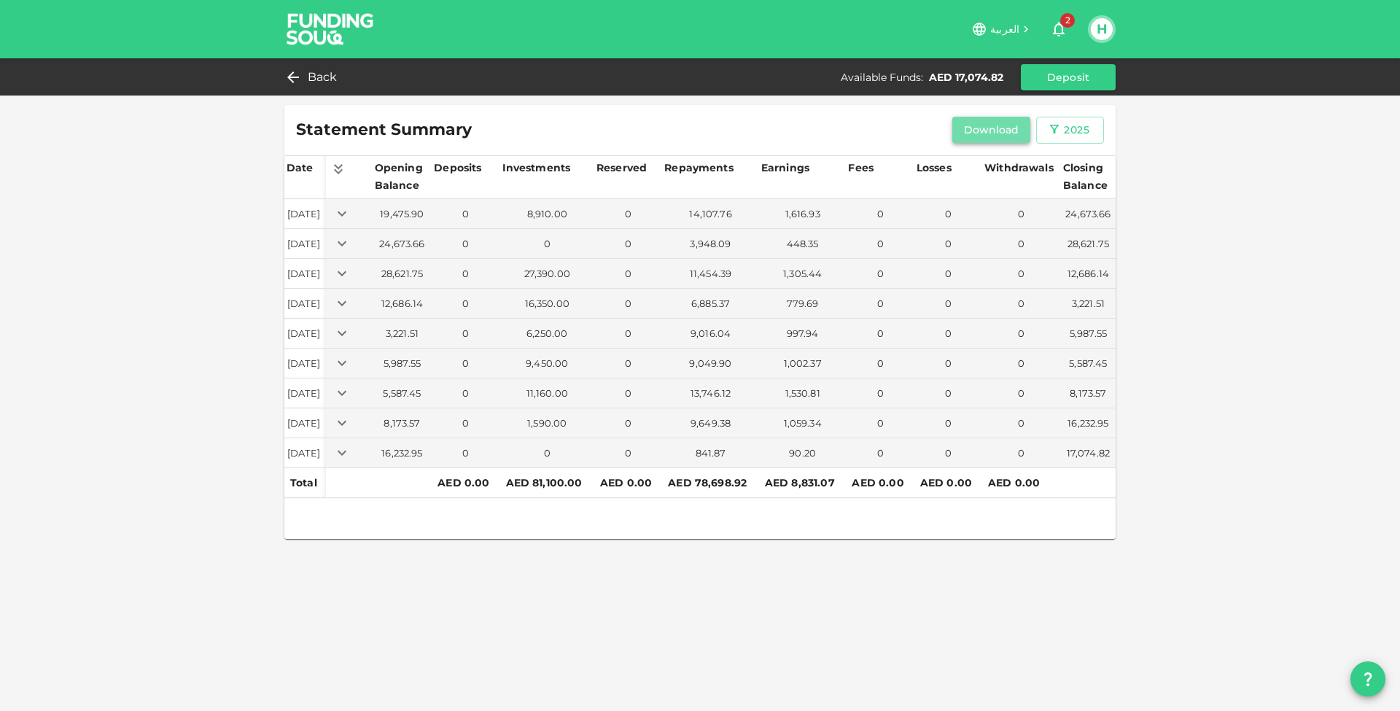
click at [999, 131] on button "Download" at bounding box center [992, 130] width 79 height 26
click at [265, 435] on div "Statement Summary Download 2025 Date Opening Balance Deposits Investments Reser…" at bounding box center [700, 355] width 1400 height 711
click at [211, 459] on div "Statement Summary Download 2025 Date Opening Balance Deposits Investments Reser…" at bounding box center [700, 355] width 1400 height 711
click at [220, 443] on div "Statement Summary Download 2025 Date Opening Balance Deposits Investments Reser…" at bounding box center [700, 355] width 1400 height 711
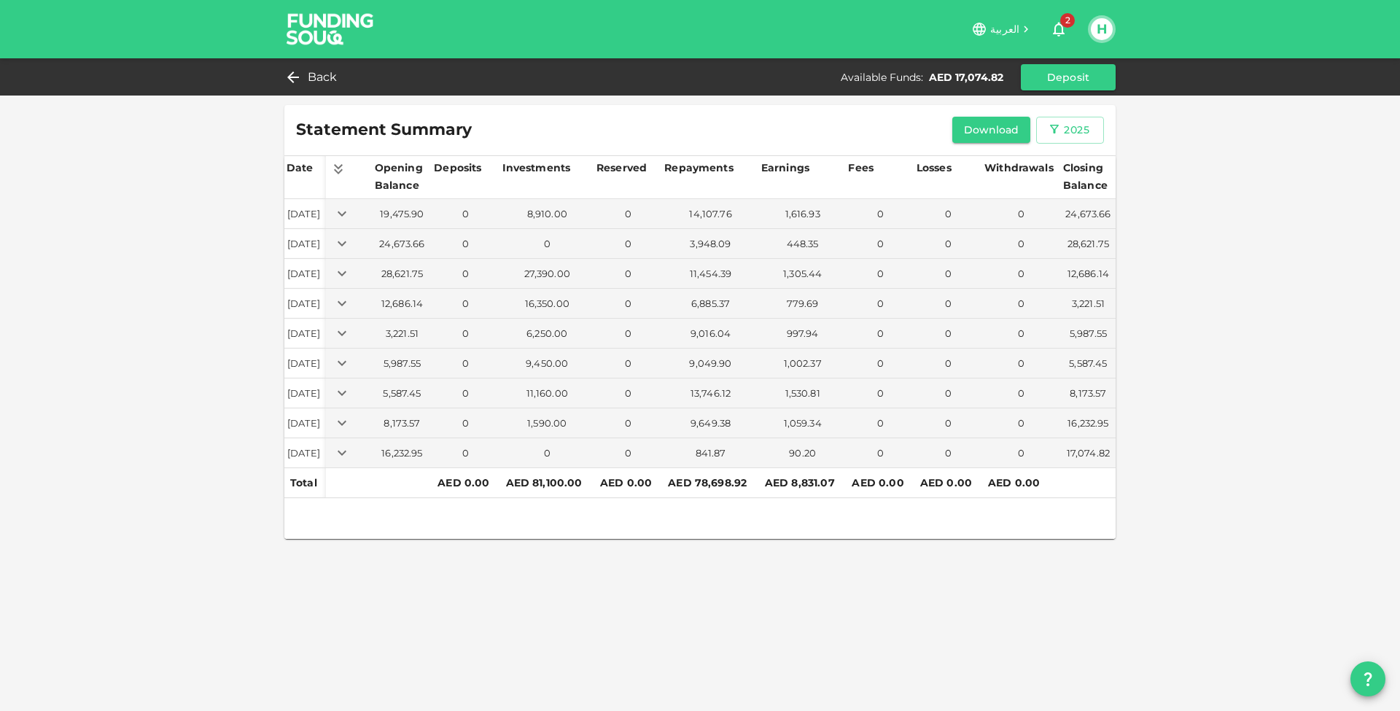
click at [341, 26] on img at bounding box center [330, 29] width 109 height 58
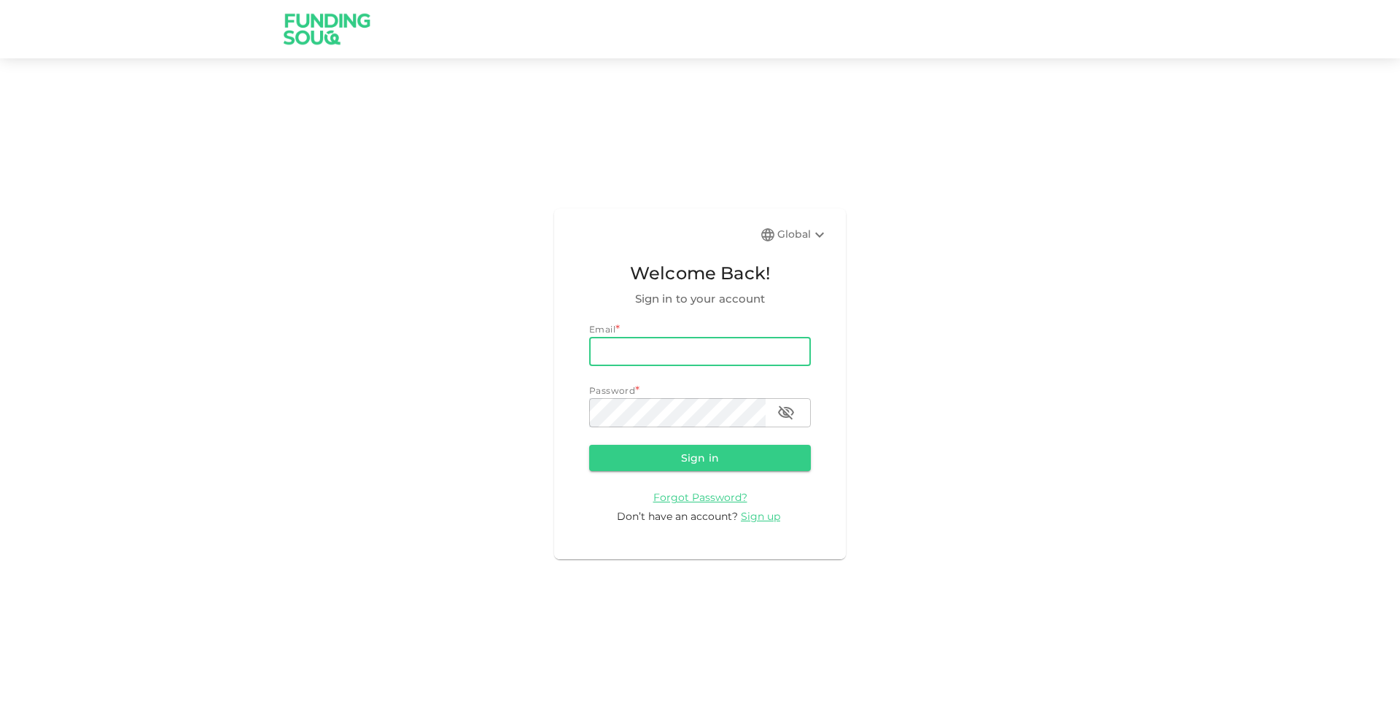
type input "[EMAIL_ADDRESS][PERSON_NAME][DOMAIN_NAME]"
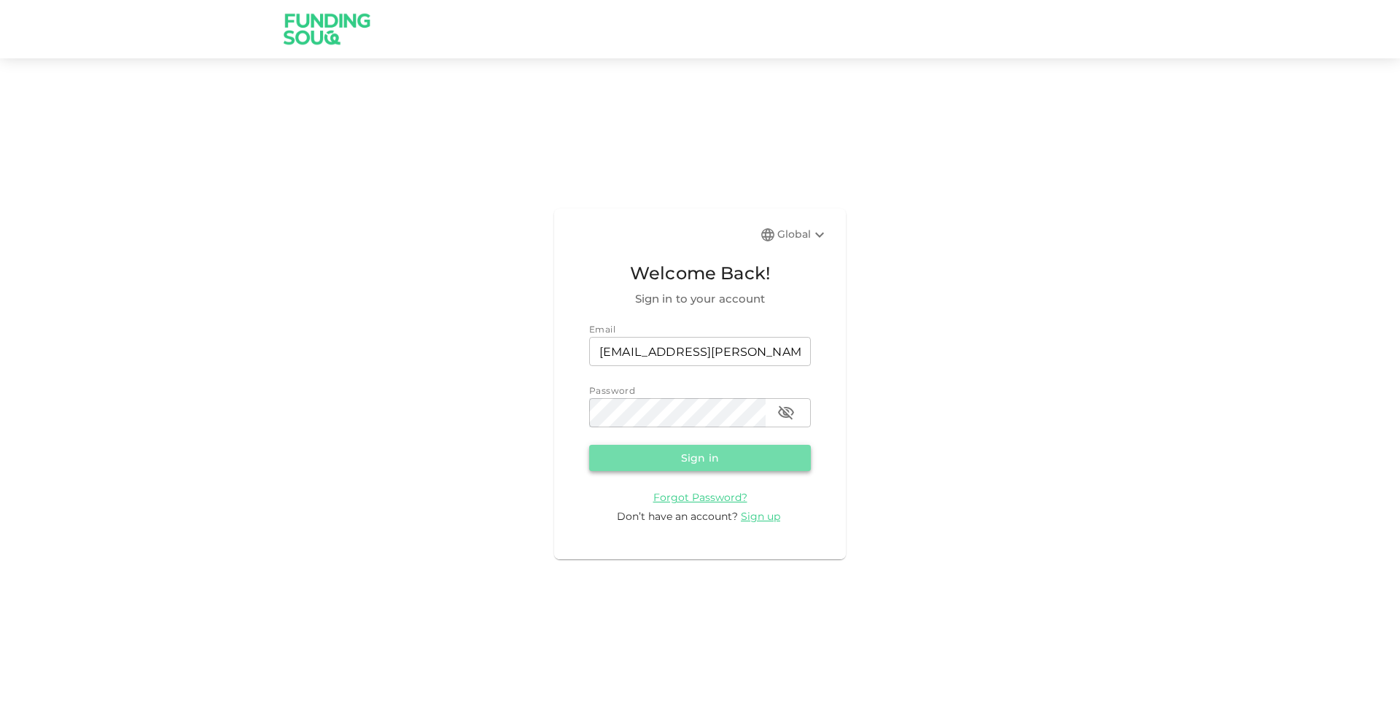
click at [658, 456] on button "Sign in" at bounding box center [700, 458] width 222 height 26
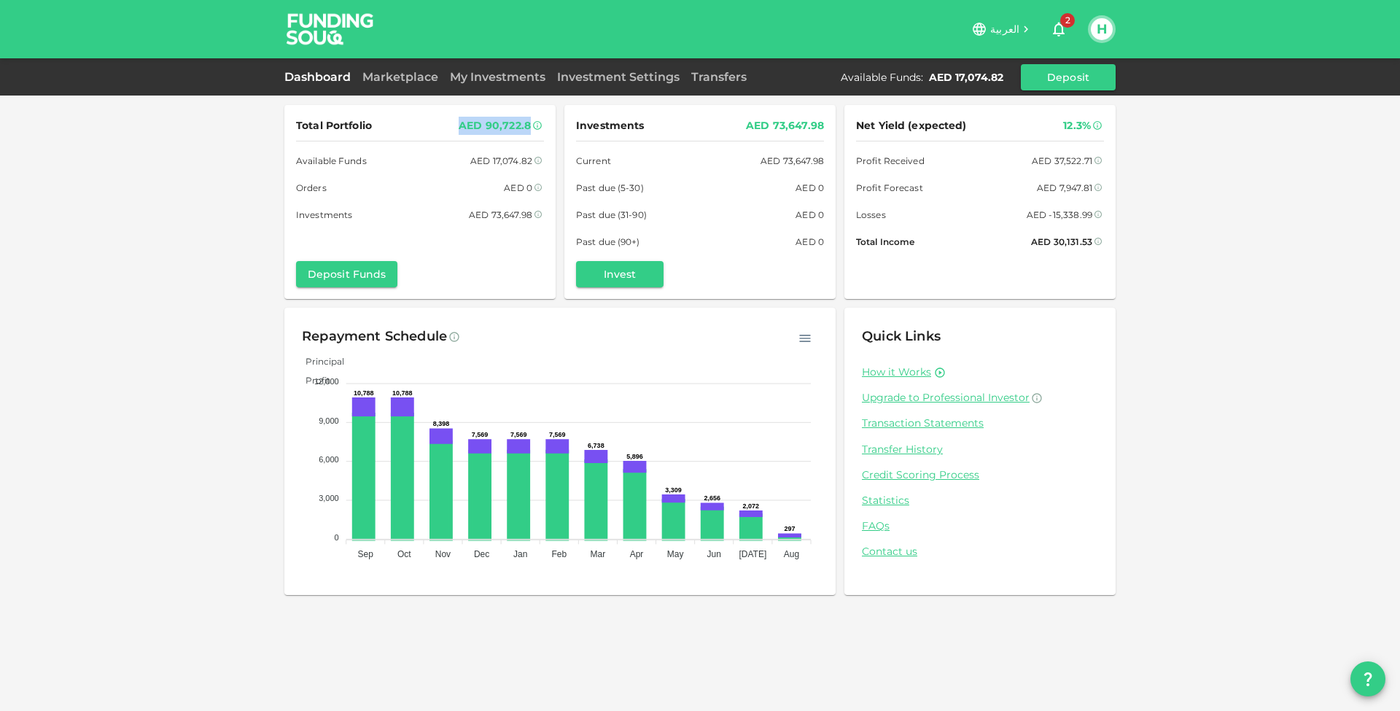
drag, startPoint x: 487, startPoint y: 128, endPoint x: 529, endPoint y: 124, distance: 41.7
click at [529, 124] on div "AED 90,722.8" at bounding box center [495, 126] width 72 height 18
click at [528, 124] on div "AED 90,722.8" at bounding box center [495, 126] width 72 height 18
drag, startPoint x: 486, startPoint y: 124, endPoint x: 529, endPoint y: 124, distance: 42.3
click at [529, 124] on div "AED 90,722.8" at bounding box center [495, 126] width 72 height 18
